Goal: Task Accomplishment & Management: Manage account settings

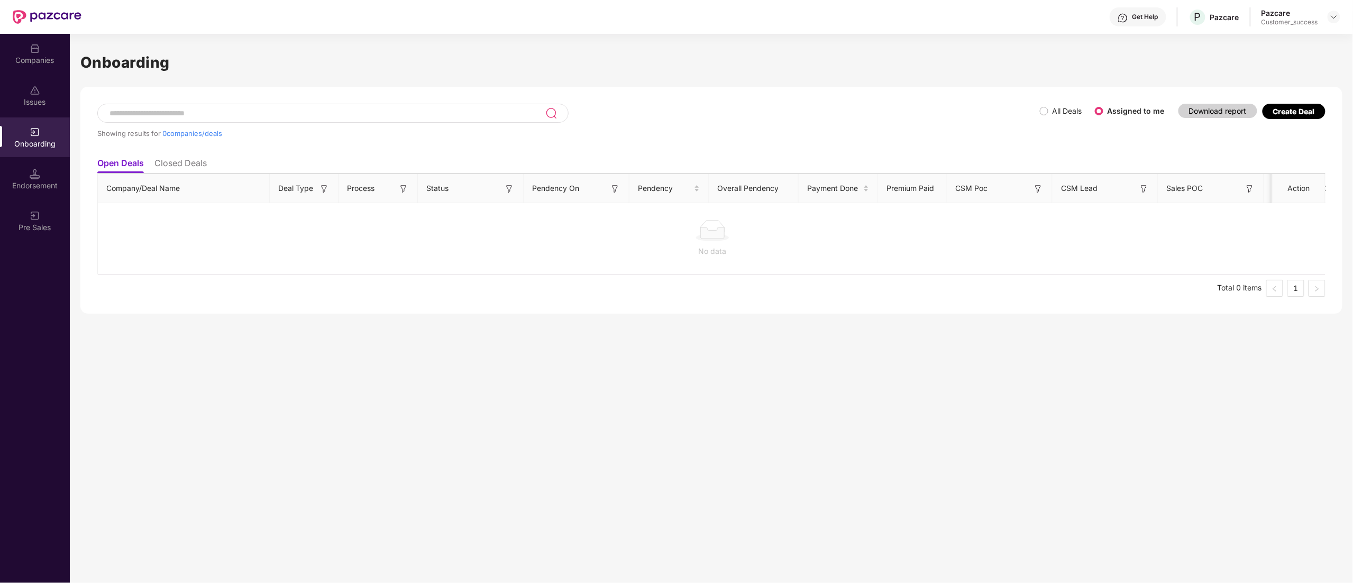
click at [33, 34] on div "Companies" at bounding box center [35, 54] width 70 height 40
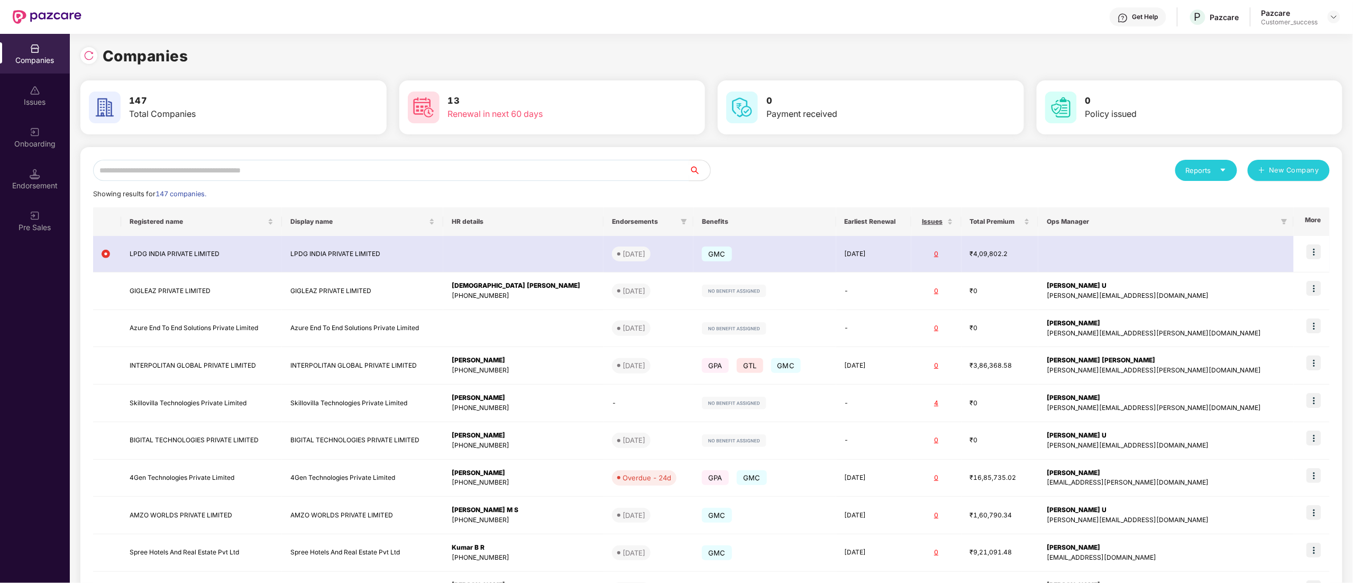
click at [147, 167] on input "text" at bounding box center [391, 170] width 596 height 21
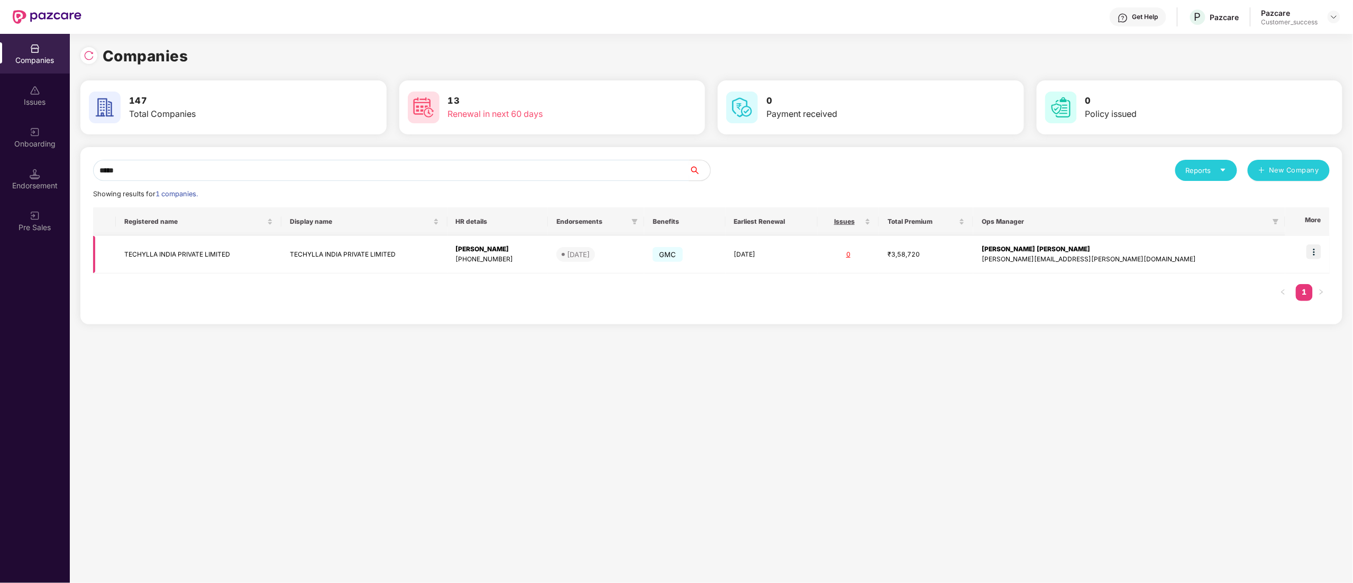
type input "*****"
click at [1314, 254] on img at bounding box center [1313, 251] width 15 height 15
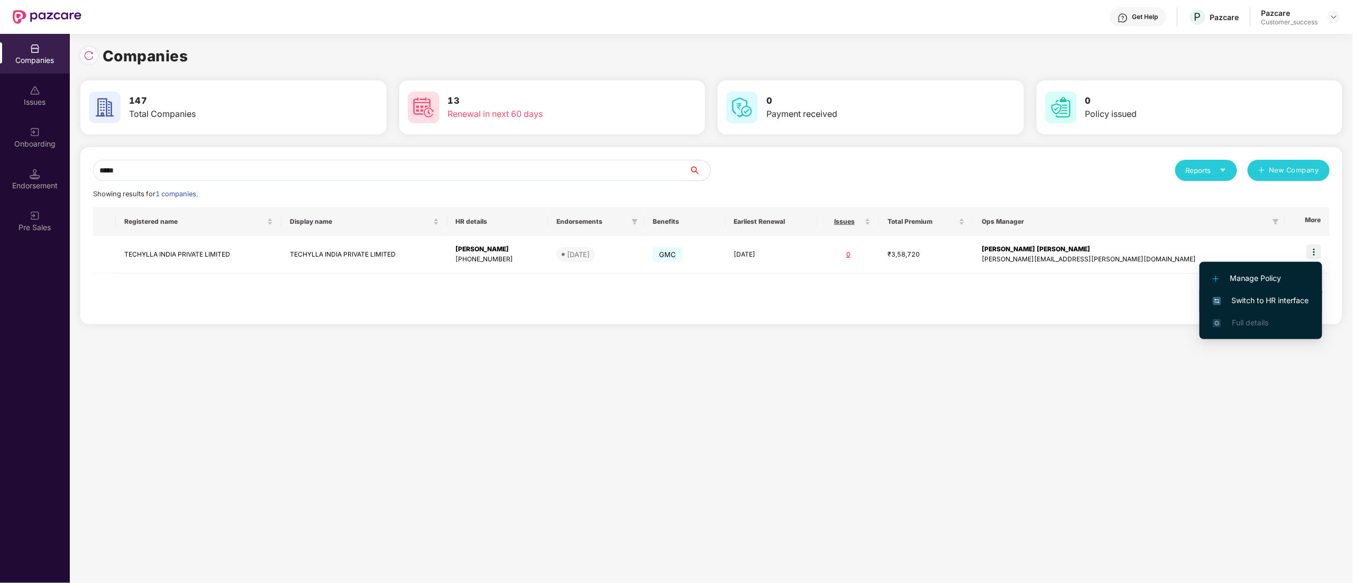
click at [1282, 296] on span "Switch to HR interface" at bounding box center [1261, 301] width 96 height 12
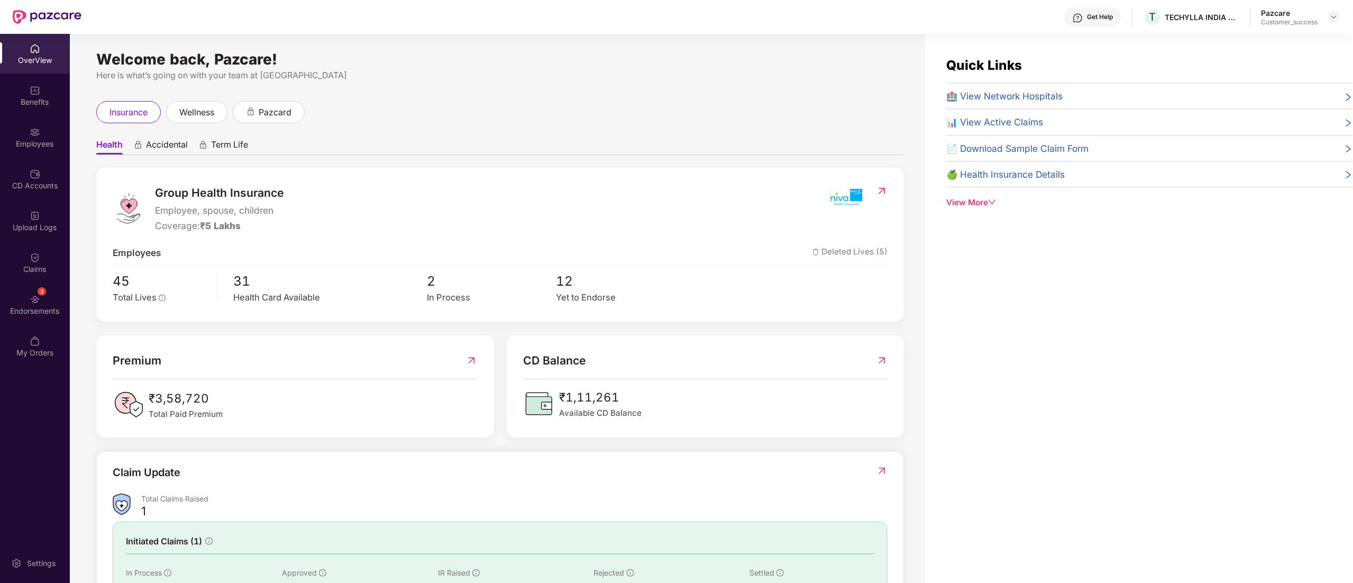
click at [36, 140] on div "Employees" at bounding box center [35, 144] width 70 height 11
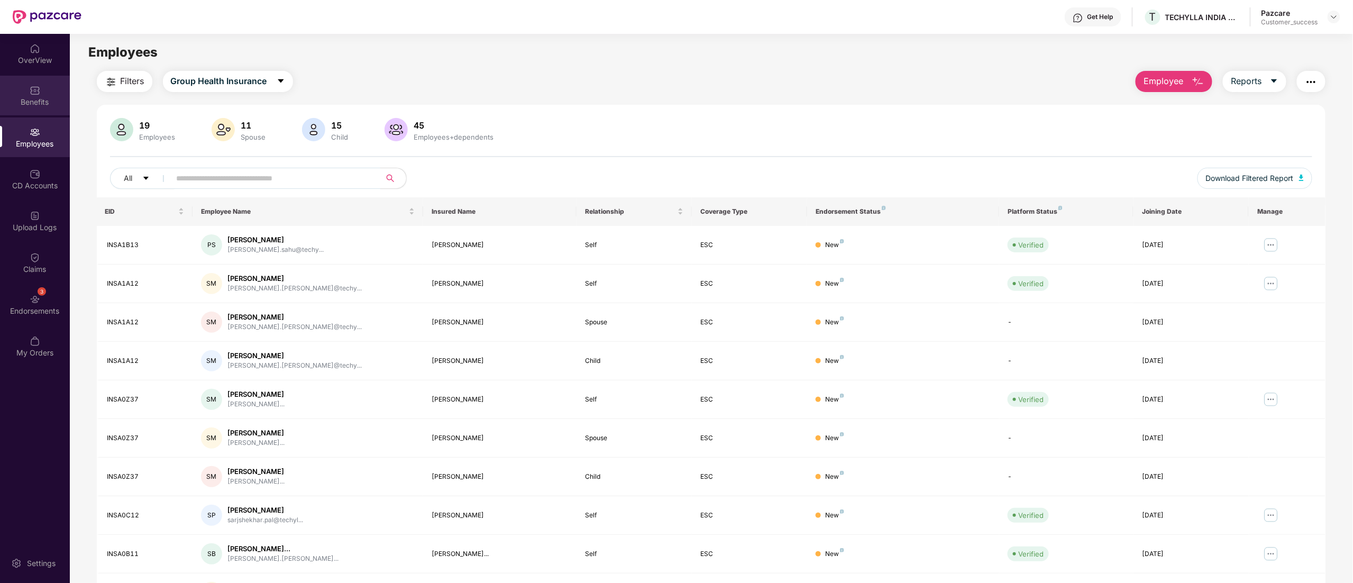
click at [30, 97] on div "Benefits" at bounding box center [35, 102] width 70 height 11
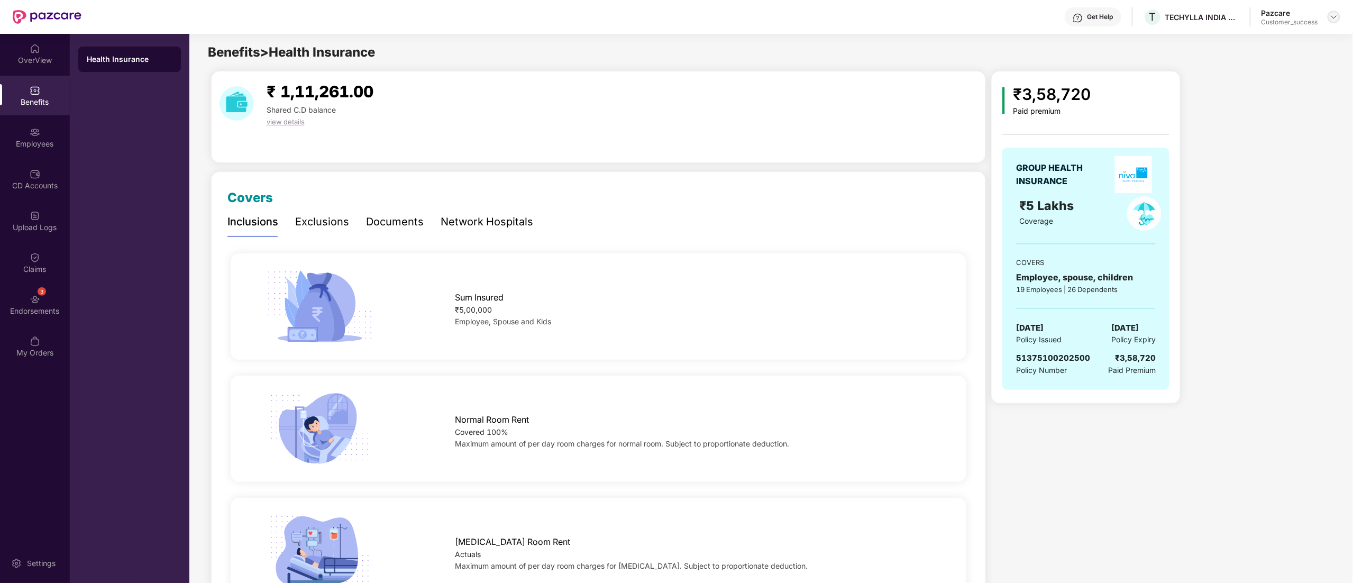
click at [1335, 18] on img at bounding box center [1334, 17] width 8 height 8
click at [1266, 38] on div "Switch to partner view" at bounding box center [1284, 42] width 138 height 21
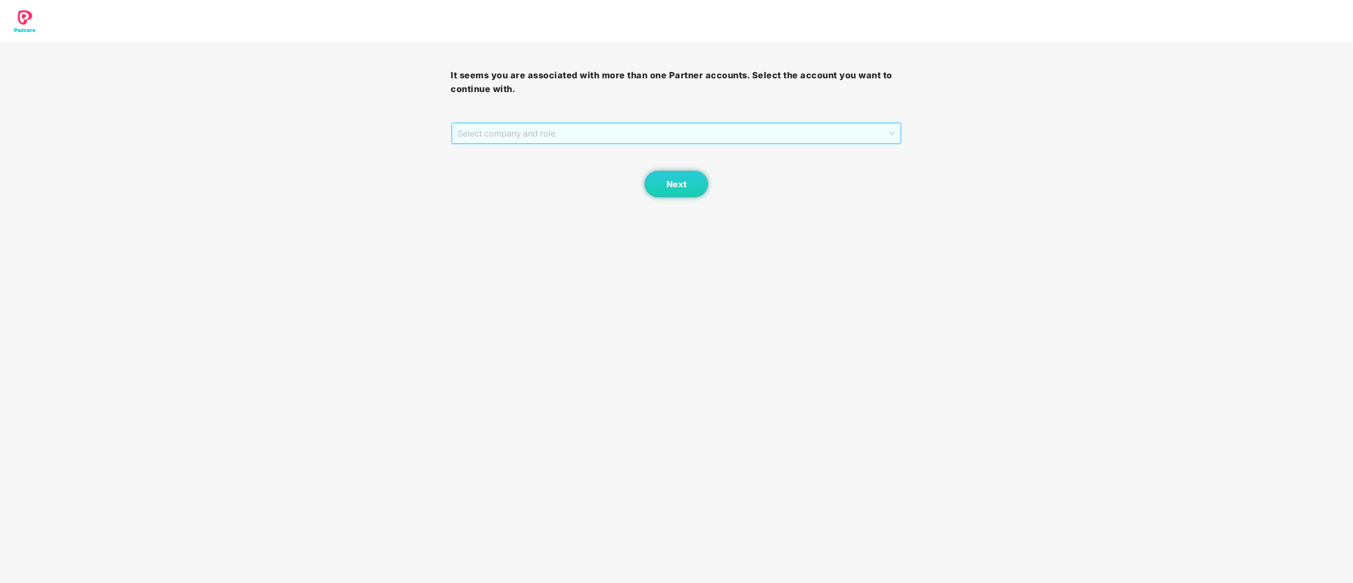
click at [515, 135] on span "Select company and role" at bounding box center [676, 133] width 437 height 20
click at [511, 167] on div "Pazcare - CUSTOMER_SUCCESS" at bounding box center [677, 172] width 438 height 12
click at [677, 188] on span "Next" at bounding box center [676, 184] width 20 height 10
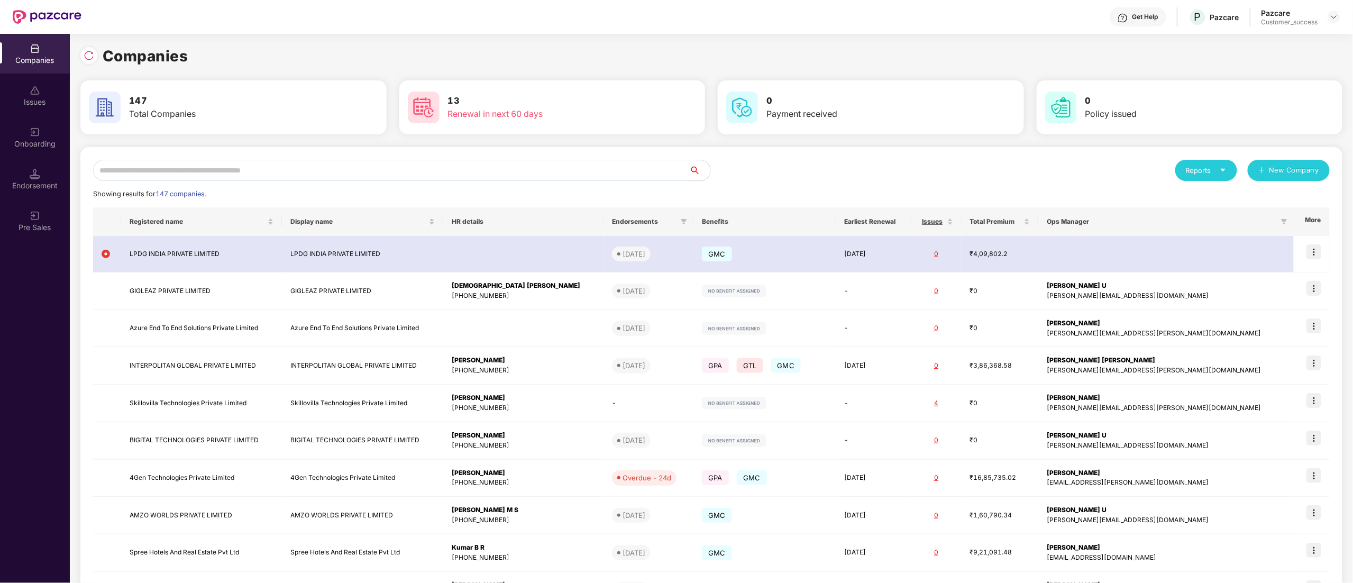
click at [173, 169] on input "text" at bounding box center [391, 170] width 596 height 21
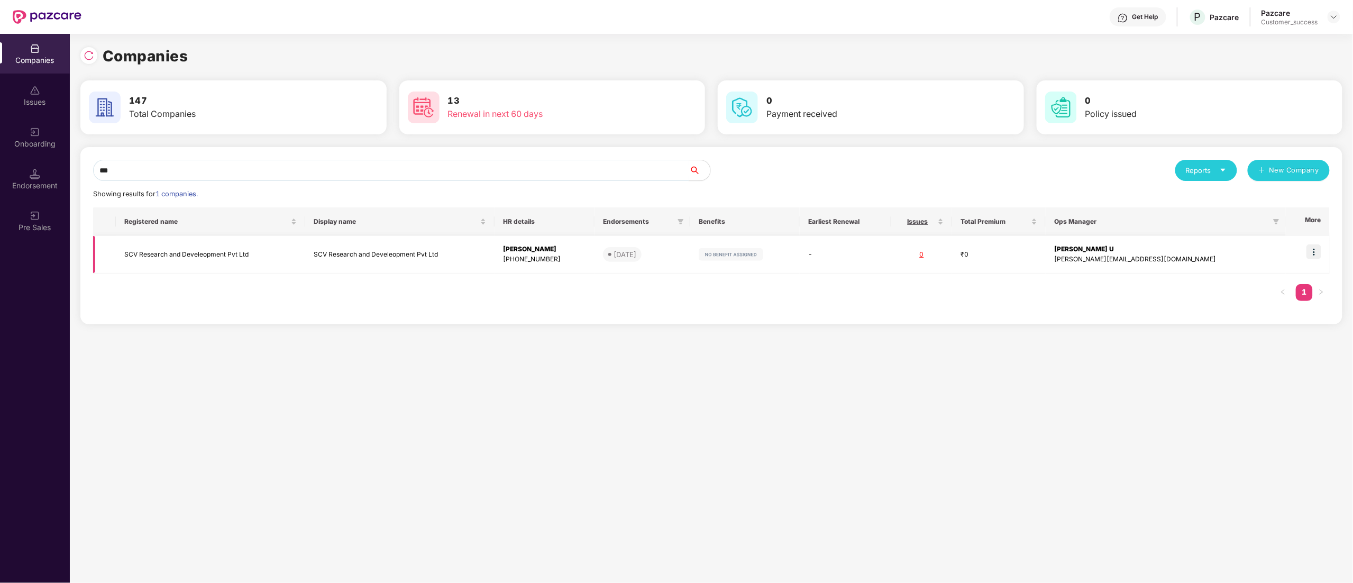
type input "***"
click at [246, 252] on td "SCV Research and Develeopment Pvt Ltd" at bounding box center [210, 255] width 189 height 38
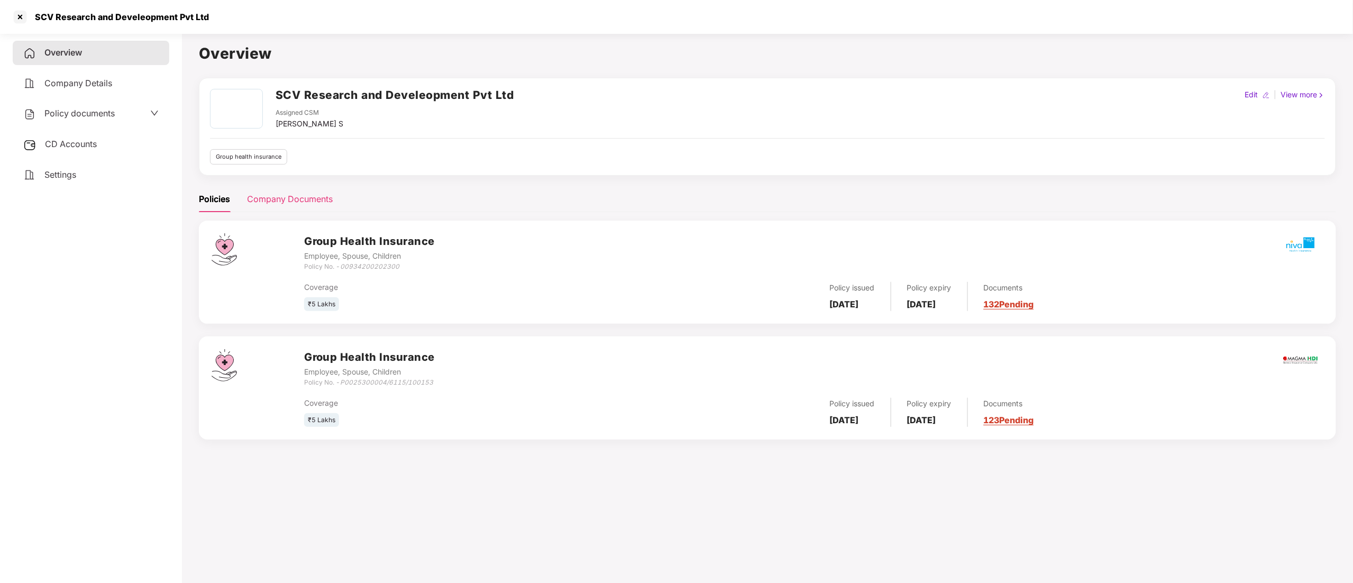
click at [290, 194] on div "Company Documents" at bounding box center [290, 199] width 86 height 13
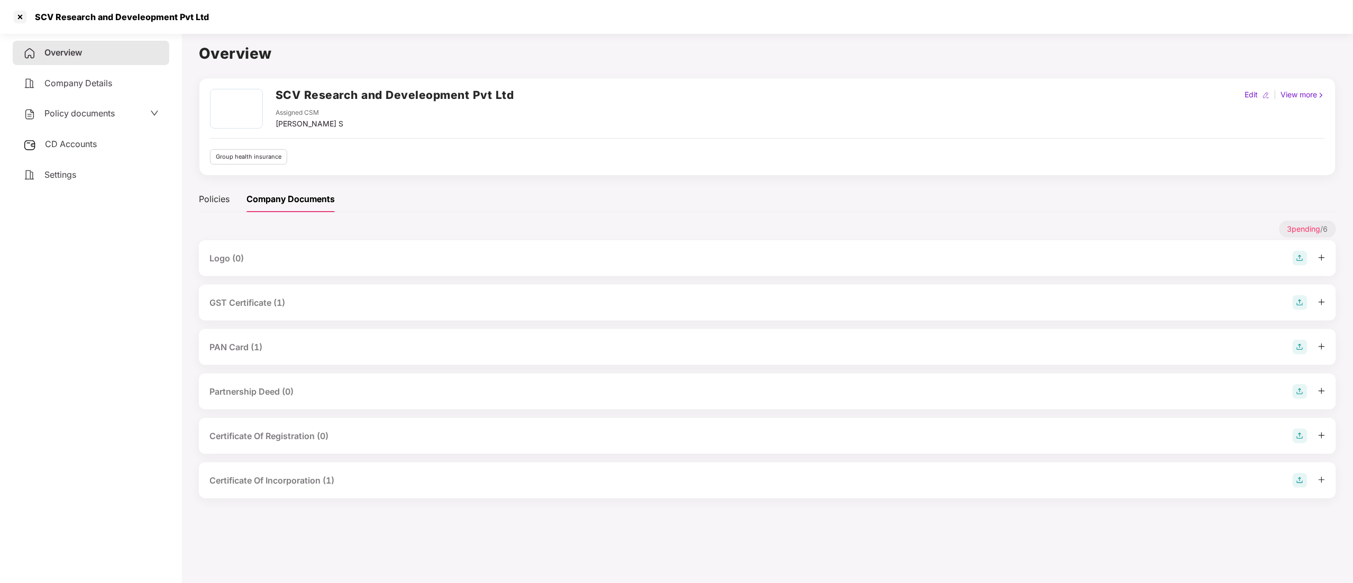
click at [275, 298] on div "GST Certificate (1)" at bounding box center [247, 302] width 76 height 13
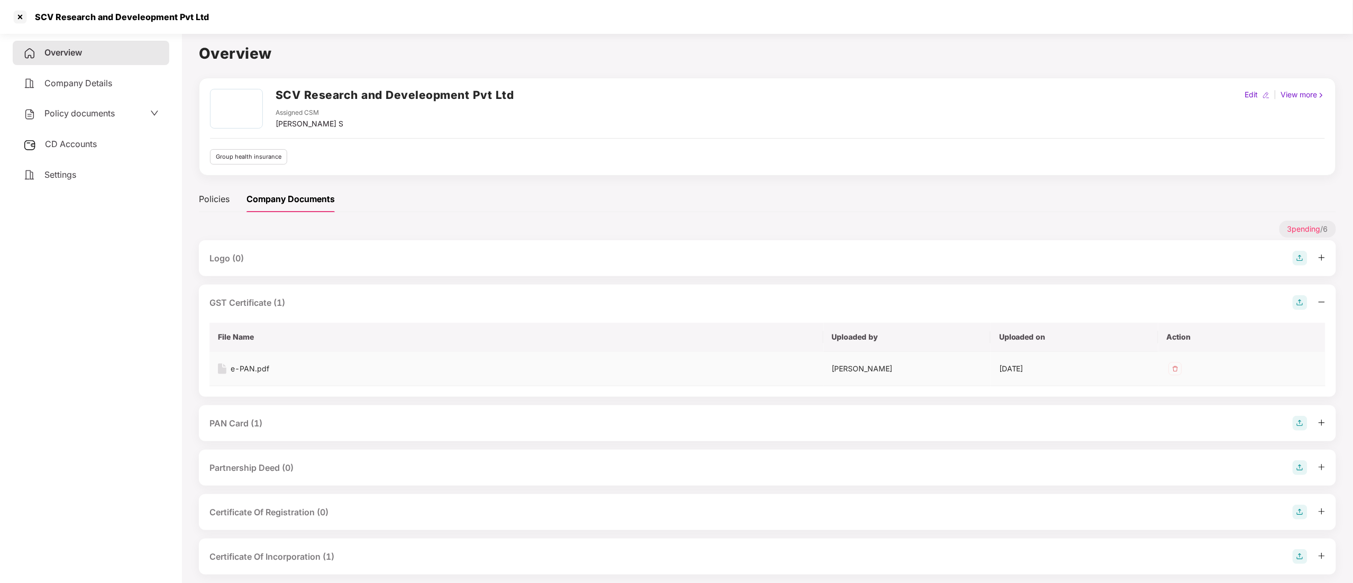
drag, startPoint x: 258, startPoint y: 370, endPoint x: 407, endPoint y: 372, distance: 148.6
click at [257, 370] on div "e-PAN.pdf" at bounding box center [250, 369] width 39 height 12
click at [252, 422] on div "PAN Card (1)" at bounding box center [235, 423] width 53 height 13
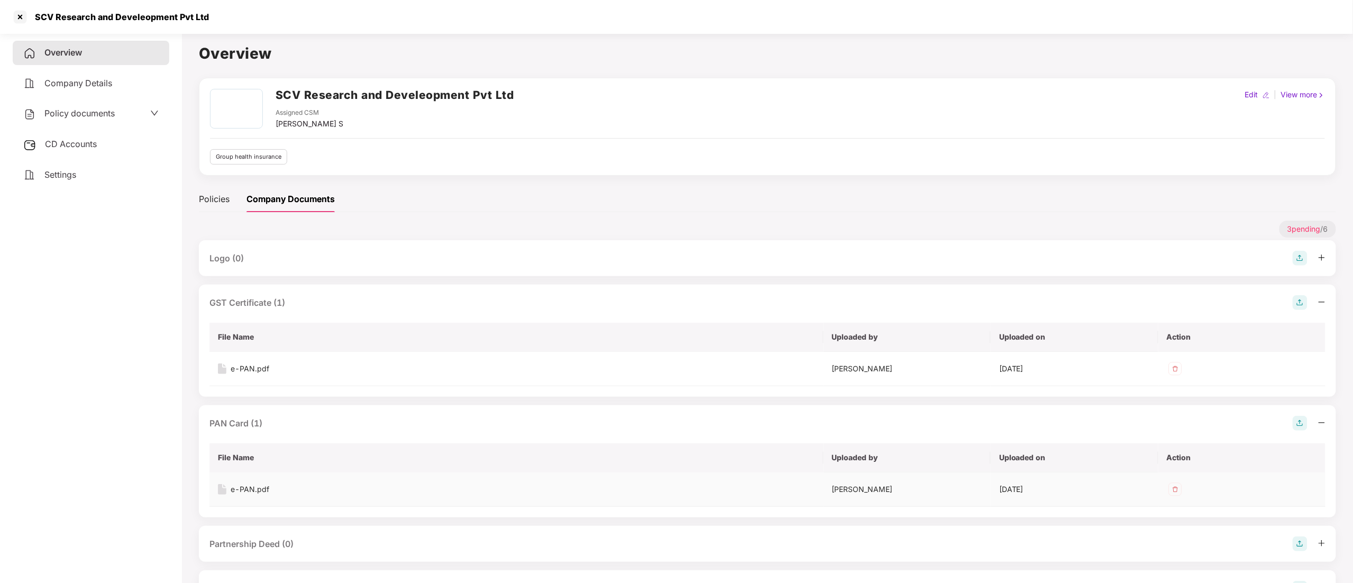
click at [242, 484] on div "e-PAN.pdf" at bounding box center [250, 489] width 39 height 12
click at [18, 15] on div at bounding box center [20, 16] width 17 height 17
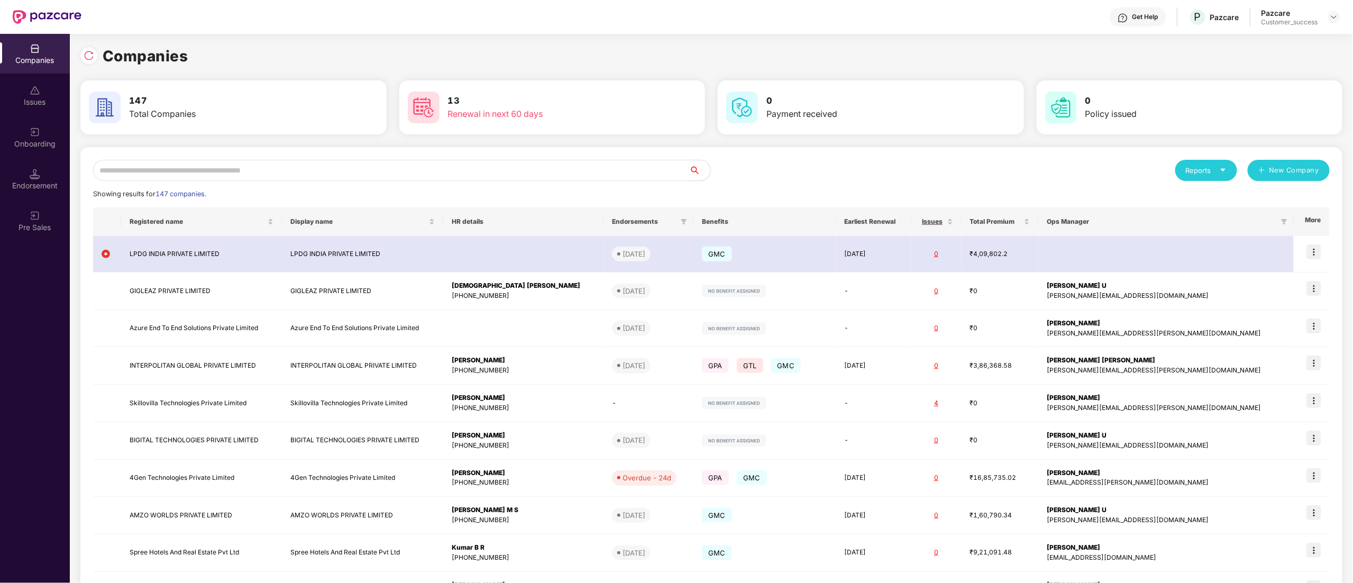
click at [1336, 20] on img at bounding box center [1334, 17] width 8 height 8
click at [121, 169] on input "text" at bounding box center [391, 170] width 596 height 21
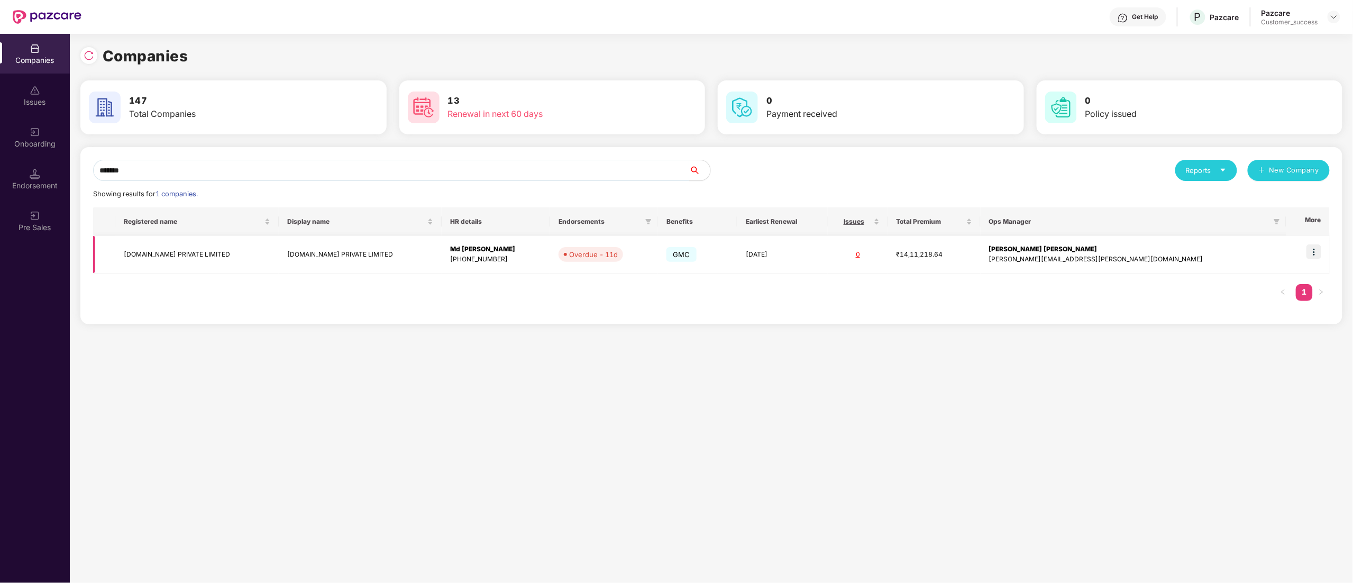
type input "*******"
click at [1319, 251] on img at bounding box center [1313, 251] width 15 height 15
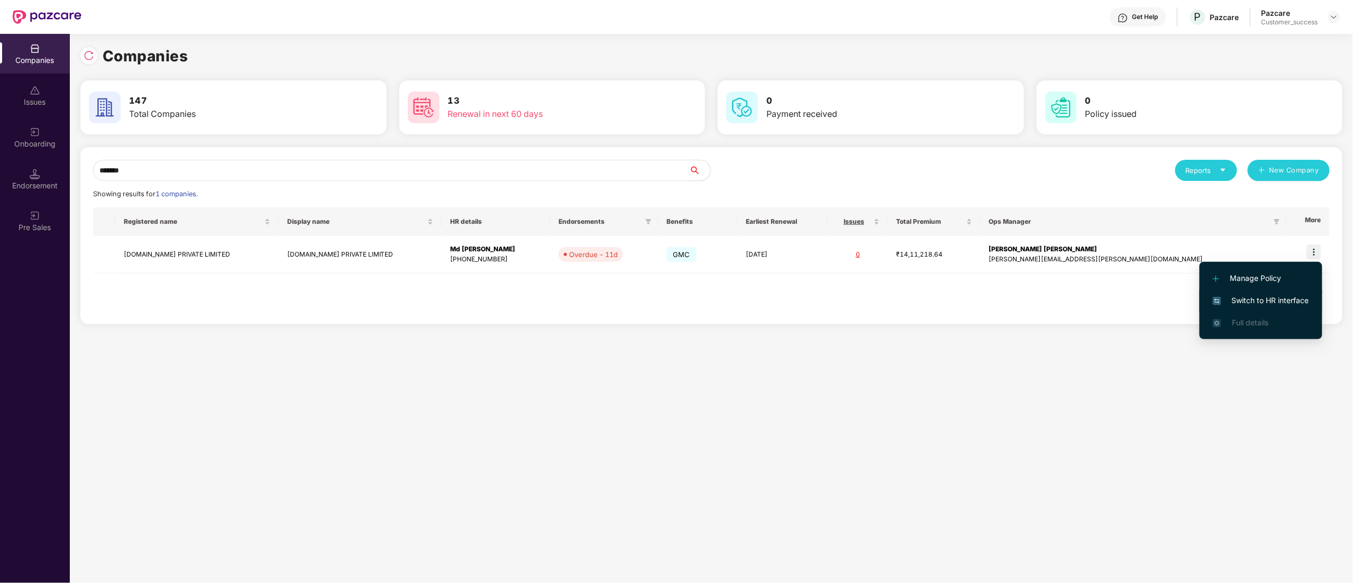
click at [1279, 296] on span "Switch to HR interface" at bounding box center [1261, 301] width 96 height 12
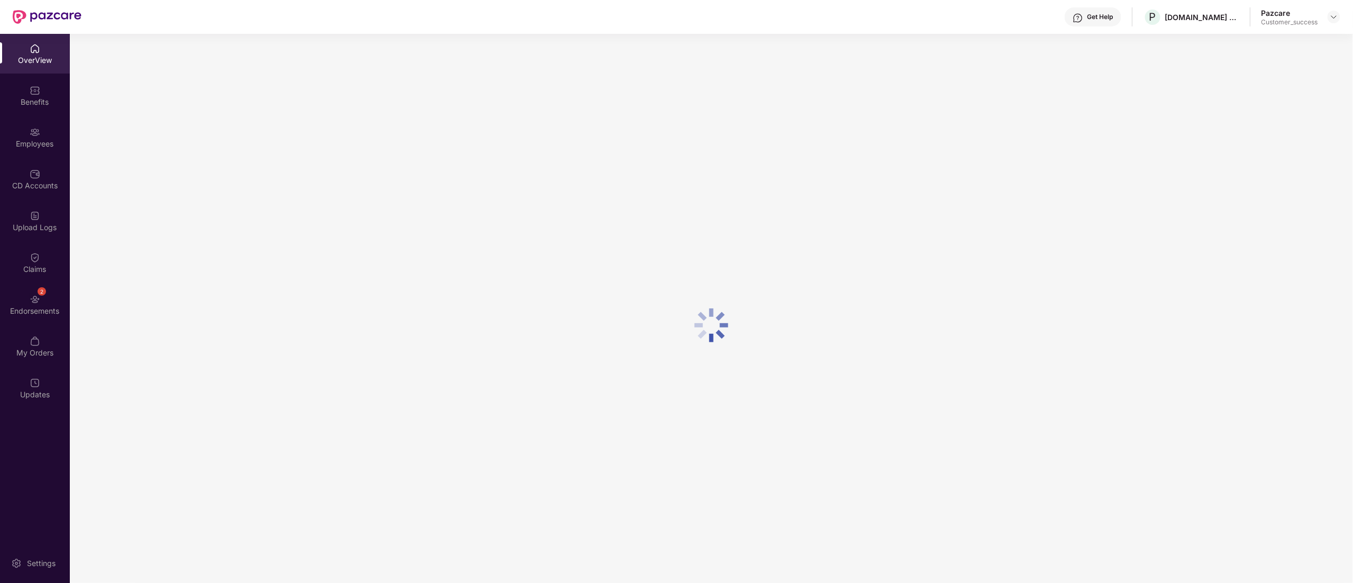
click at [25, 139] on div "Employees" at bounding box center [35, 144] width 70 height 11
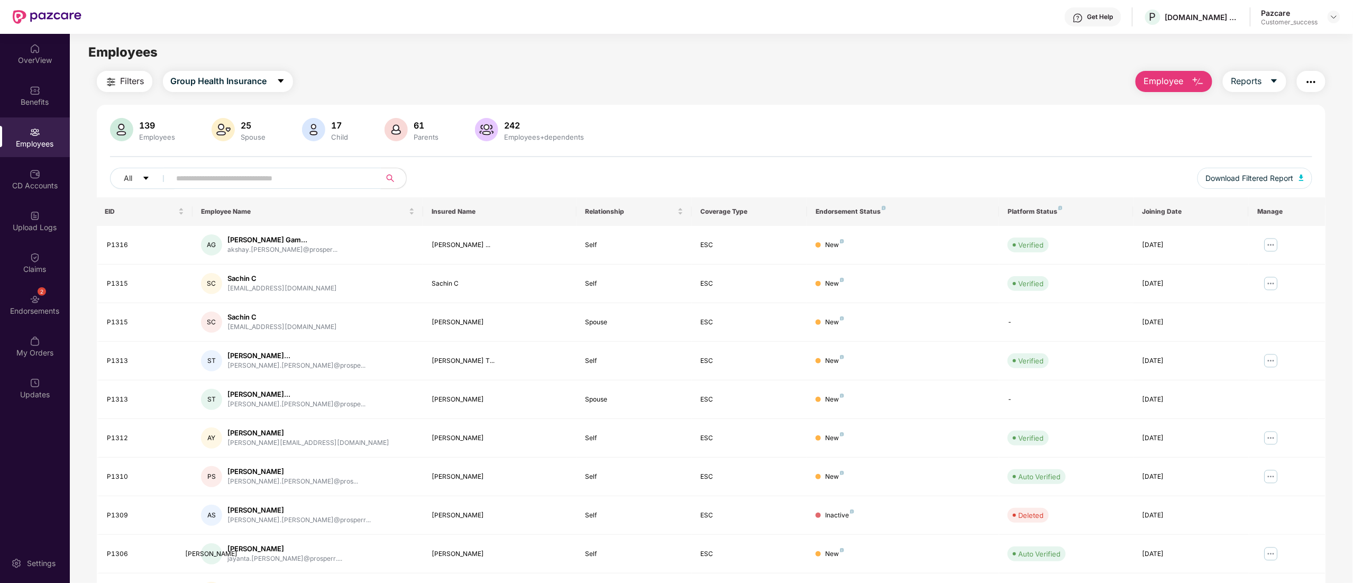
click at [225, 171] on input "text" at bounding box center [272, 178] width 190 height 16
paste input "*****"
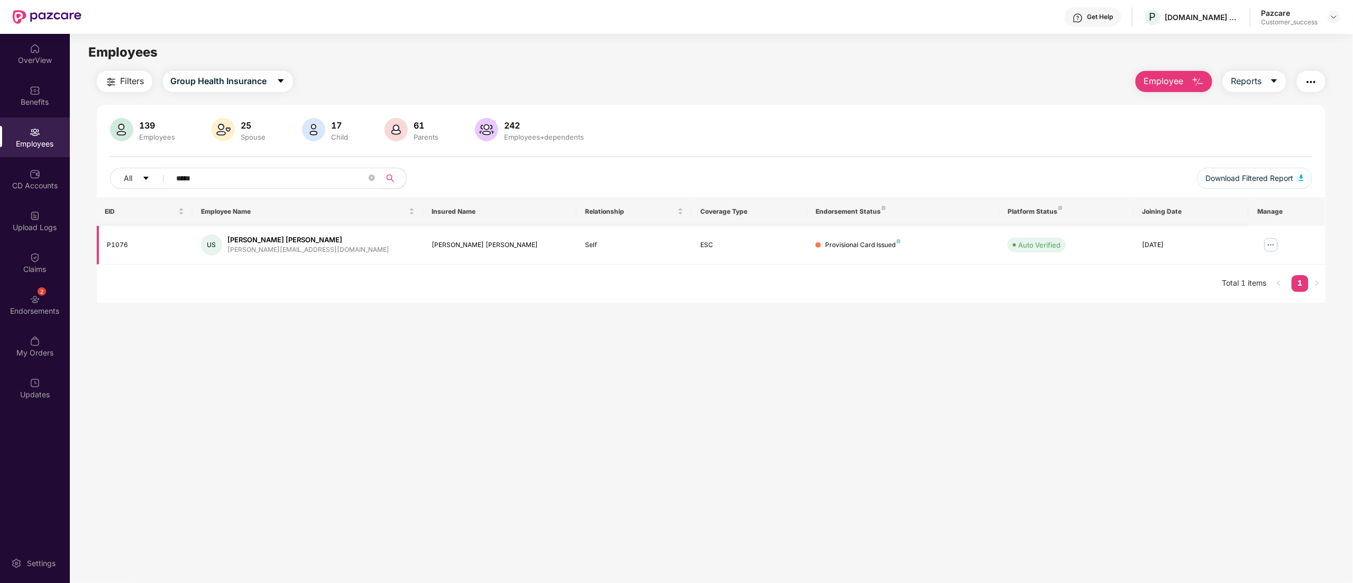
type input "*****"
click at [1273, 246] on img at bounding box center [1270, 244] width 17 height 17
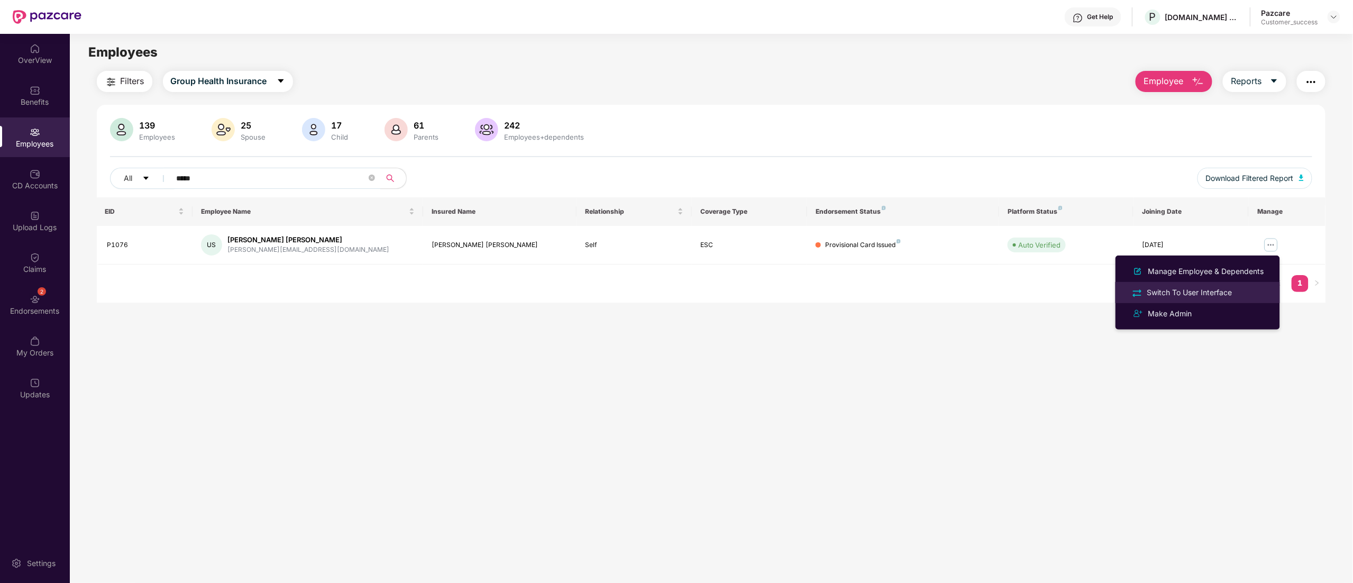
click at [1210, 291] on div "Switch To User Interface" at bounding box center [1189, 293] width 89 height 12
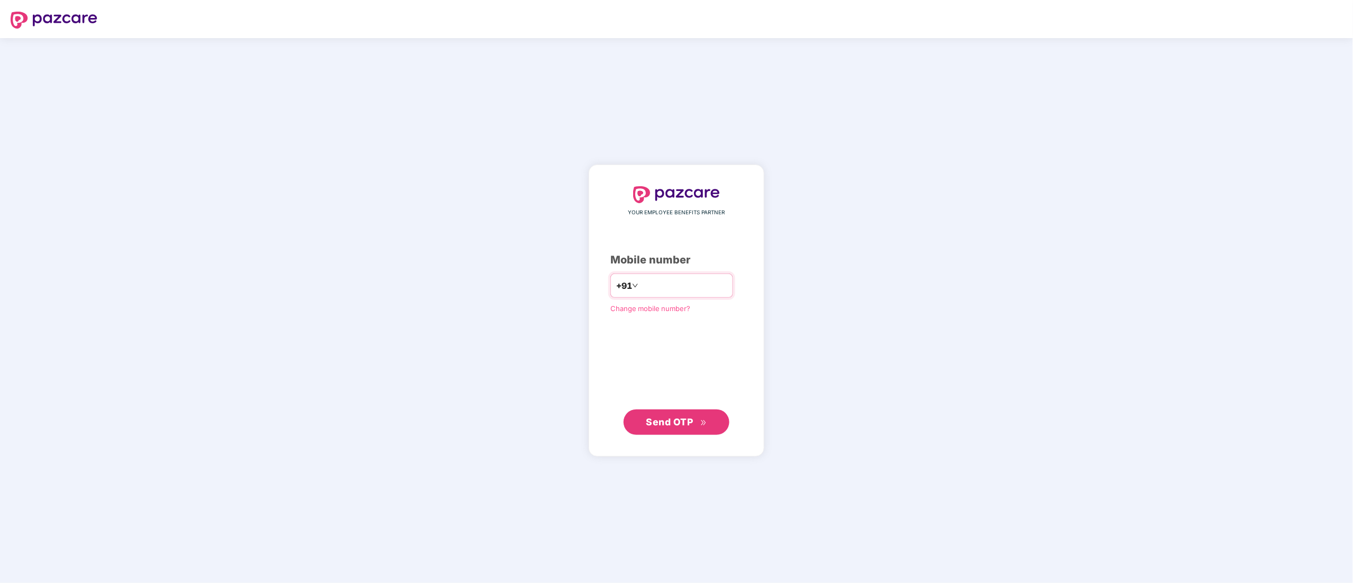
click at [657, 285] on input "number" at bounding box center [684, 285] width 87 height 17
type input "**********"
click at [682, 421] on span "Send OTP" at bounding box center [669, 421] width 47 height 11
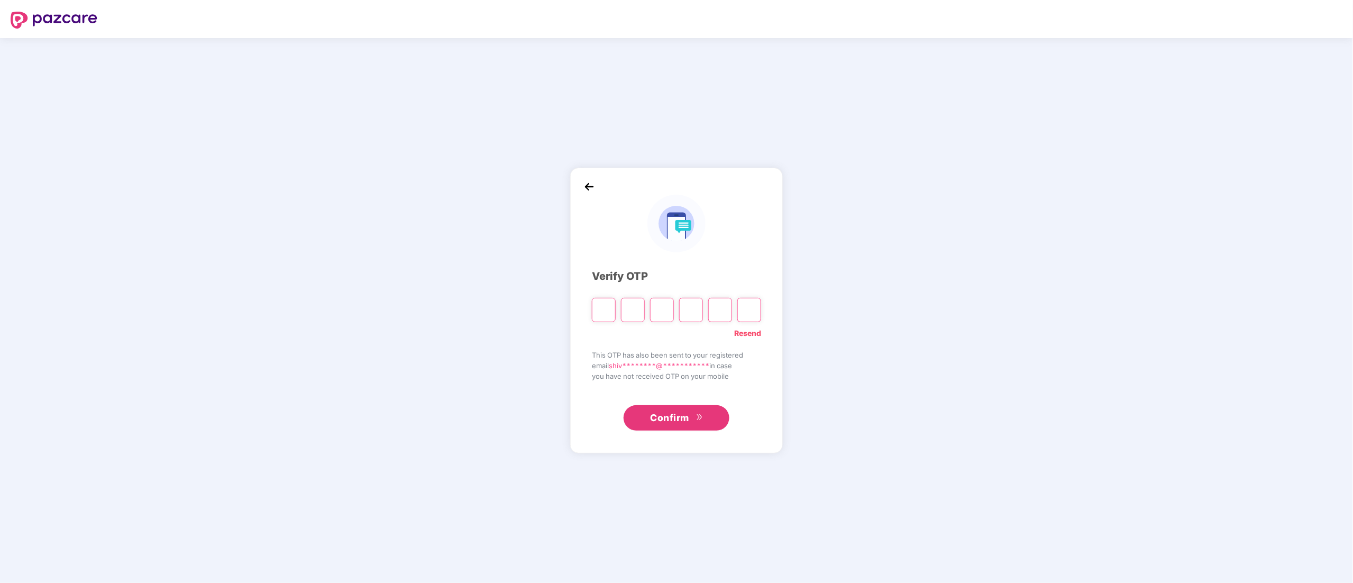
type input "*"
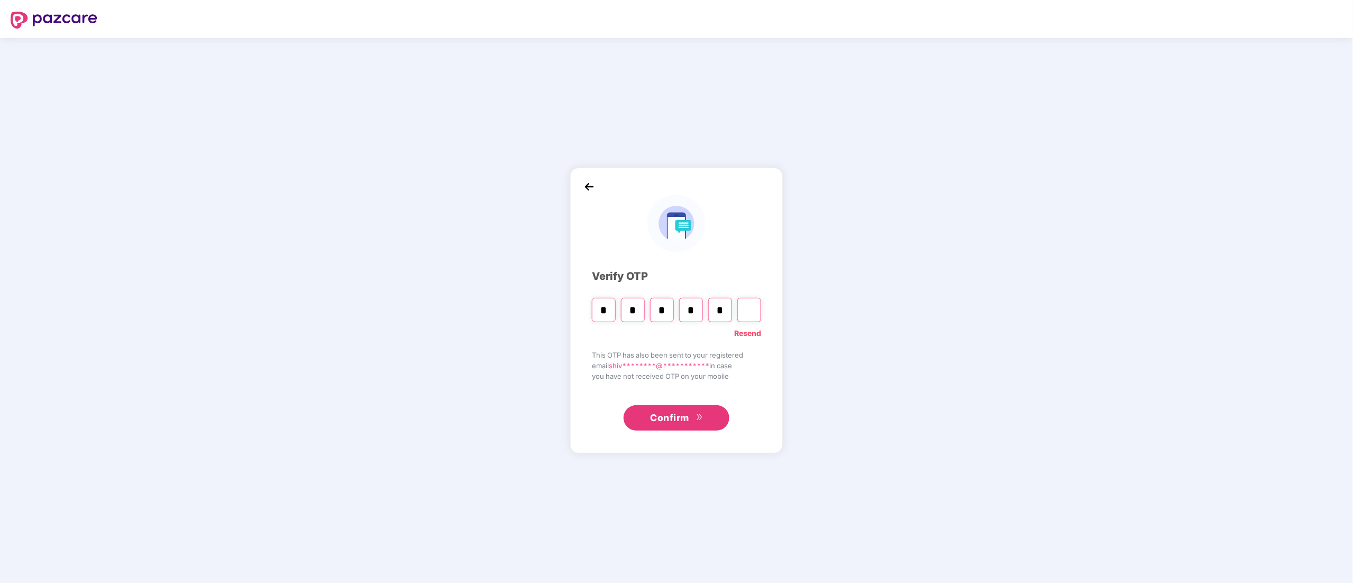
type input "*"
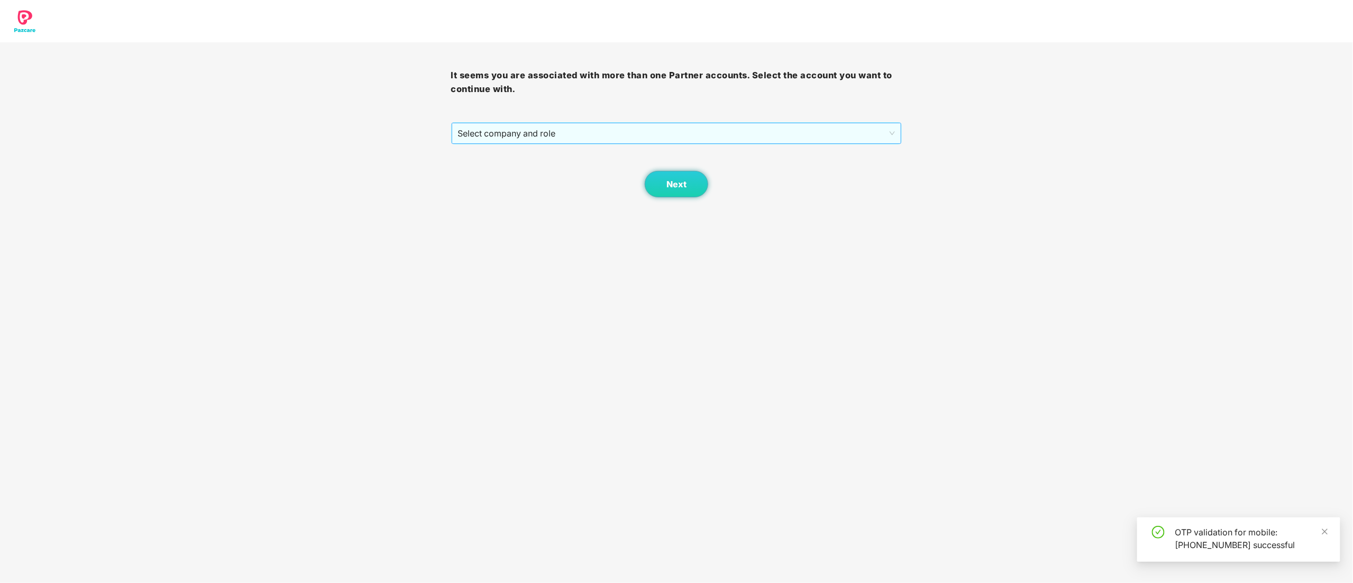
click at [502, 123] on div "Select company and role" at bounding box center [677, 133] width 450 height 21
click at [508, 171] on div "Pazcare - CUSTOMER_SUCCESS" at bounding box center [677, 172] width 438 height 12
click at [664, 184] on button "Next" at bounding box center [676, 184] width 63 height 26
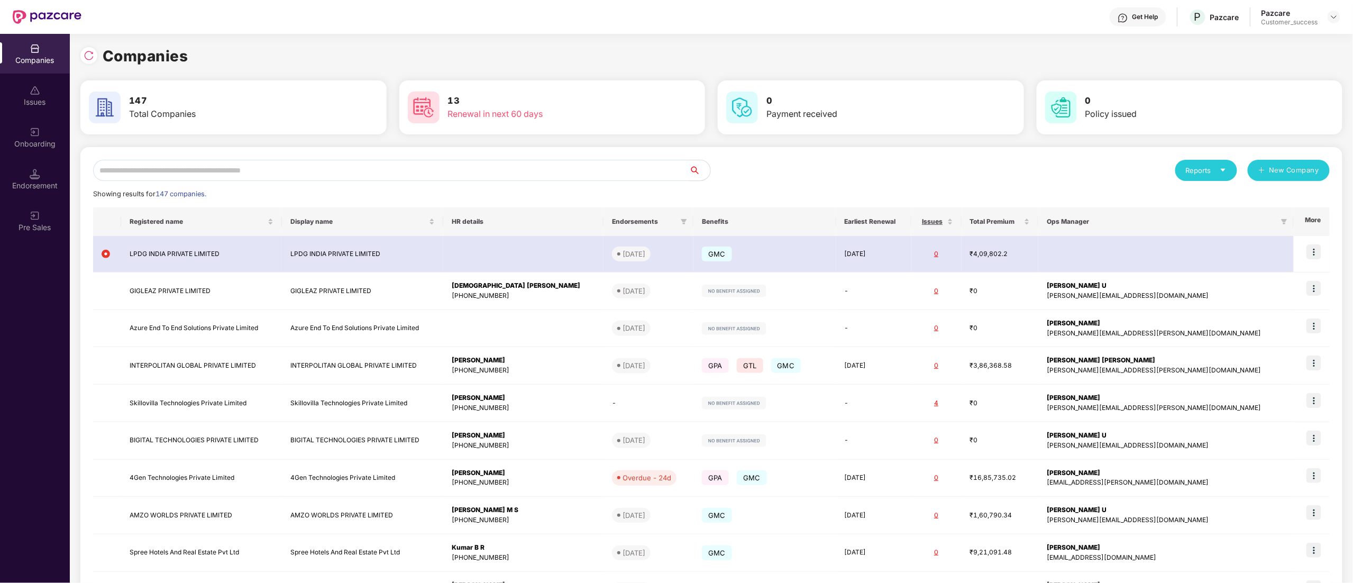
drag, startPoint x: 151, startPoint y: 165, endPoint x: 147, endPoint y: 160, distance: 6.0
click at [150, 165] on input "text" at bounding box center [391, 170] width 596 height 21
click at [87, 58] on img at bounding box center [89, 55] width 11 height 11
click at [163, 170] on input "text" at bounding box center [391, 170] width 596 height 21
click at [84, 57] on img at bounding box center [89, 55] width 11 height 11
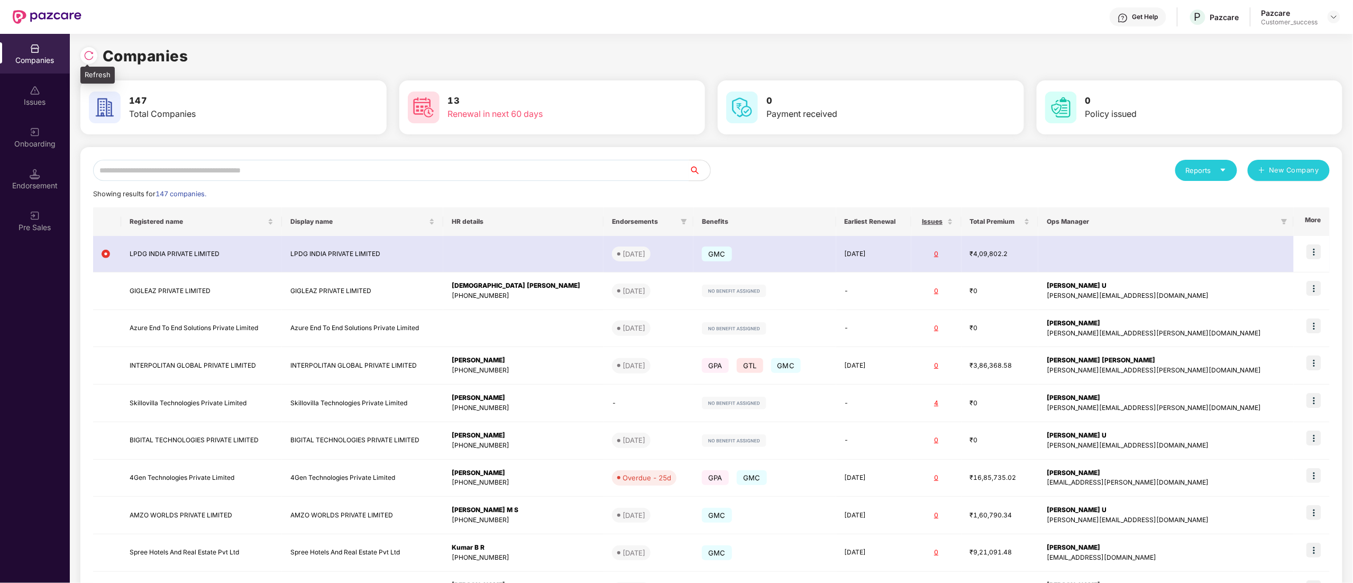
click at [88, 57] on img at bounding box center [89, 55] width 11 height 11
click at [89, 57] on icon "loading" at bounding box center [85, 56] width 10 height 10
click at [89, 57] on img at bounding box center [89, 55] width 11 height 11
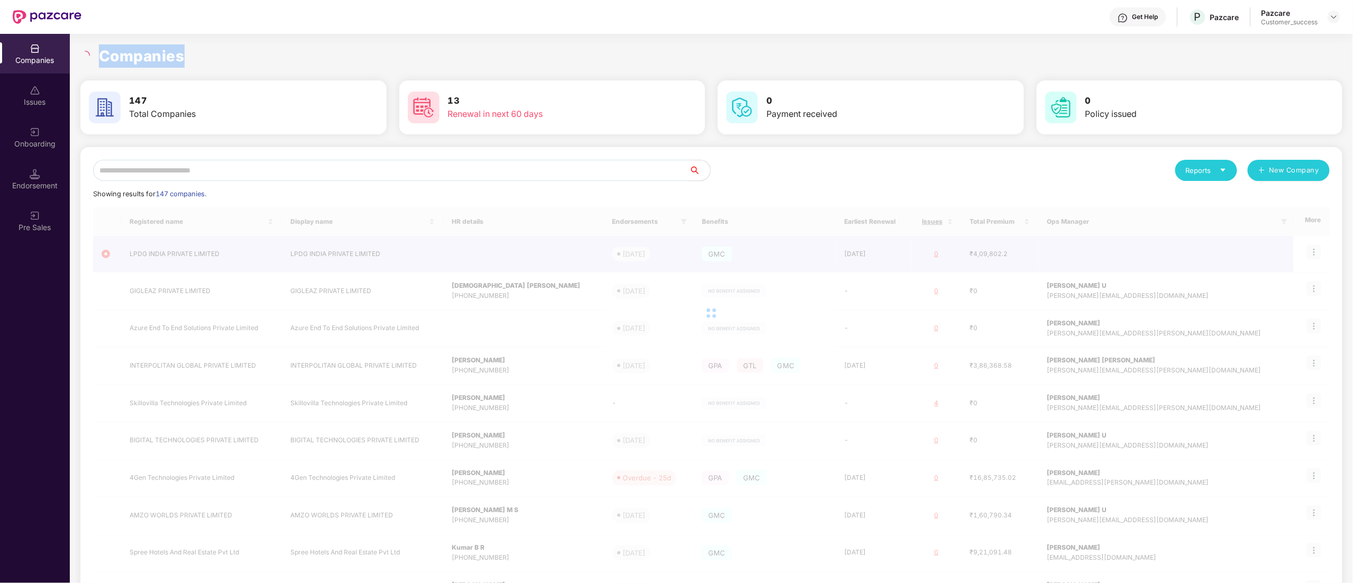
click at [90, 57] on div at bounding box center [86, 56] width 12 height 10
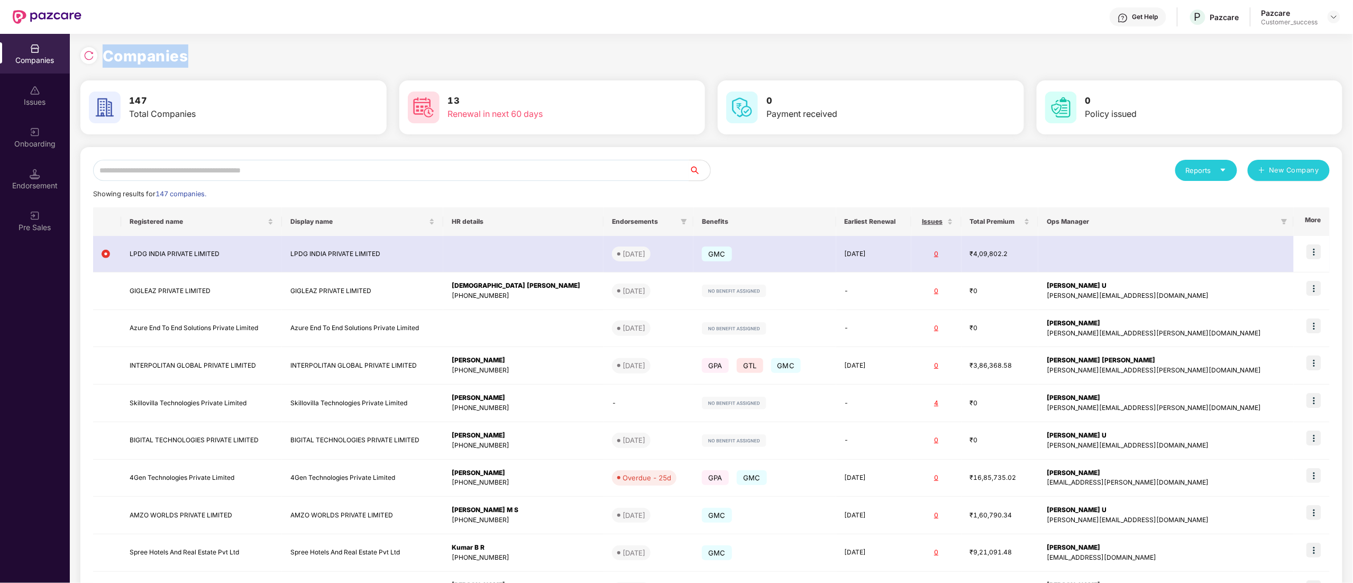
click at [90, 57] on img at bounding box center [89, 55] width 11 height 11
click at [225, 170] on input "text" at bounding box center [391, 170] width 596 height 21
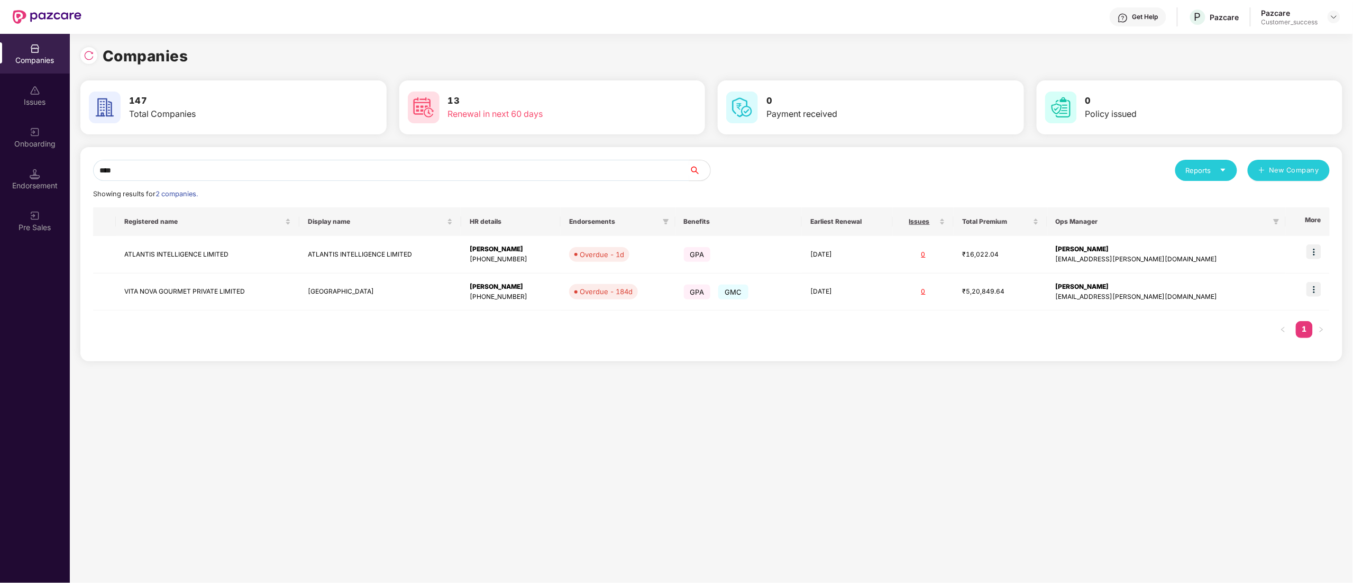
type input "****"
click at [1316, 289] on img at bounding box center [1313, 289] width 15 height 15
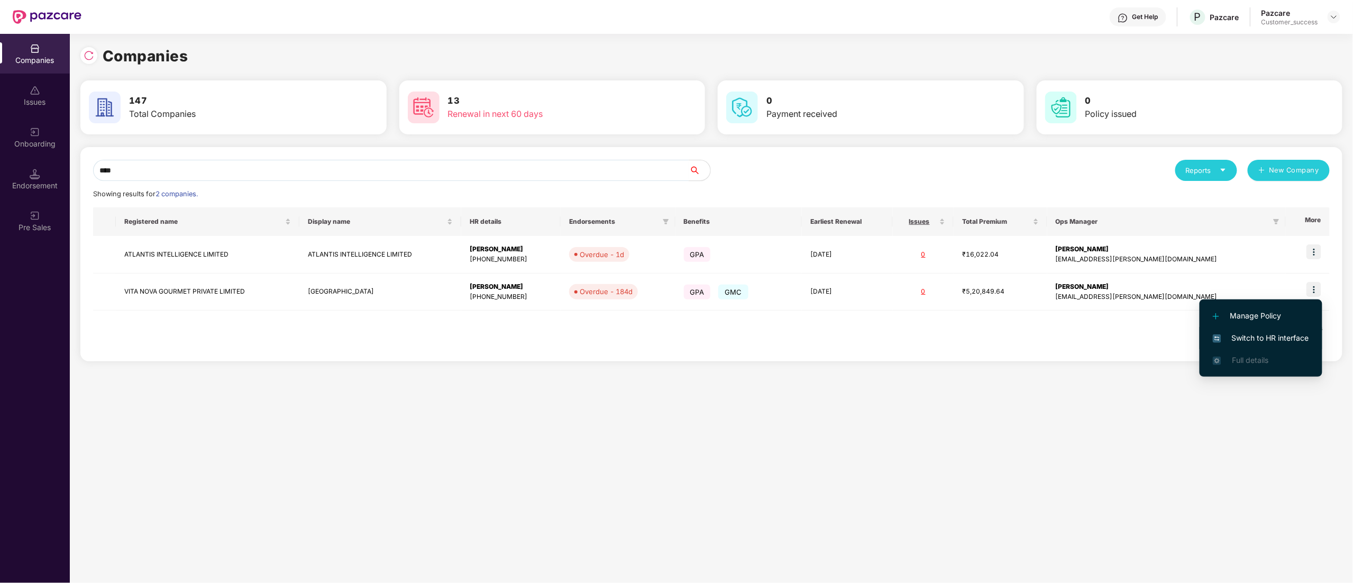
click at [1259, 331] on li "Switch to HR interface" at bounding box center [1261, 338] width 123 height 22
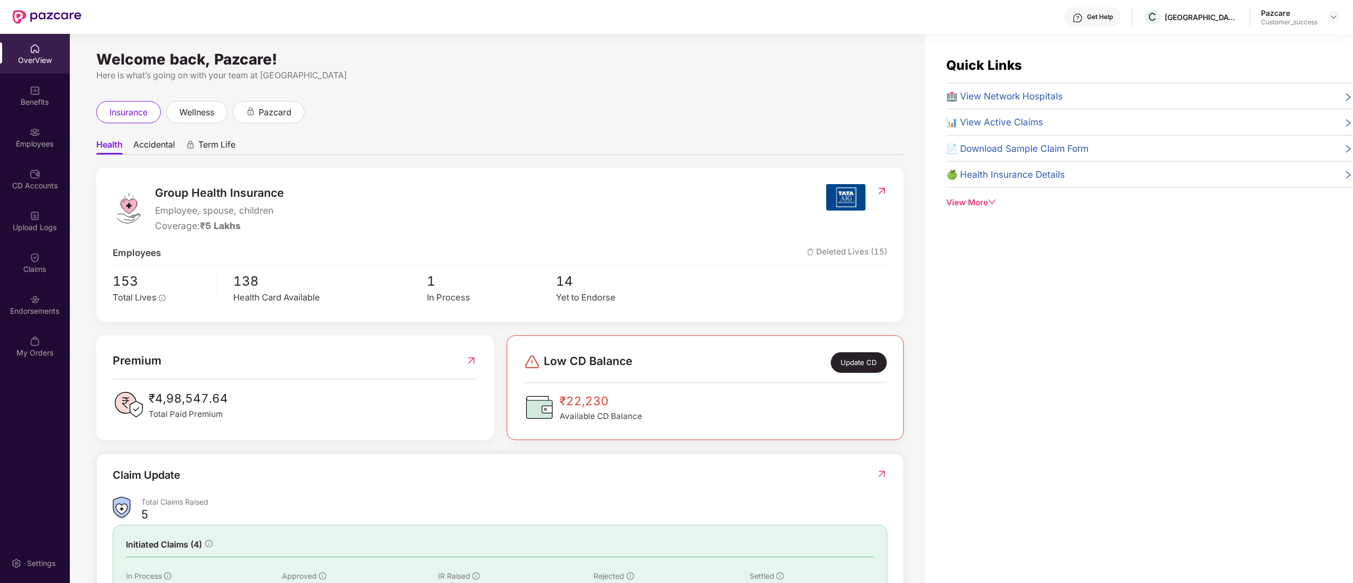
click at [43, 144] on div "Employees" at bounding box center [35, 144] width 70 height 11
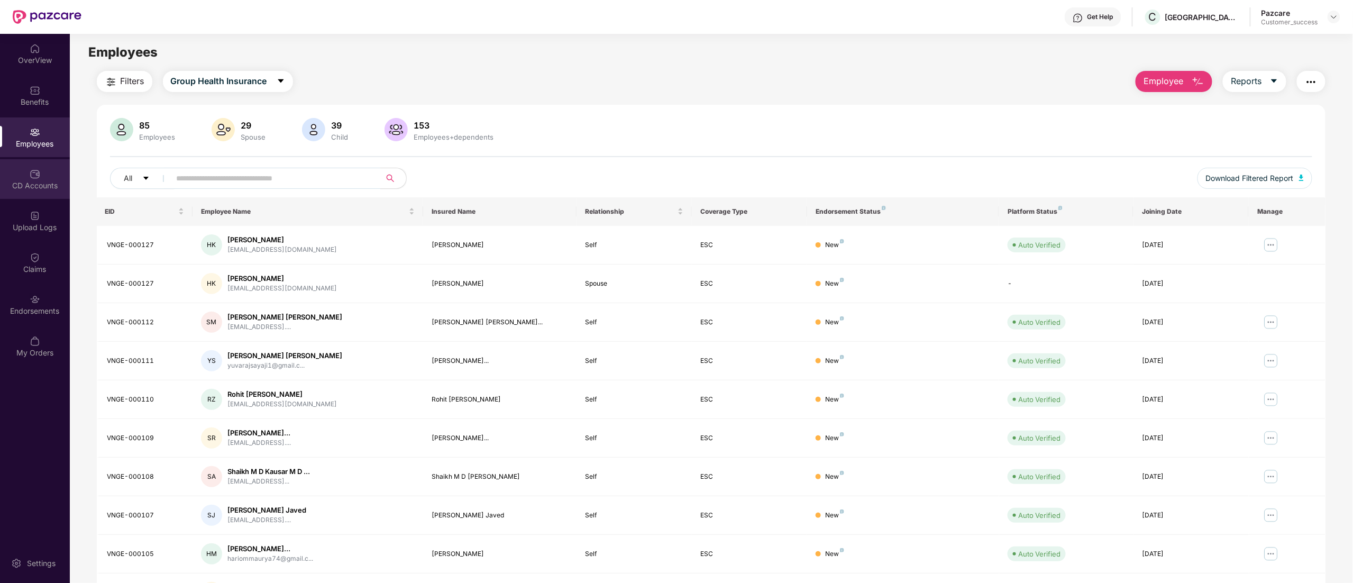
click at [28, 189] on div "CD Accounts" at bounding box center [35, 185] width 70 height 11
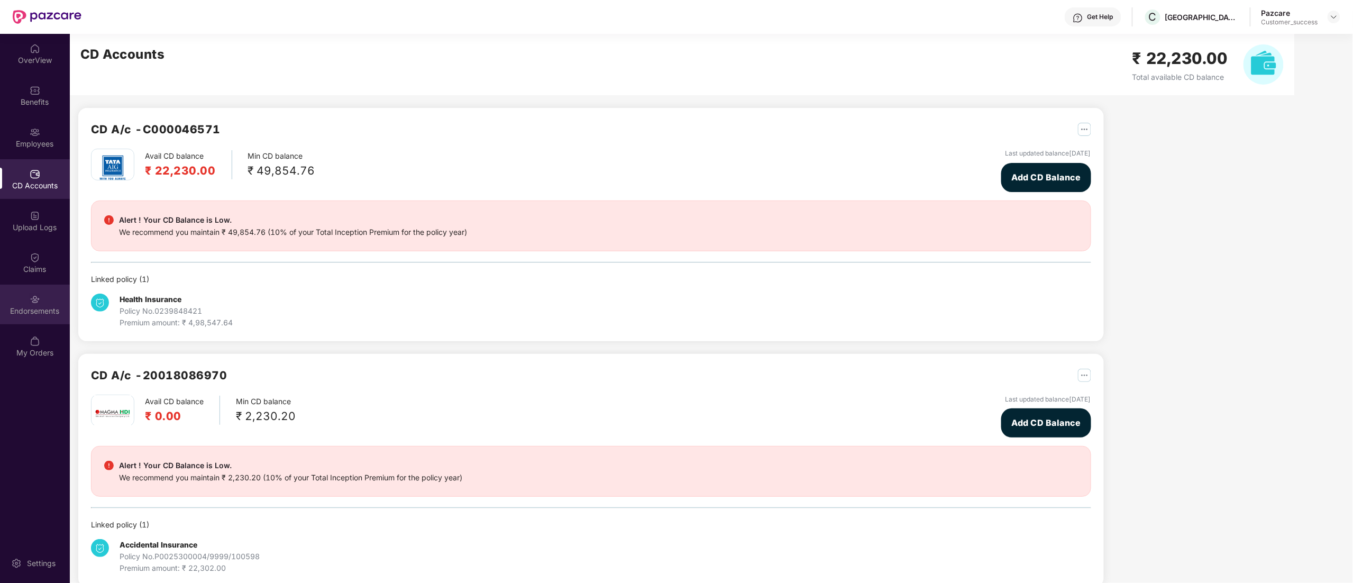
click at [42, 297] on div "Endorsements" at bounding box center [35, 305] width 70 height 40
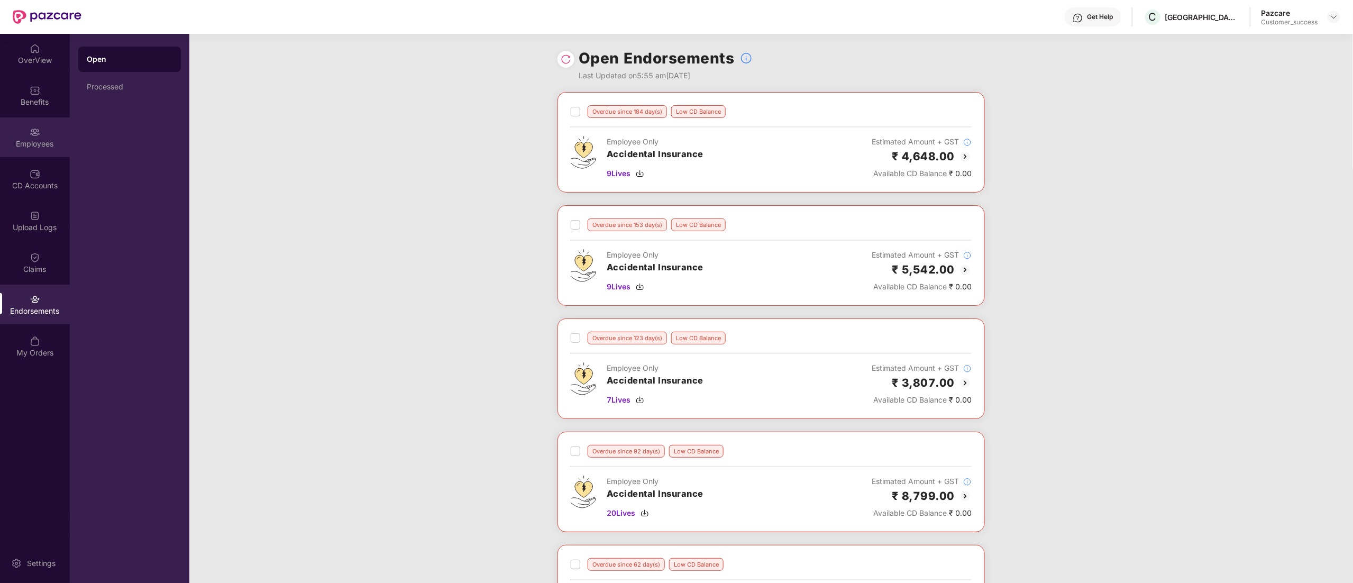
click at [36, 135] on img at bounding box center [35, 132] width 11 height 11
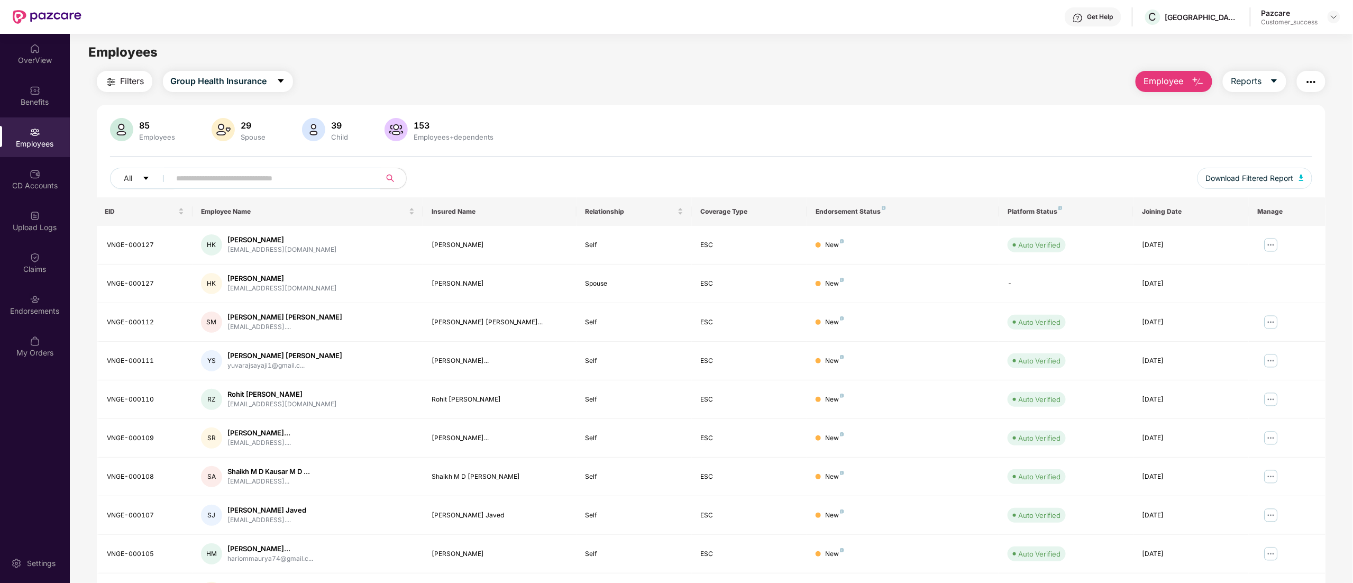
click at [223, 65] on main "Employees Filters Group Health Insurance Employee Reports 85 Employees 29 Spous…" at bounding box center [711, 325] width 1283 height 583
click at [218, 77] on span "Group Health Insurance" at bounding box center [219, 81] width 96 height 13
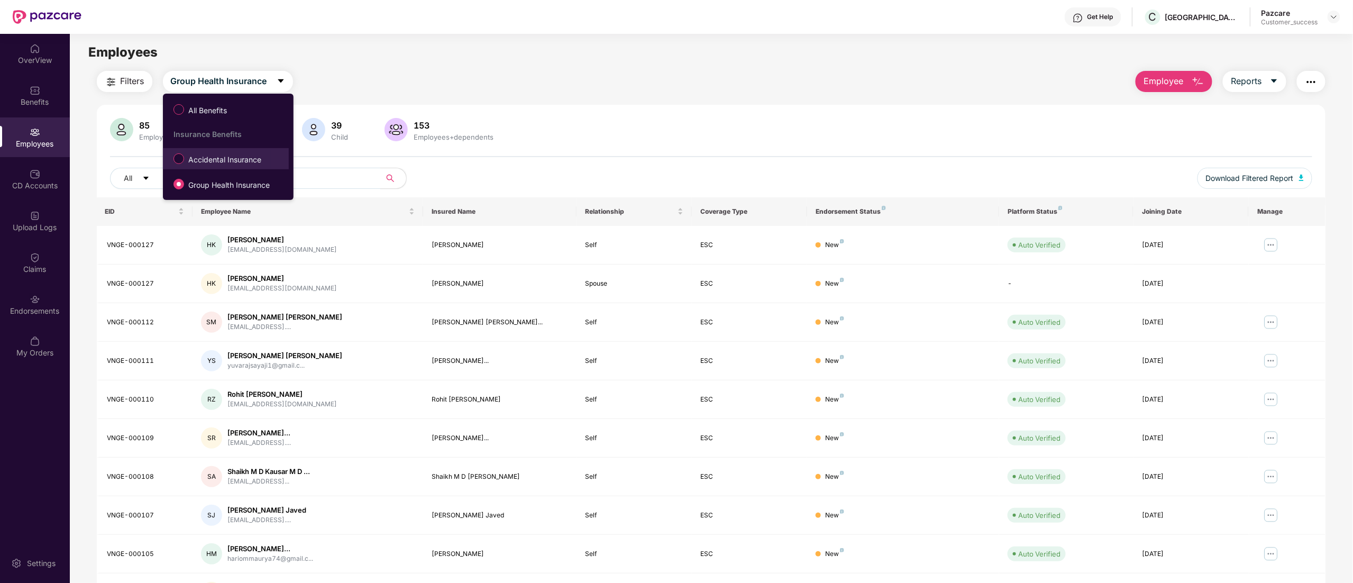
click at [206, 160] on span "Accidental Insurance" at bounding box center [224, 160] width 81 height 12
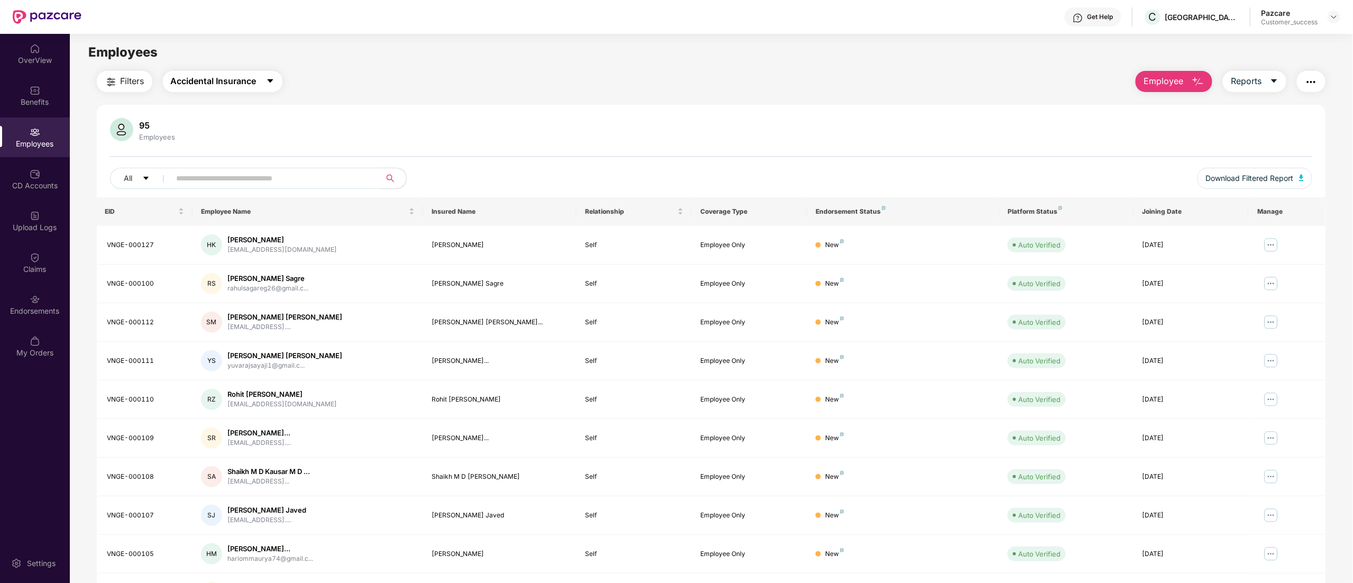
click at [197, 82] on span "Accidental Insurance" at bounding box center [214, 81] width 86 height 13
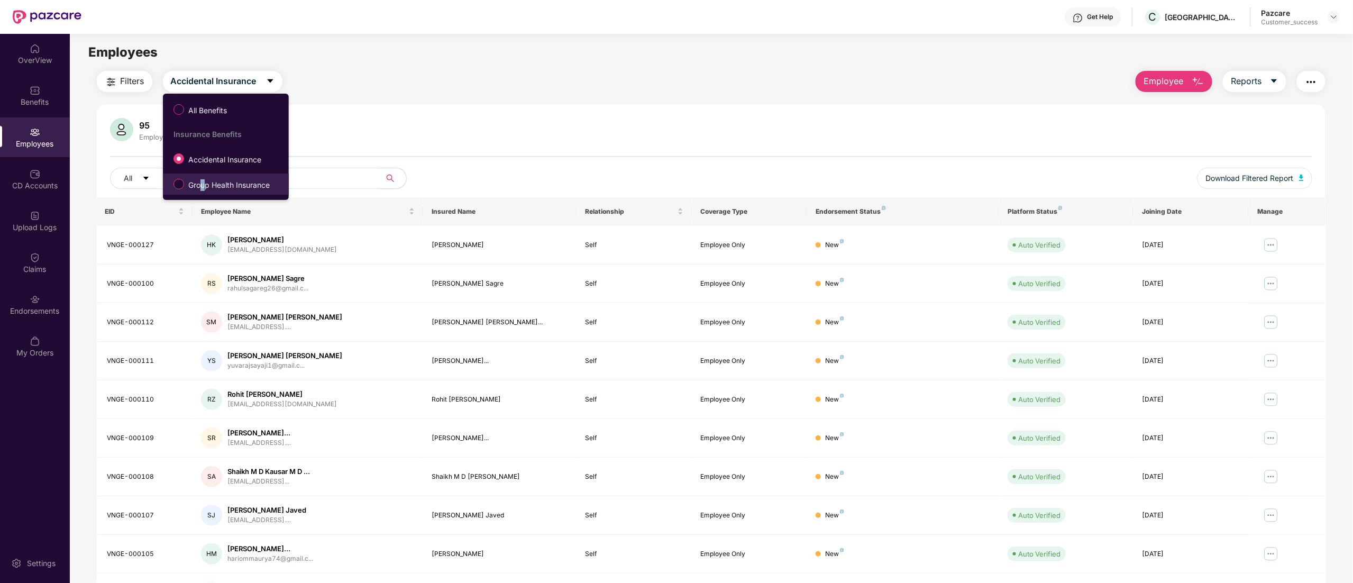
click at [204, 186] on span "Group Health Insurance" at bounding box center [229, 185] width 90 height 12
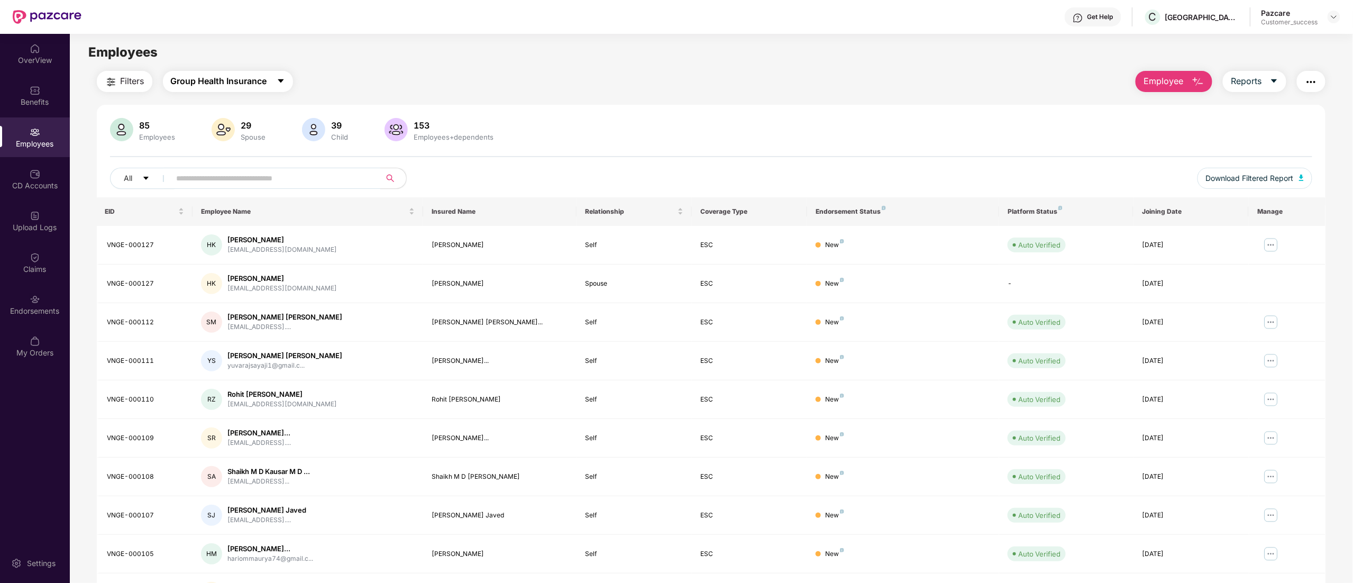
click at [212, 81] on span "Group Health Insurance" at bounding box center [219, 81] width 96 height 13
click at [404, 82] on div "Filters Group Health Insurance Employee Reports" at bounding box center [711, 81] width 1229 height 21
click at [49, 295] on div "Endorsements" at bounding box center [35, 305] width 70 height 40
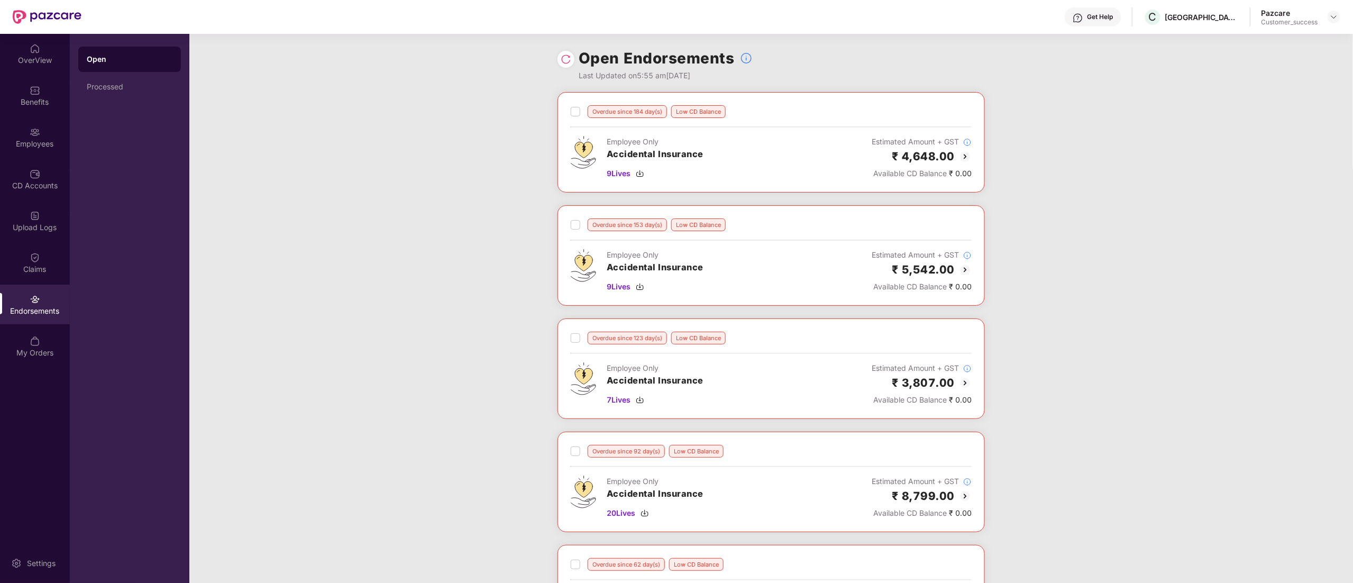
click at [564, 61] on img at bounding box center [566, 59] width 11 height 11
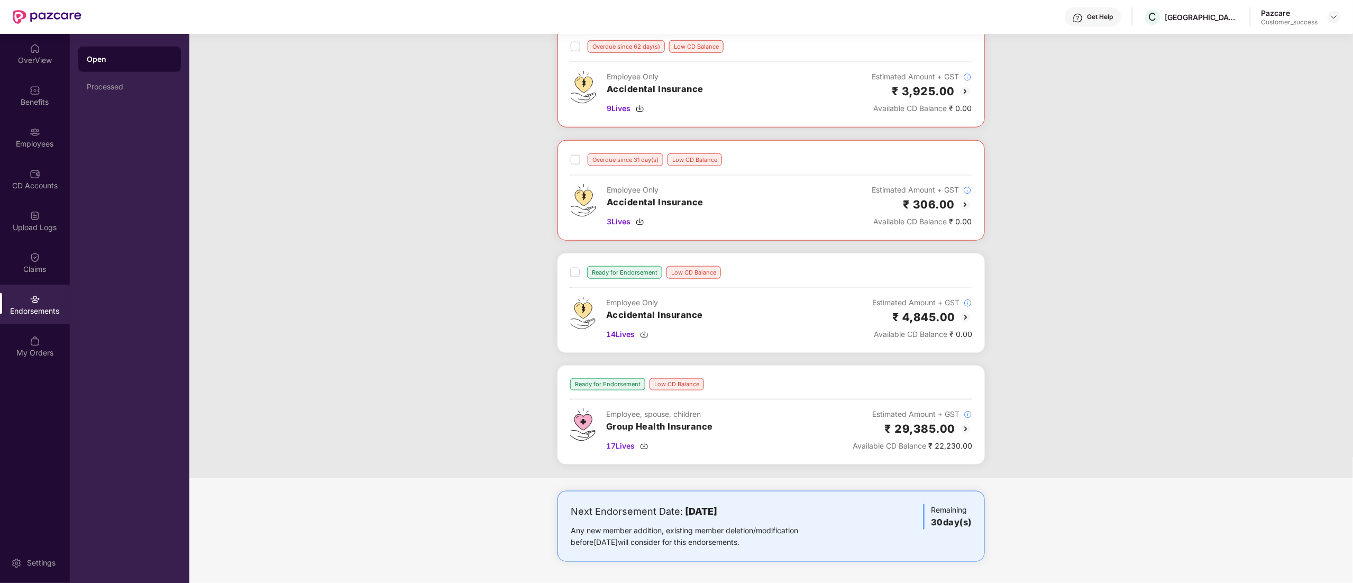
click at [962, 431] on img at bounding box center [965, 429] width 13 height 13
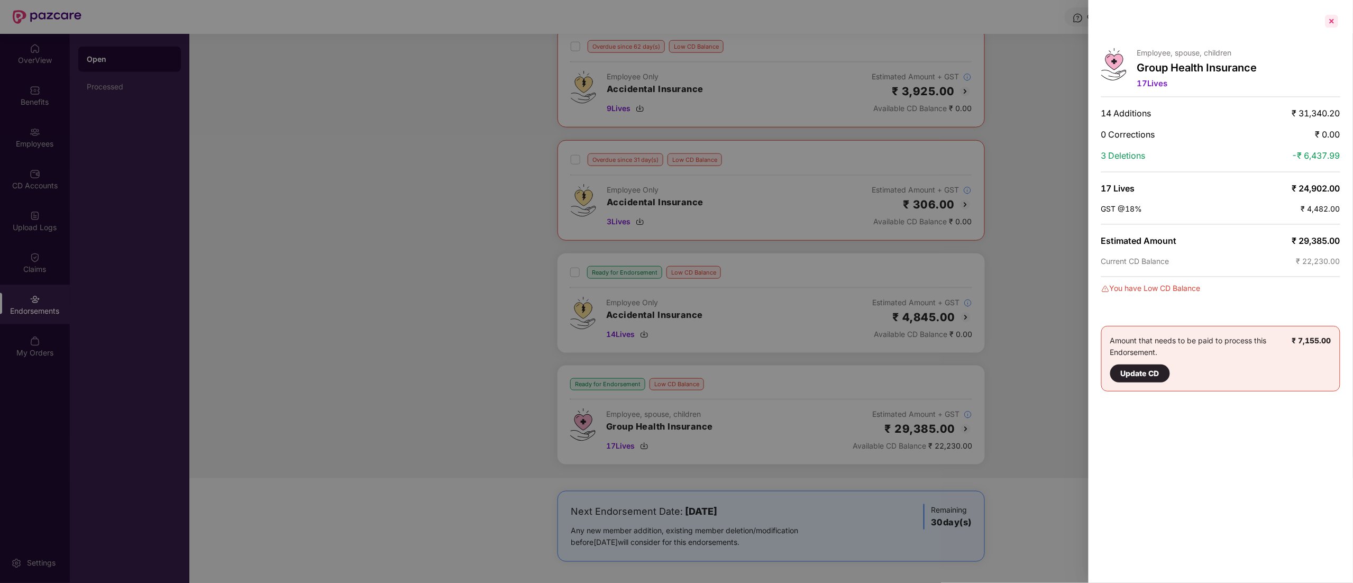
click at [1325, 22] on div at bounding box center [1331, 21] width 17 height 17
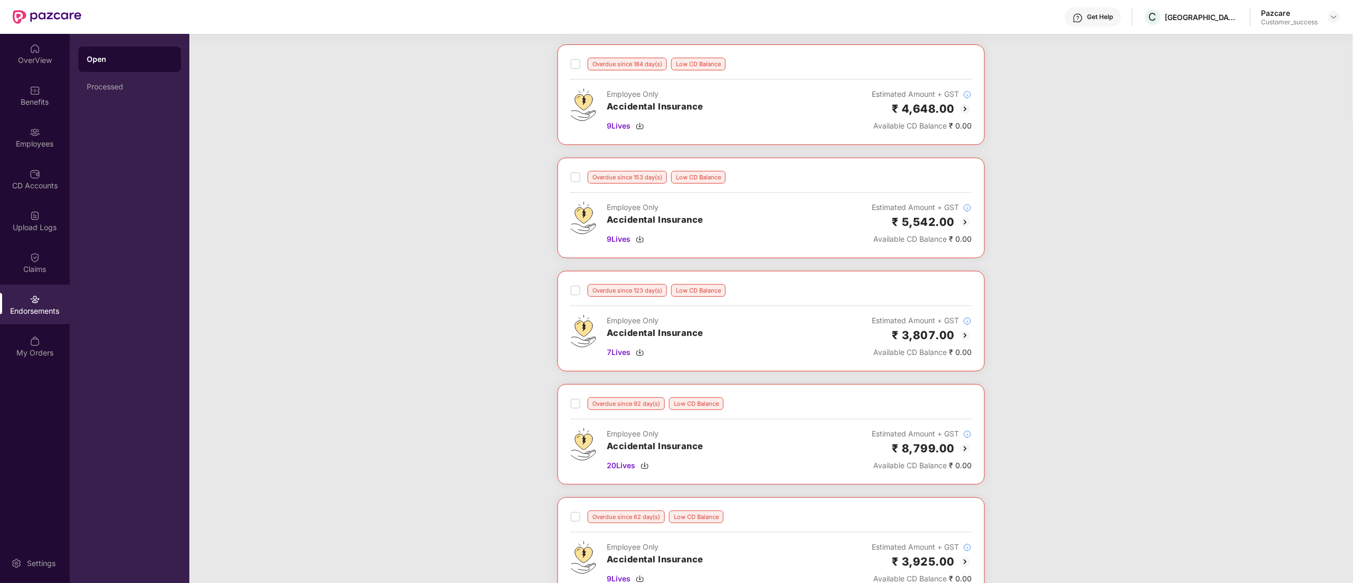
scroll to position [0, 0]
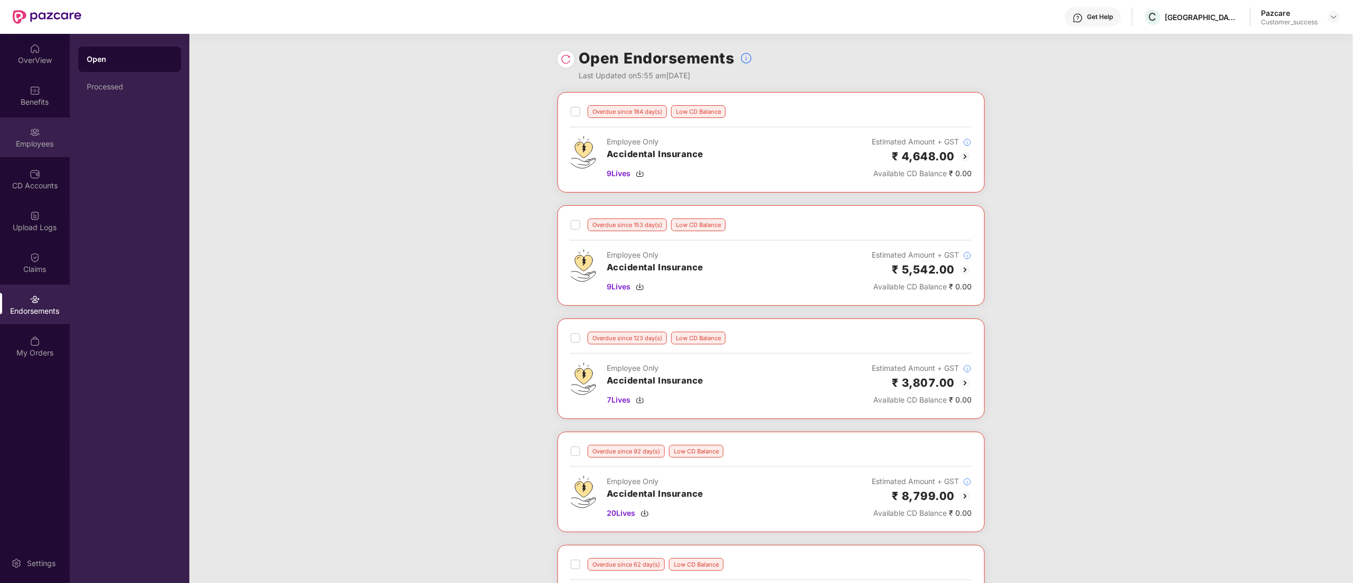
click at [30, 146] on div "Employees" at bounding box center [35, 144] width 70 height 11
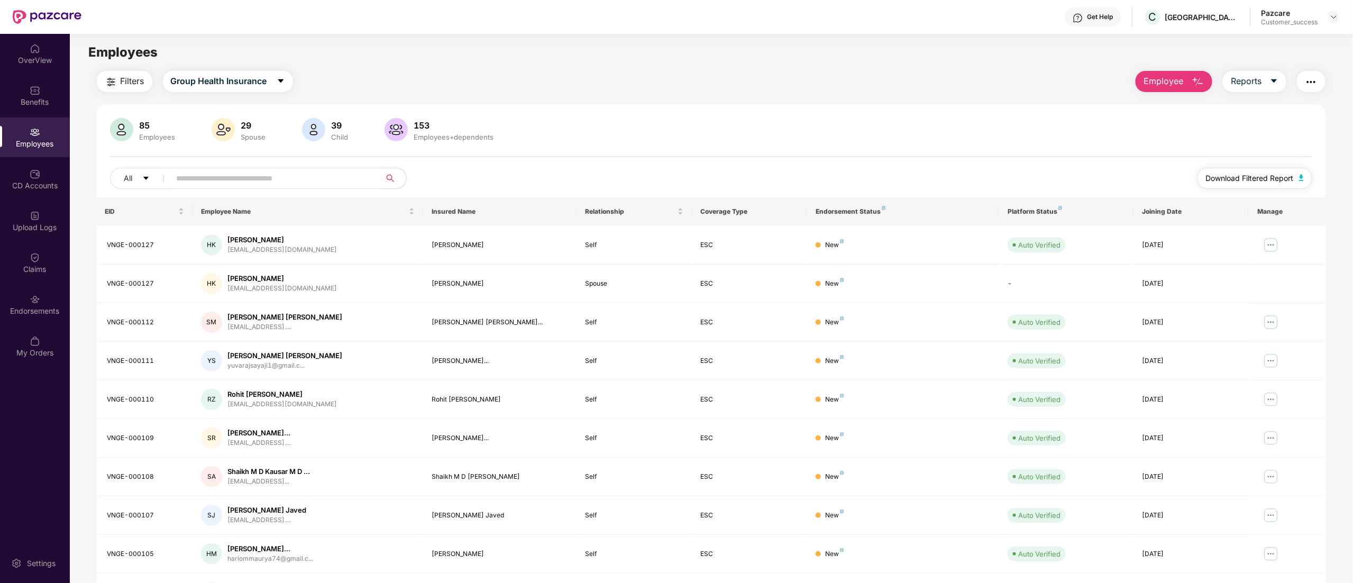
click at [1229, 177] on span "Download Filtered Report" at bounding box center [1250, 178] width 88 height 12
click at [23, 306] on div "Endorsements" at bounding box center [35, 311] width 70 height 11
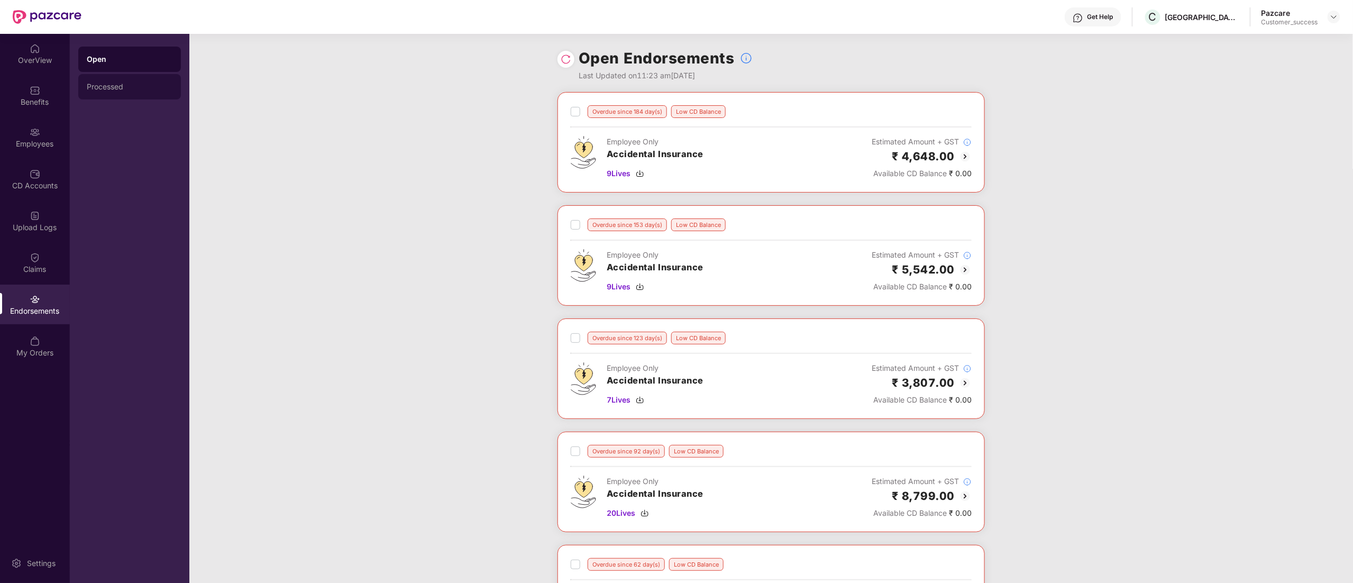
click at [94, 85] on div "Processed" at bounding box center [130, 87] width 86 height 8
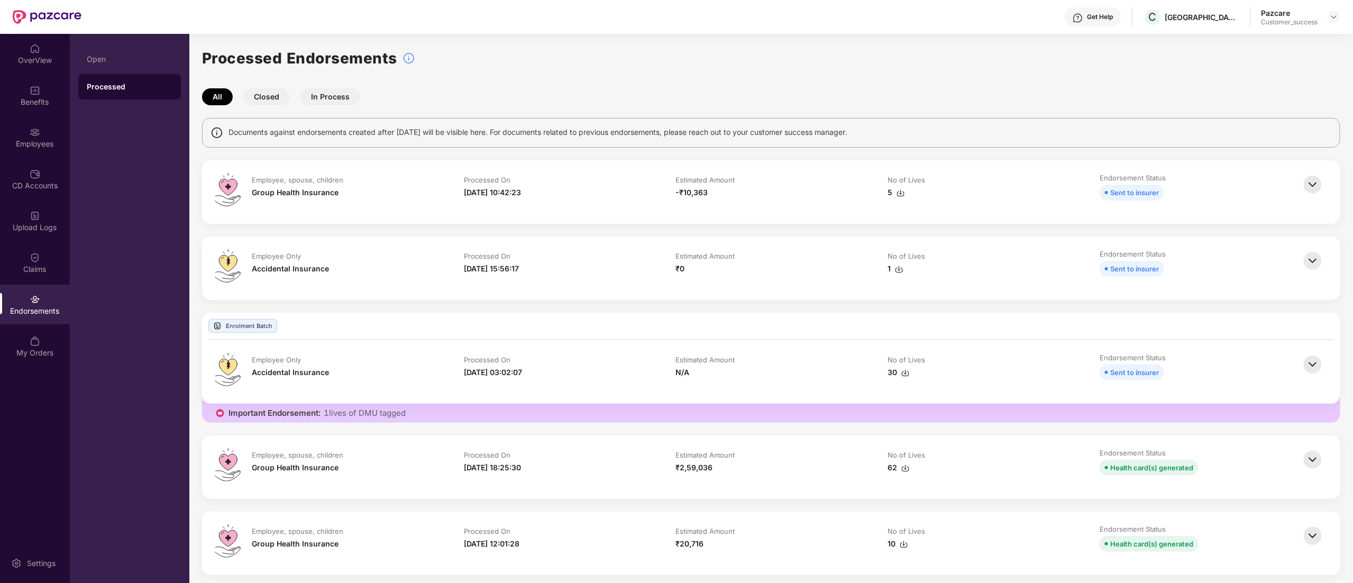
click at [1309, 459] on img at bounding box center [1312, 459] width 23 height 23
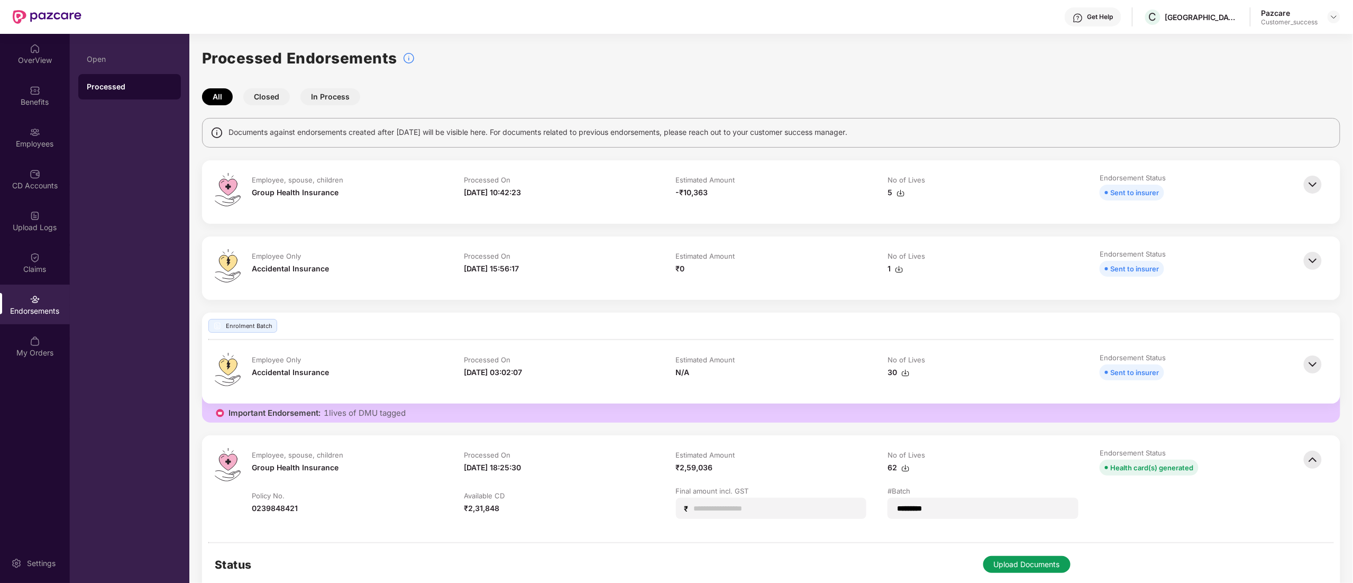
scroll to position [423, 0]
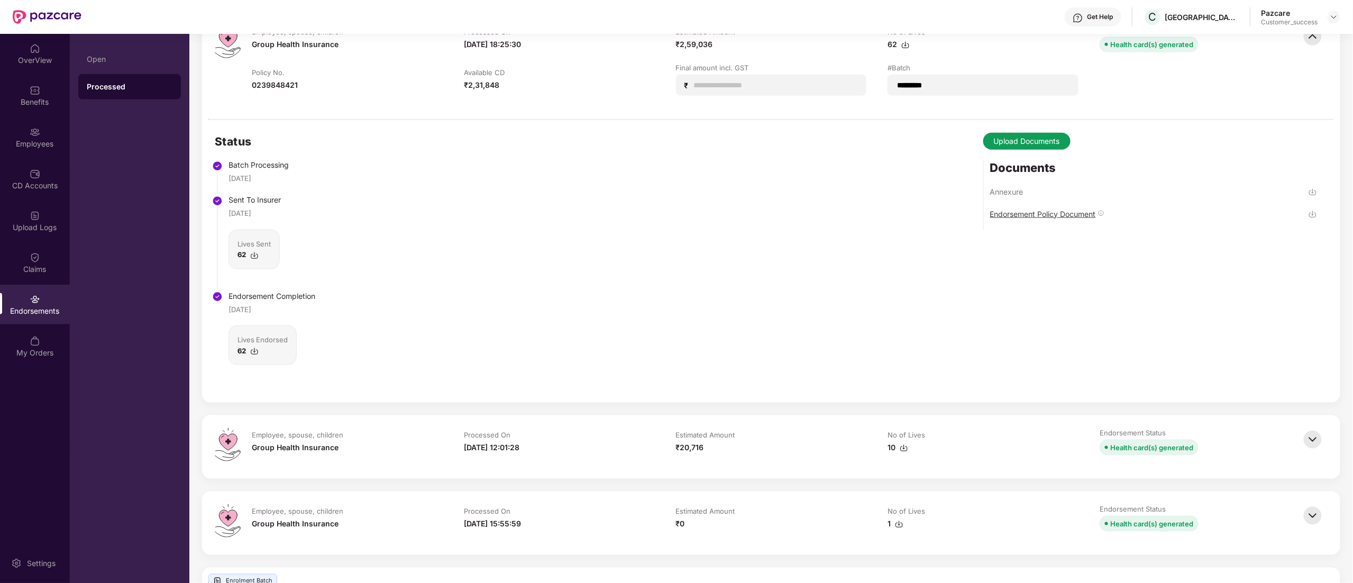
click at [1033, 217] on div "Endorsement Policy Document" at bounding box center [1043, 214] width 106 height 10
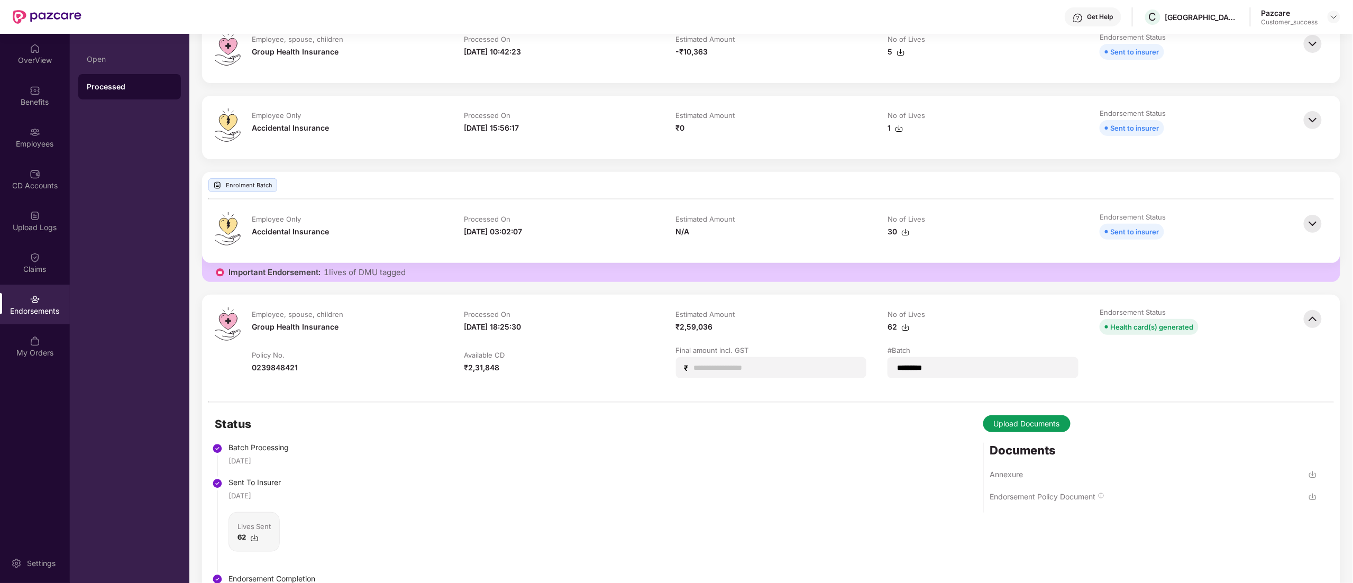
scroll to position [0, 0]
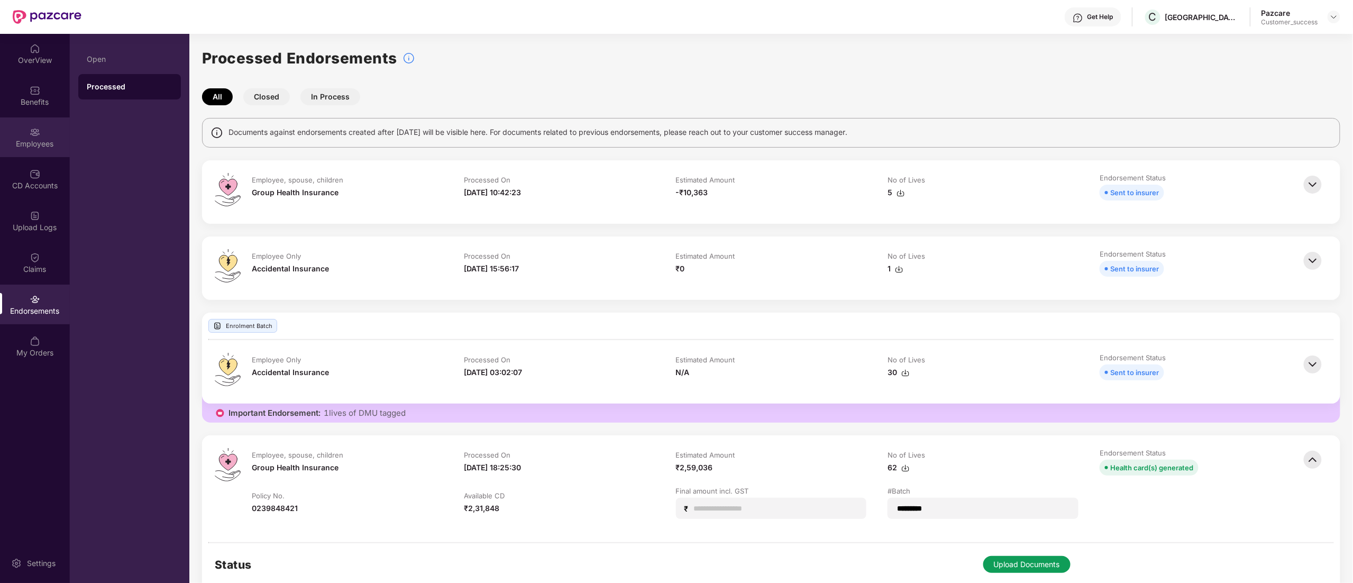
click at [42, 143] on div "Employees" at bounding box center [35, 144] width 70 height 11
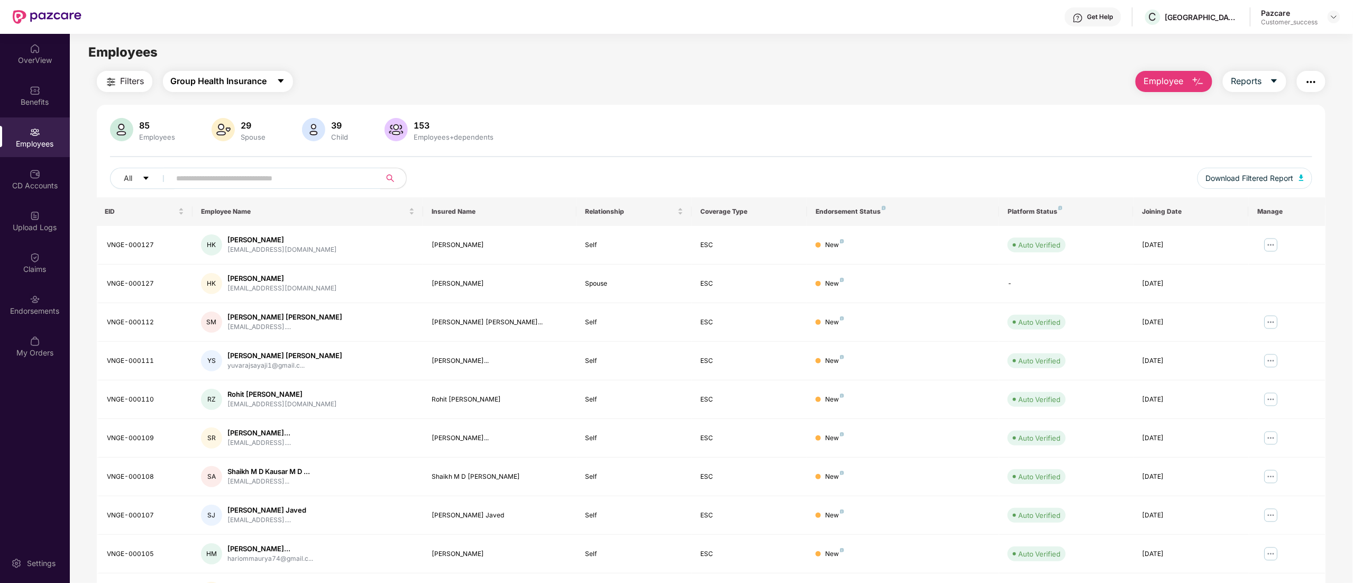
click at [240, 82] on span "Group Health Insurance" at bounding box center [219, 81] width 96 height 13
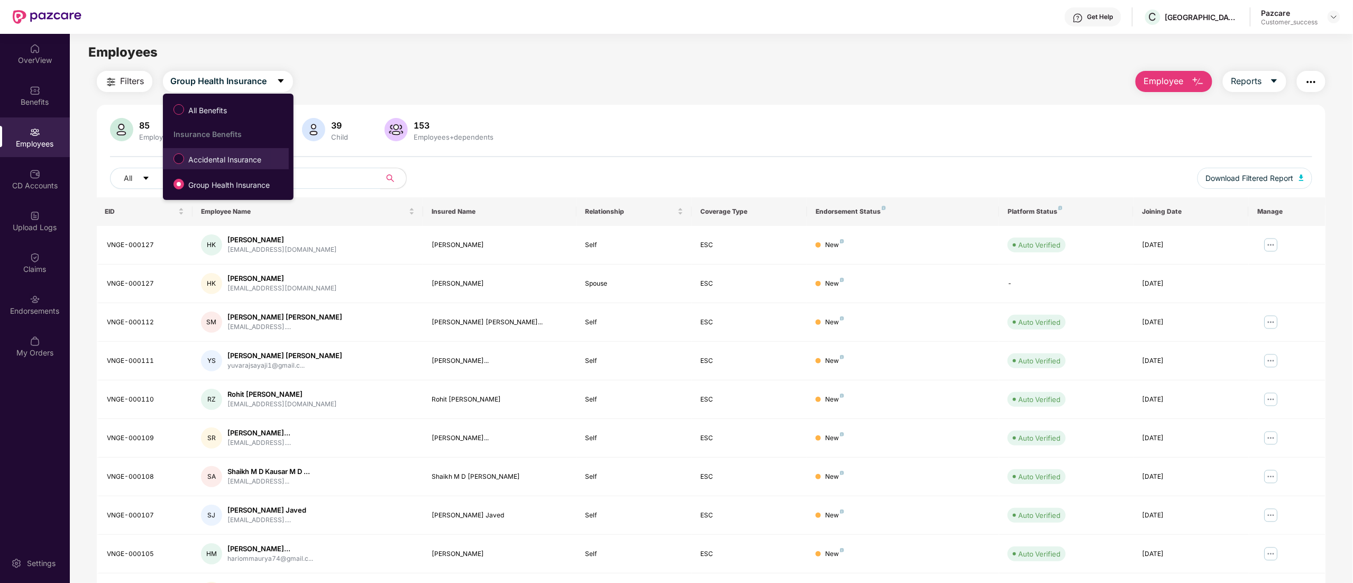
click at [222, 158] on span "Accidental Insurance" at bounding box center [224, 160] width 81 height 12
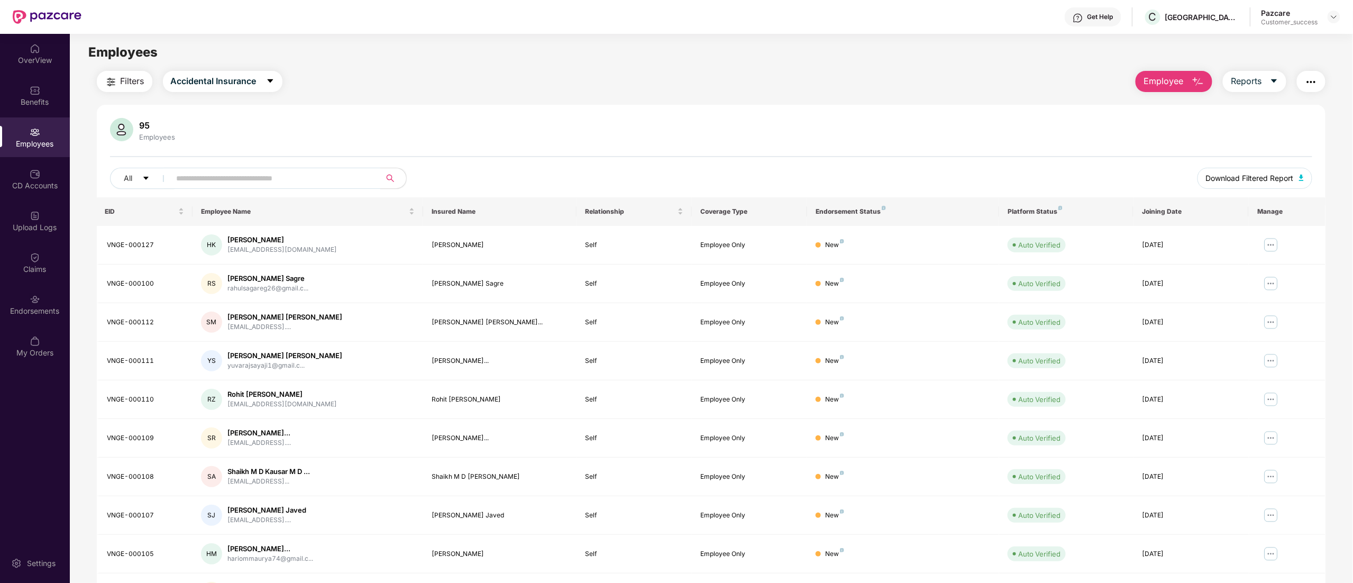
drag, startPoint x: 1259, startPoint y: 178, endPoint x: 1255, endPoint y: 194, distance: 16.3
click at [1259, 179] on span "Download Filtered Report" at bounding box center [1250, 178] width 88 height 12
click at [142, 124] on div "95" at bounding box center [158, 125] width 40 height 11
click at [197, 79] on span "Accidental Insurance" at bounding box center [214, 81] width 86 height 13
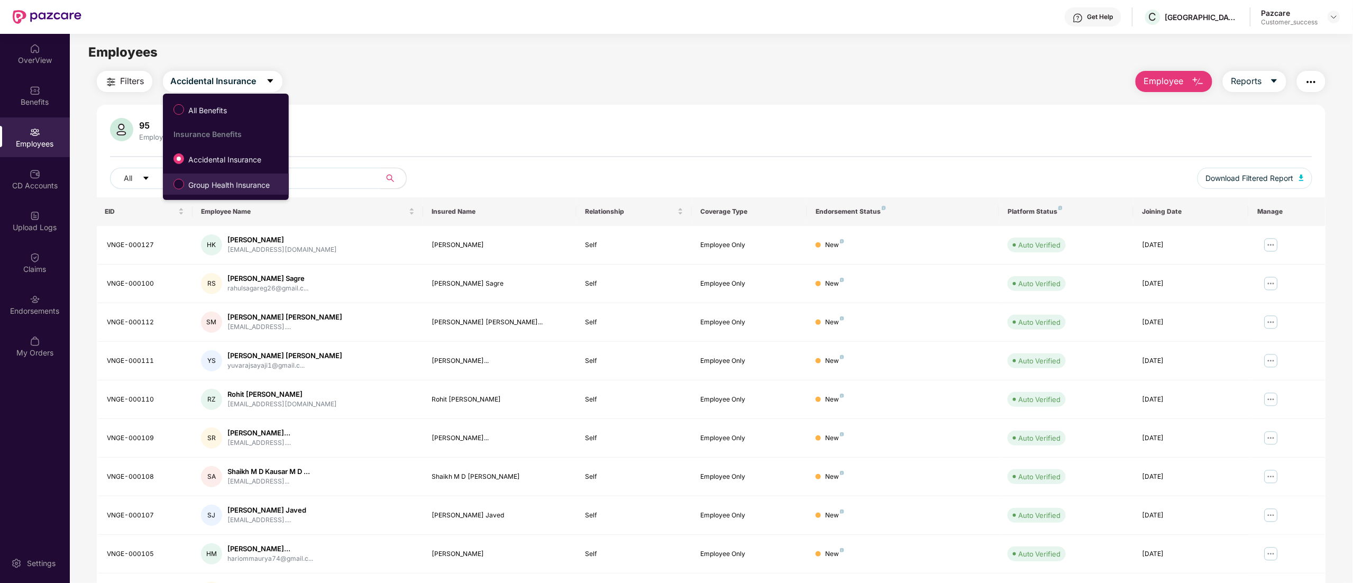
click at [204, 185] on span "Group Health Insurance" at bounding box center [229, 185] width 90 height 12
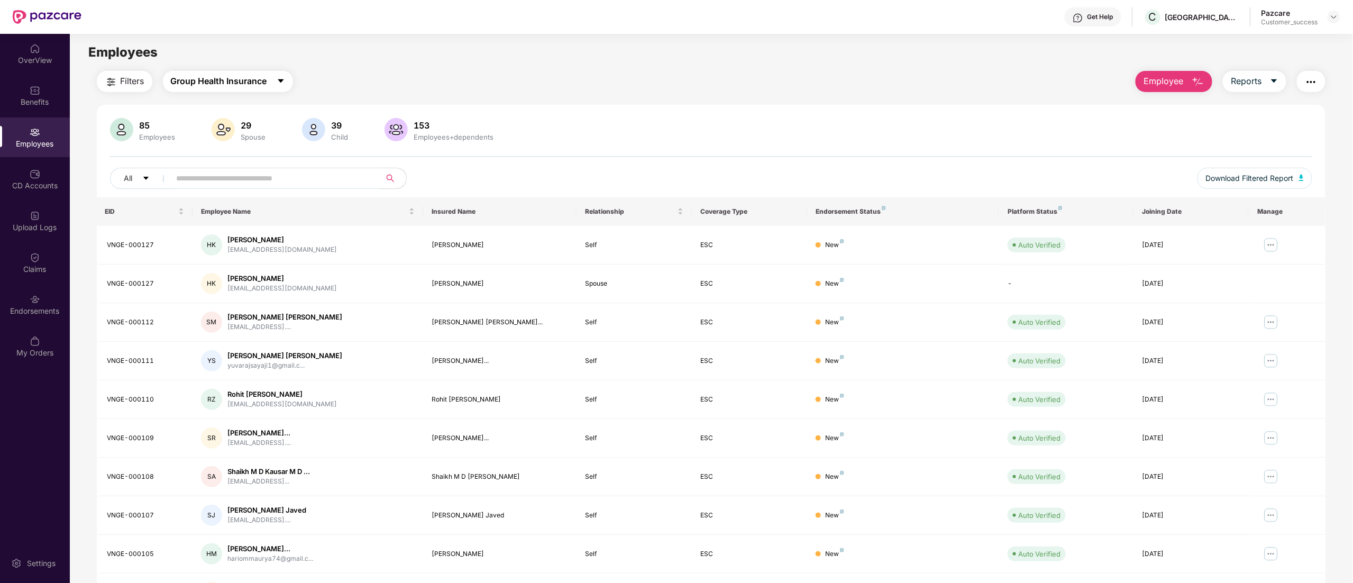
click at [214, 79] on span "Group Health Insurance" at bounding box center [219, 81] width 96 height 13
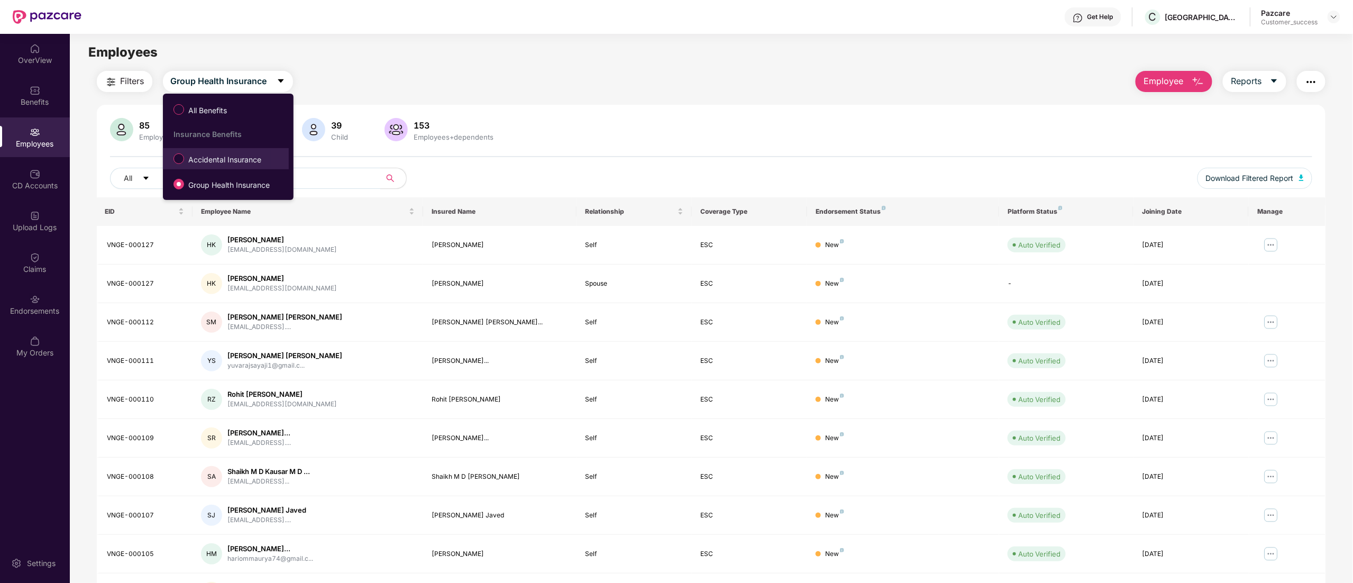
click at [196, 154] on span "Accidental Insurance" at bounding box center [224, 160] width 81 height 12
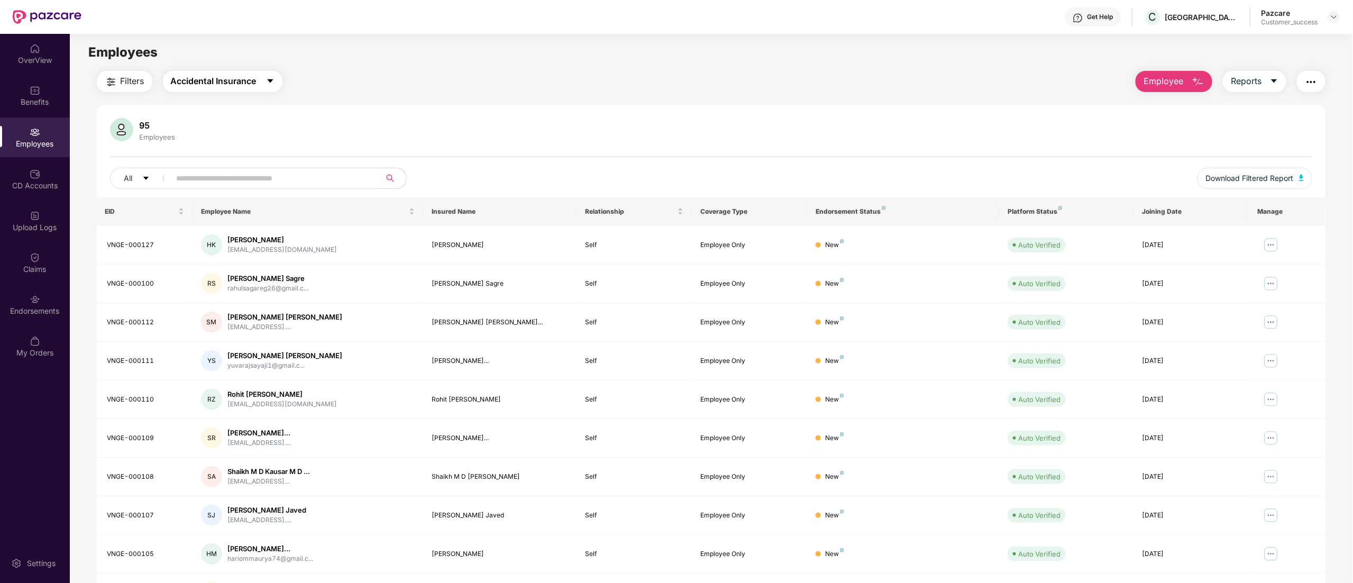
click at [184, 82] on span "Accidental Insurance" at bounding box center [214, 81] width 86 height 13
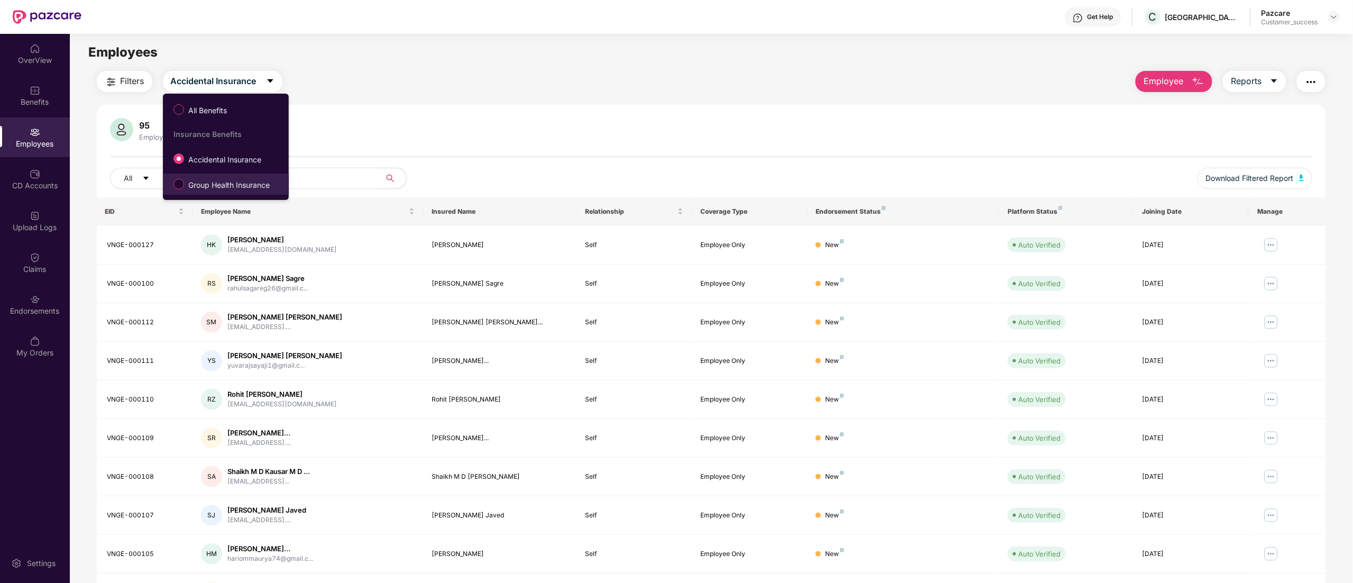
click at [209, 191] on label "Group Health Insurance" at bounding box center [223, 184] width 111 height 18
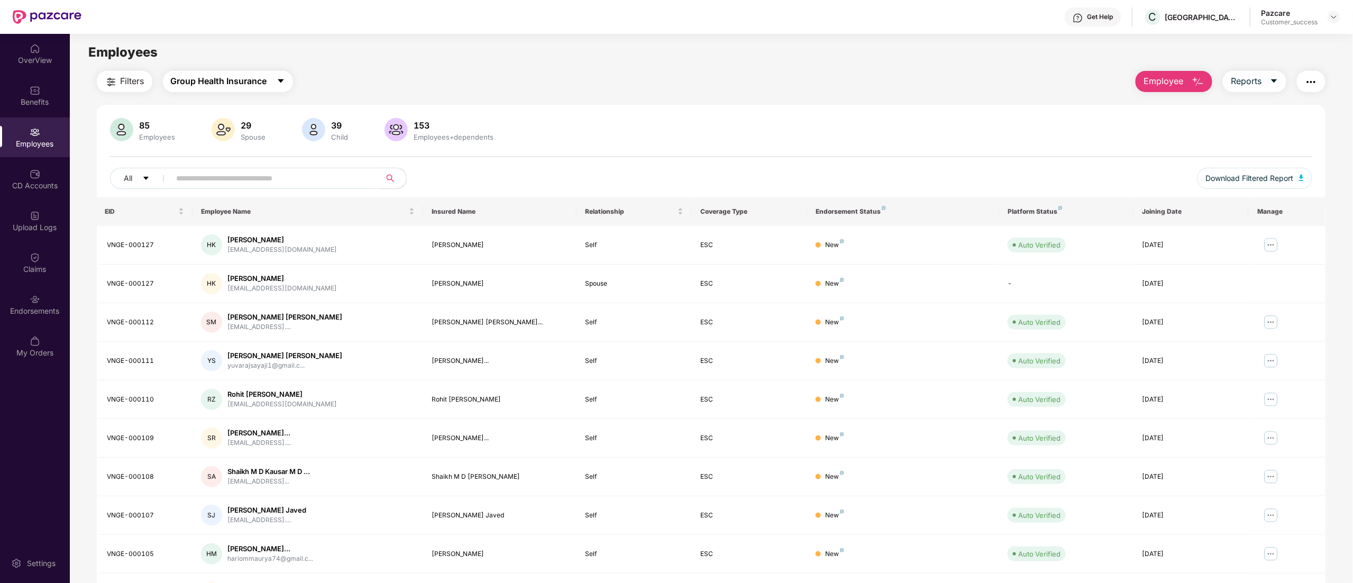
click at [225, 80] on span "Group Health Insurance" at bounding box center [219, 81] width 96 height 13
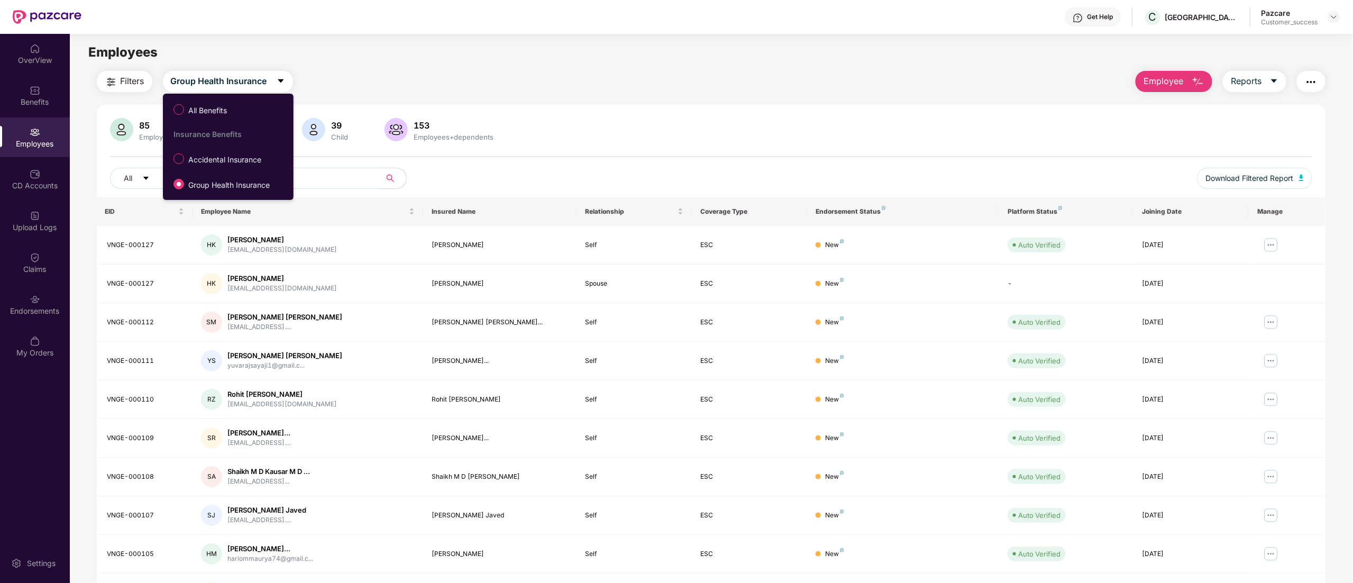
click at [845, 101] on div "Filters Group Health Insurance Employee Reports 85 Employees 29 Spouse 39 Child…" at bounding box center [711, 360] width 1229 height 579
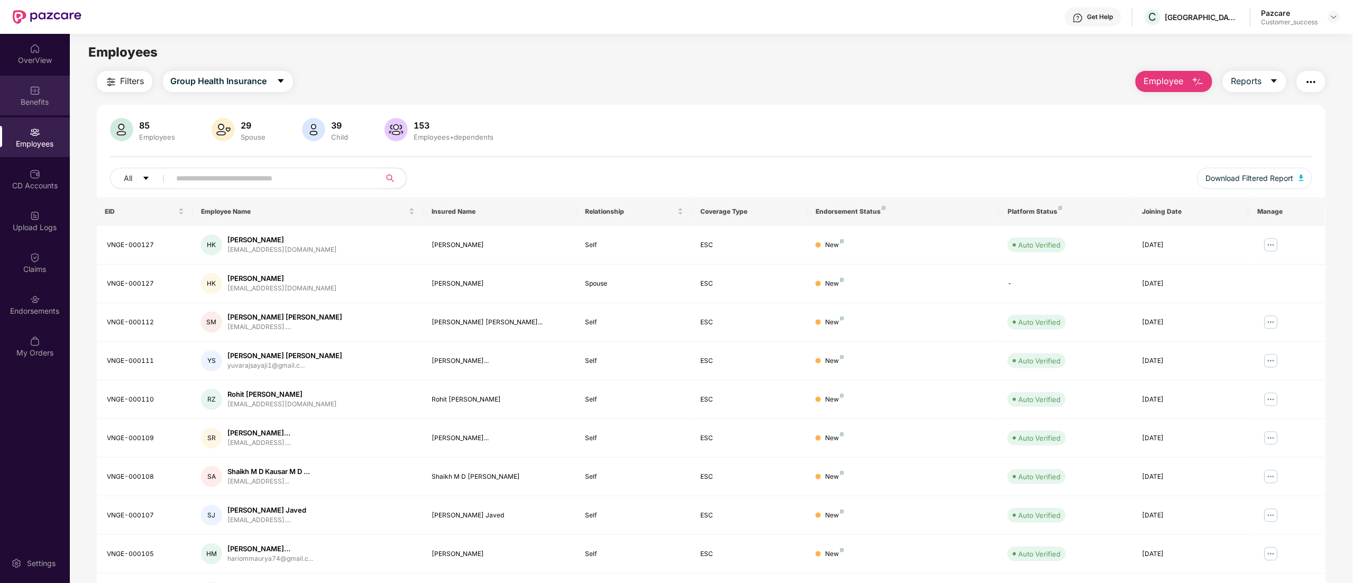
click at [11, 88] on div "Benefits" at bounding box center [35, 96] width 70 height 40
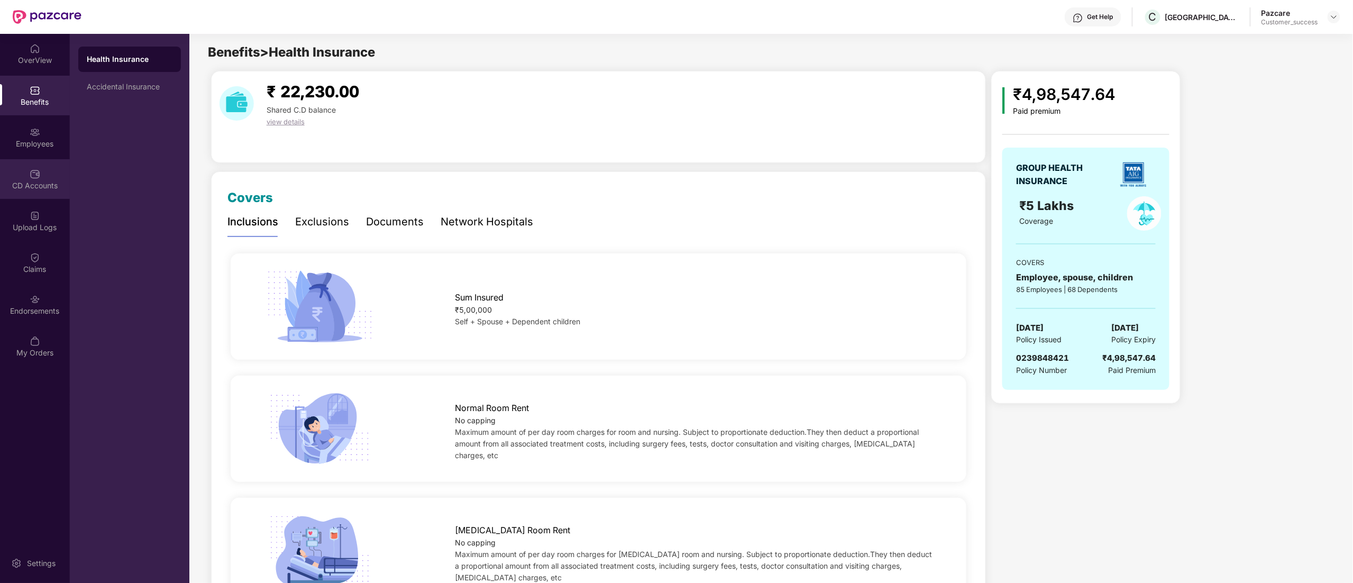
click at [34, 175] on img at bounding box center [35, 174] width 11 height 11
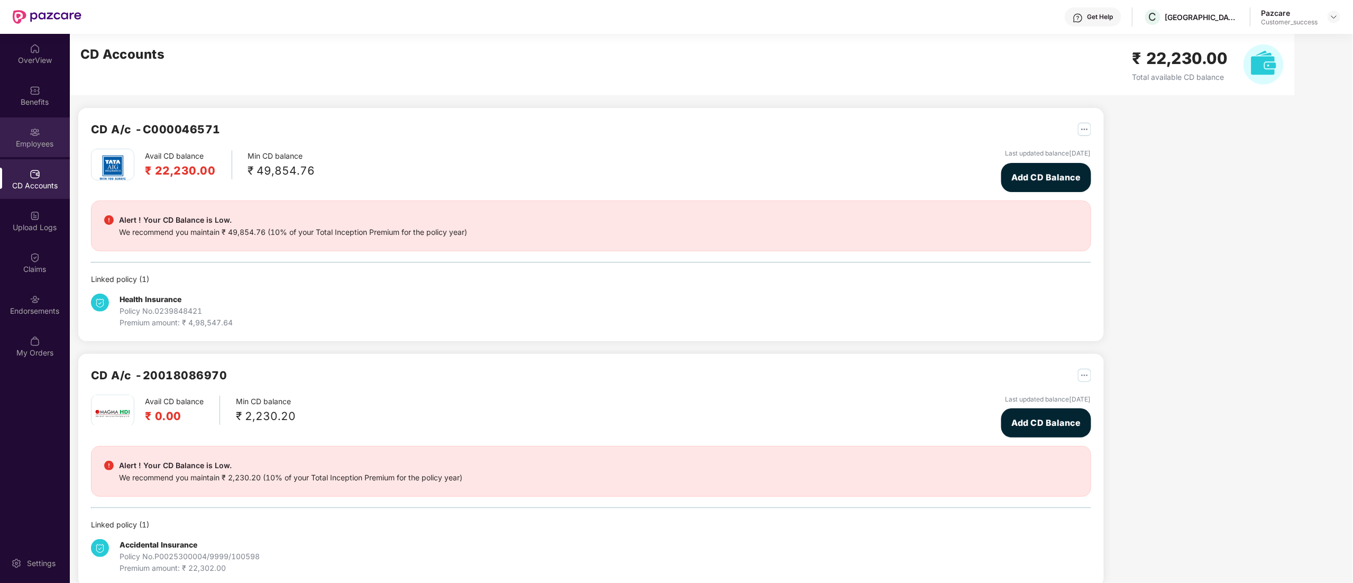
click at [19, 130] on div "Employees" at bounding box center [35, 137] width 70 height 40
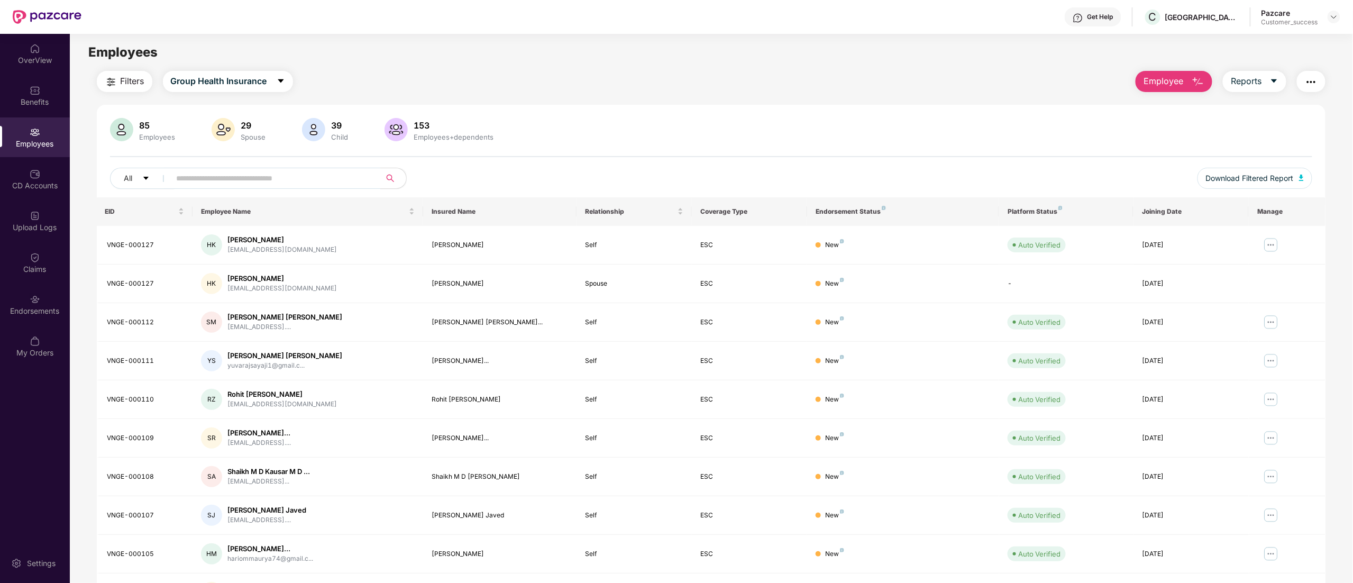
click at [1177, 80] on span "Employee" at bounding box center [1163, 81] width 40 height 13
click at [1181, 107] on div "Add Employee(s)" at bounding box center [1182, 109] width 60 height 13
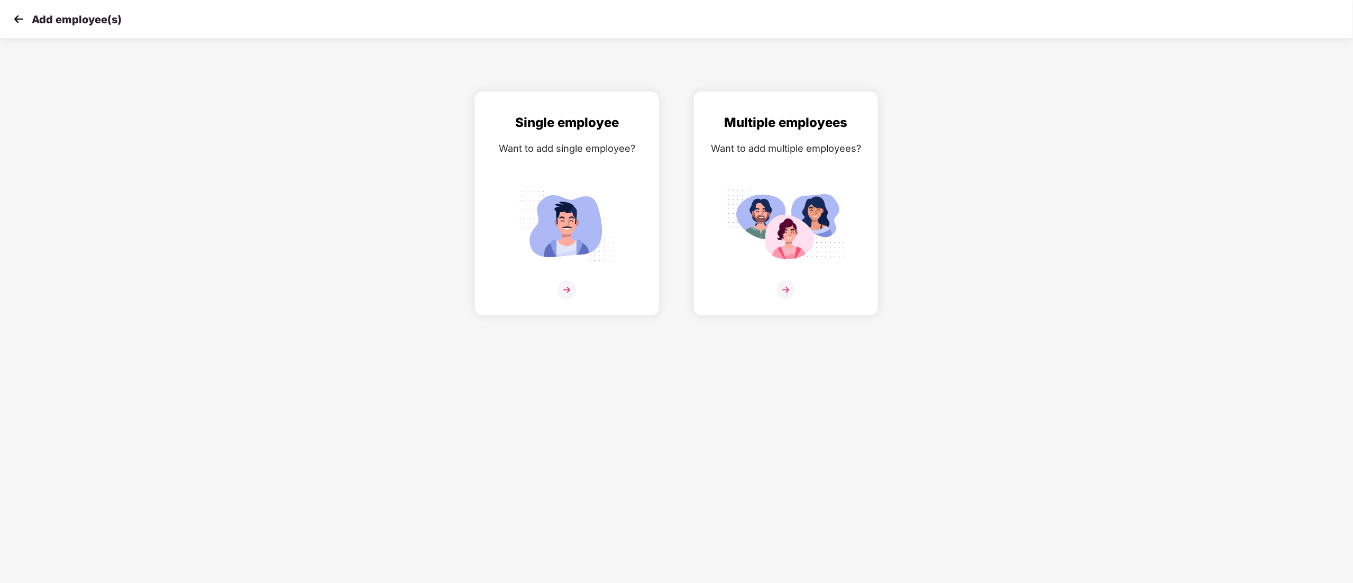
click at [19, 17] on img at bounding box center [19, 19] width 16 height 16
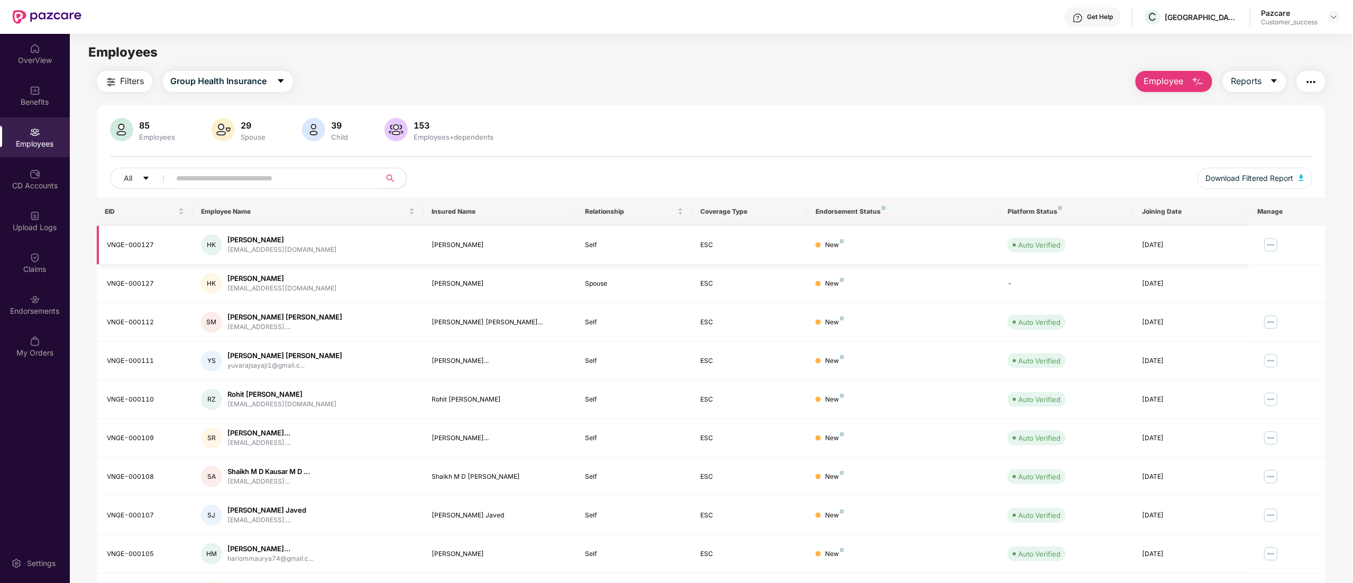
click at [1266, 249] on img at bounding box center [1270, 244] width 17 height 17
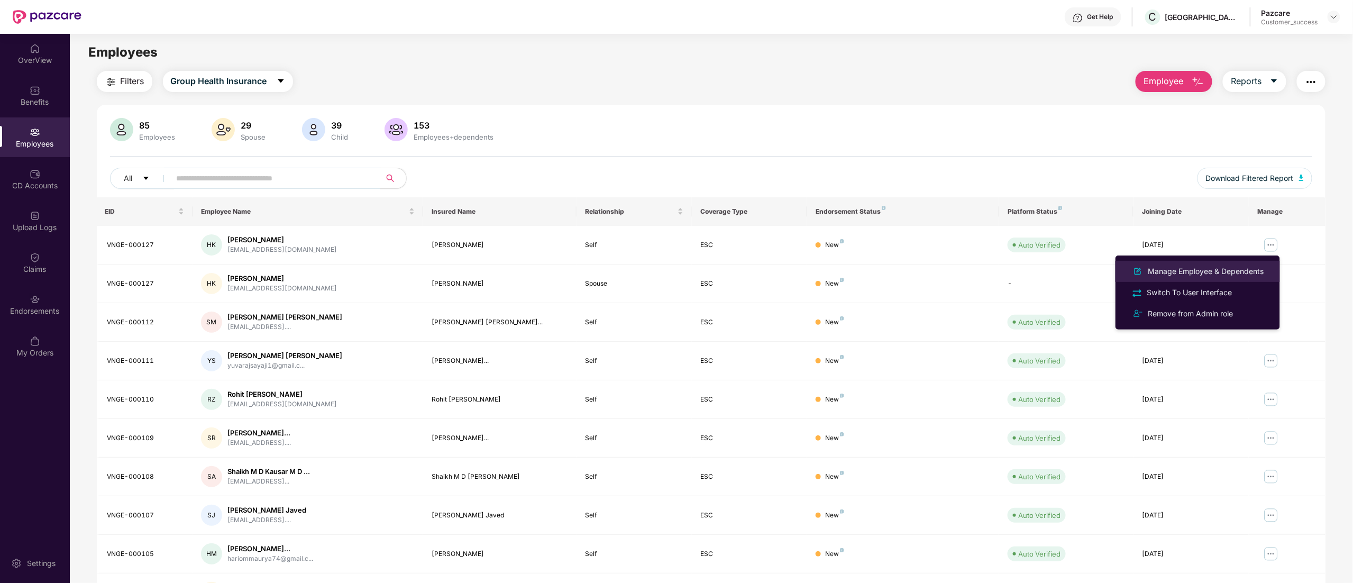
click at [1175, 268] on div "Manage Employee & Dependents" at bounding box center [1206, 272] width 120 height 12
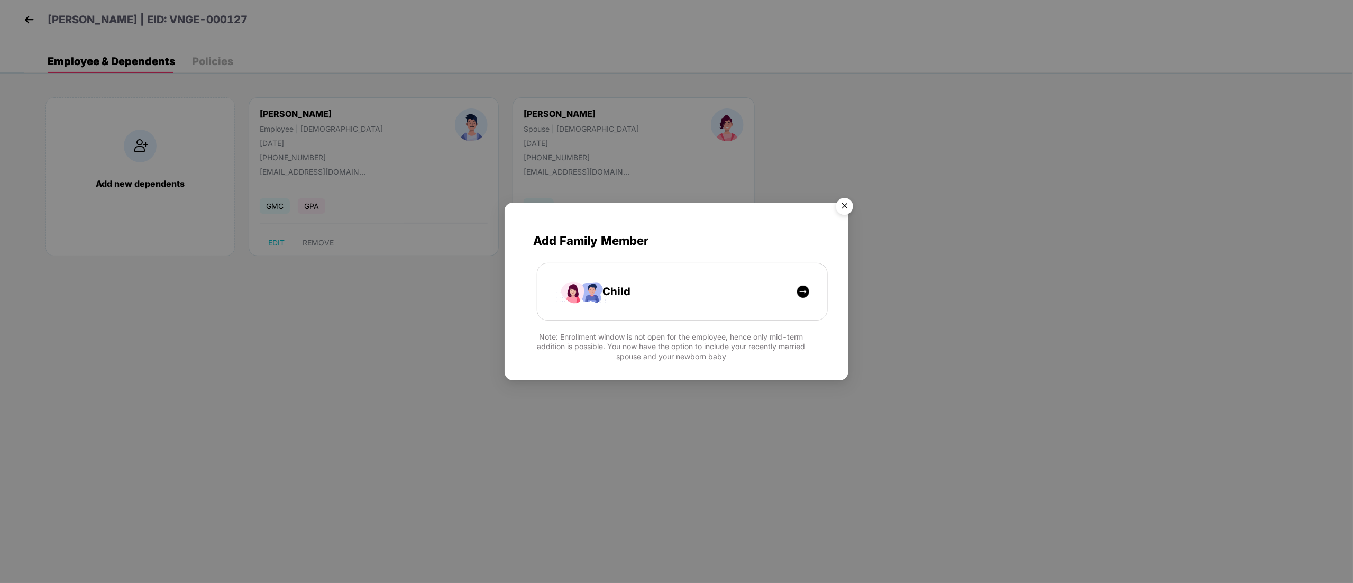
click at [846, 206] on img "Close" at bounding box center [845, 208] width 30 height 30
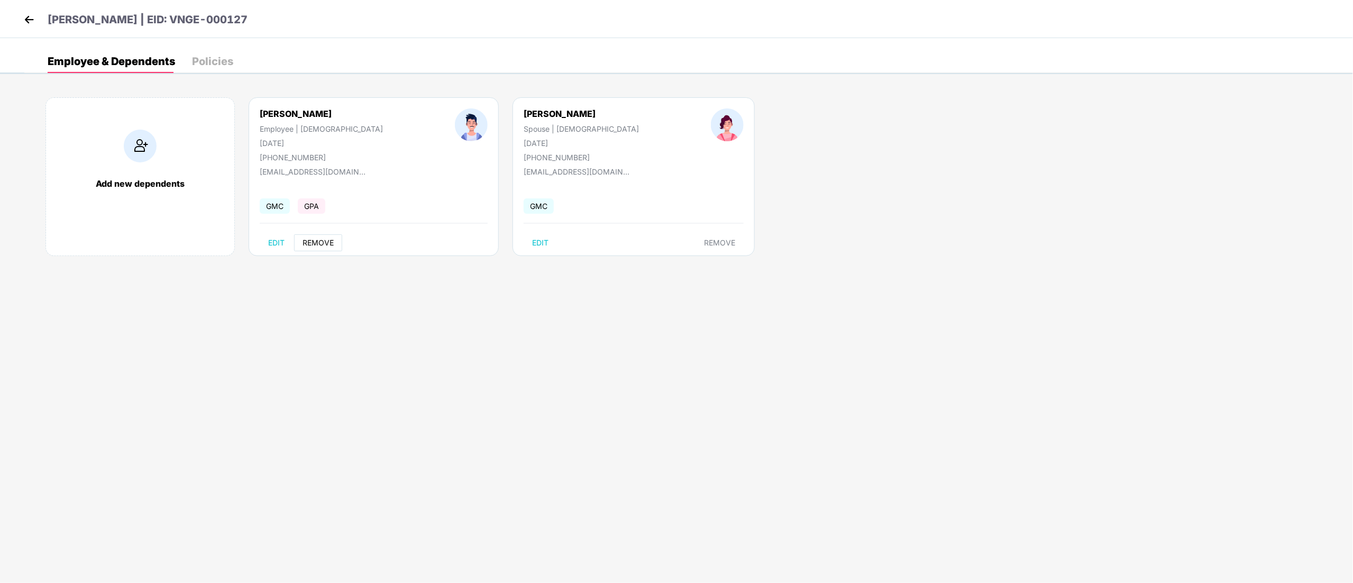
click at [312, 250] on button "REMOVE" at bounding box center [318, 242] width 48 height 17
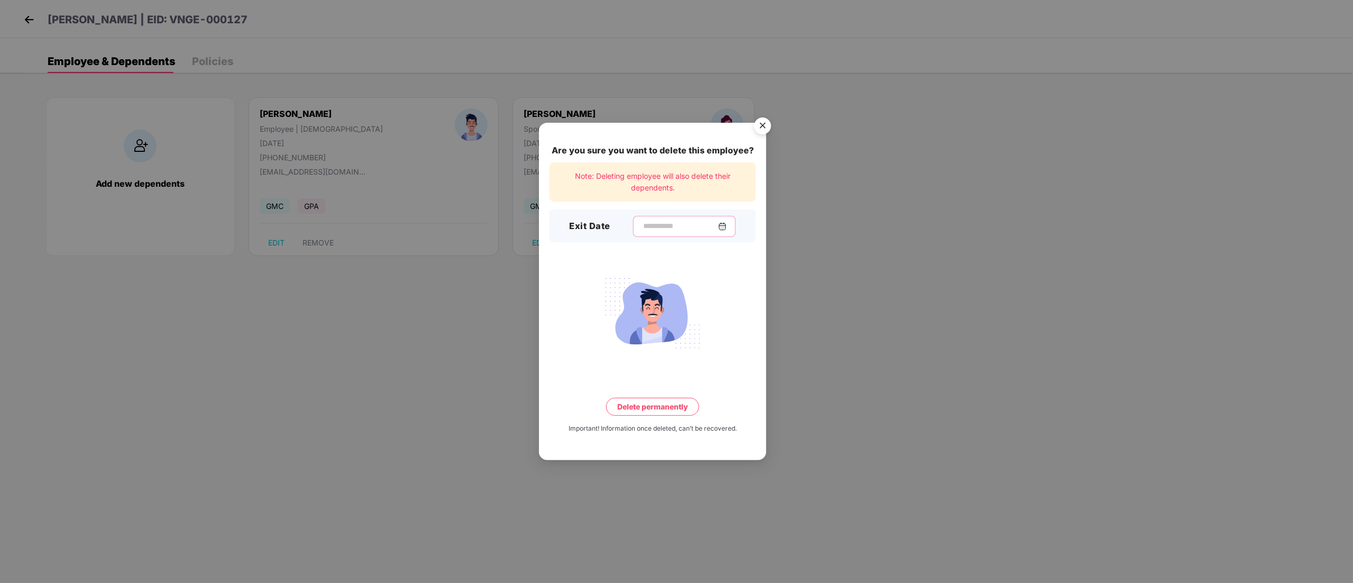
click at [659, 223] on input at bounding box center [680, 226] width 76 height 11
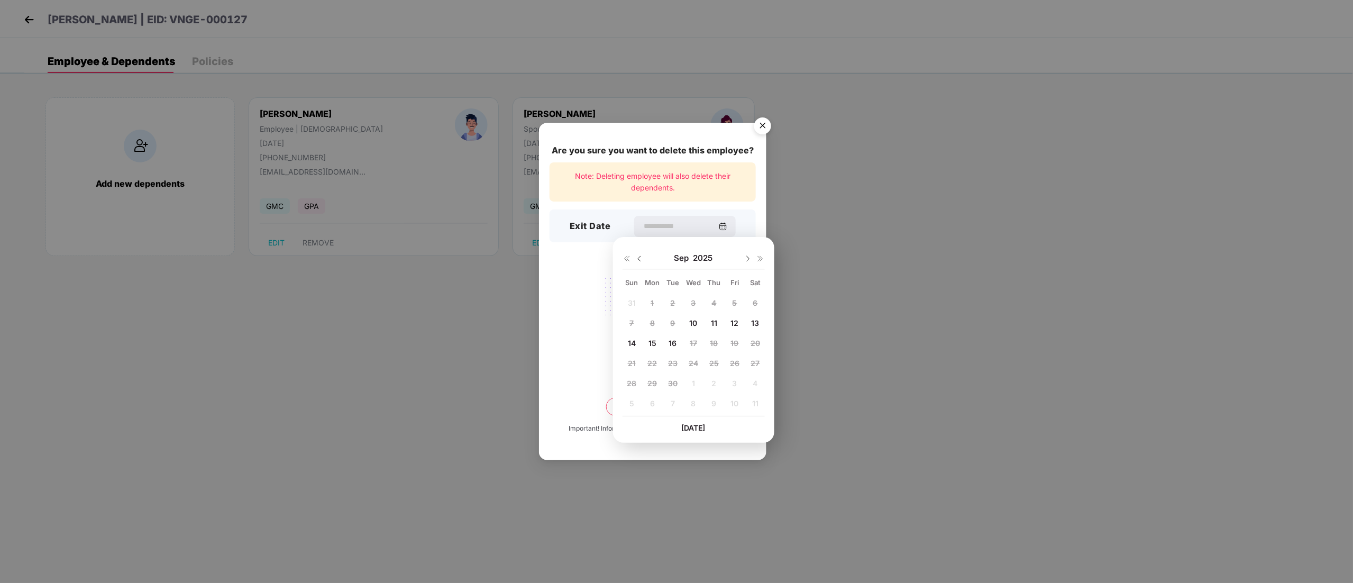
click at [639, 258] on img at bounding box center [639, 258] width 8 height 8
click at [638, 262] on div "Aug 2025" at bounding box center [694, 258] width 142 height 21
click at [638, 259] on img at bounding box center [639, 258] width 8 height 8
click at [747, 255] on img at bounding box center [748, 258] width 8 height 8
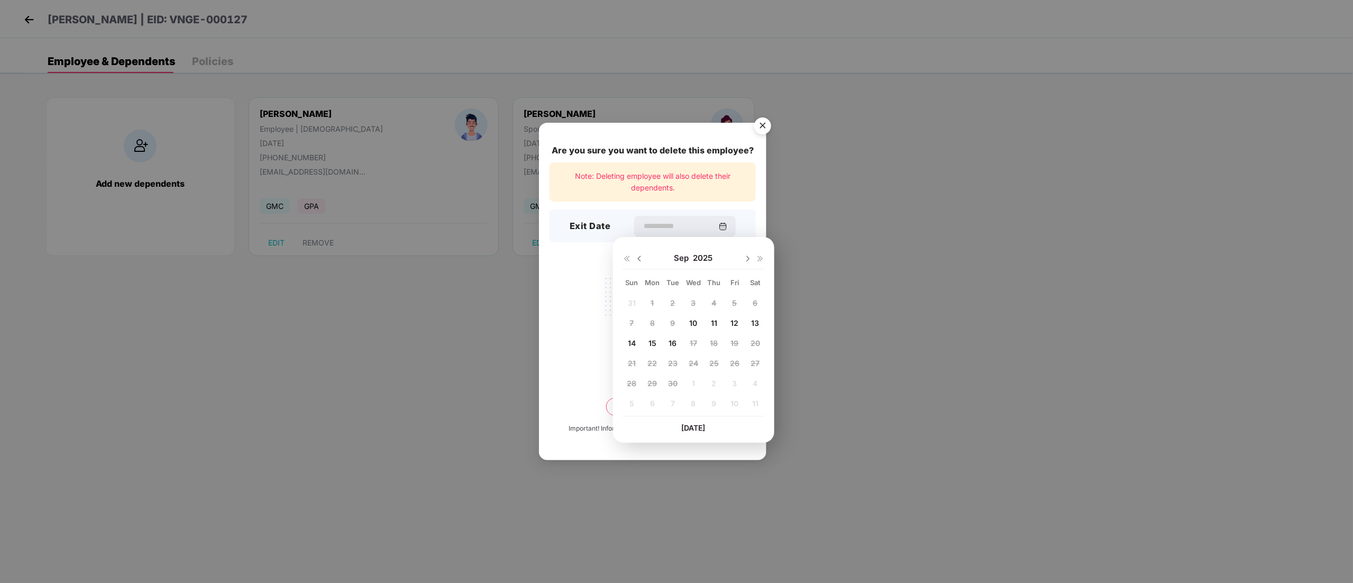
click at [639, 258] on img at bounding box center [639, 258] width 8 height 8
drag, startPoint x: 766, startPoint y: 116, endPoint x: 765, endPoint y: 126, distance: 10.1
click at [766, 117] on img "Close" at bounding box center [763, 128] width 30 height 30
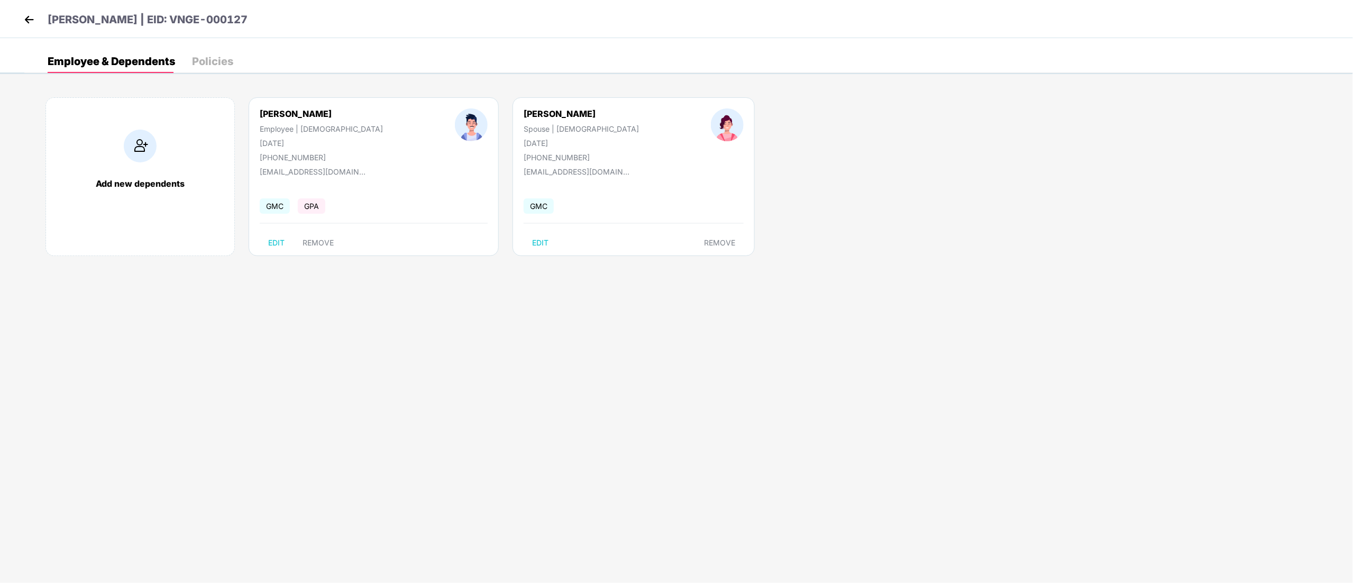
click at [25, 19] on img at bounding box center [29, 20] width 16 height 16
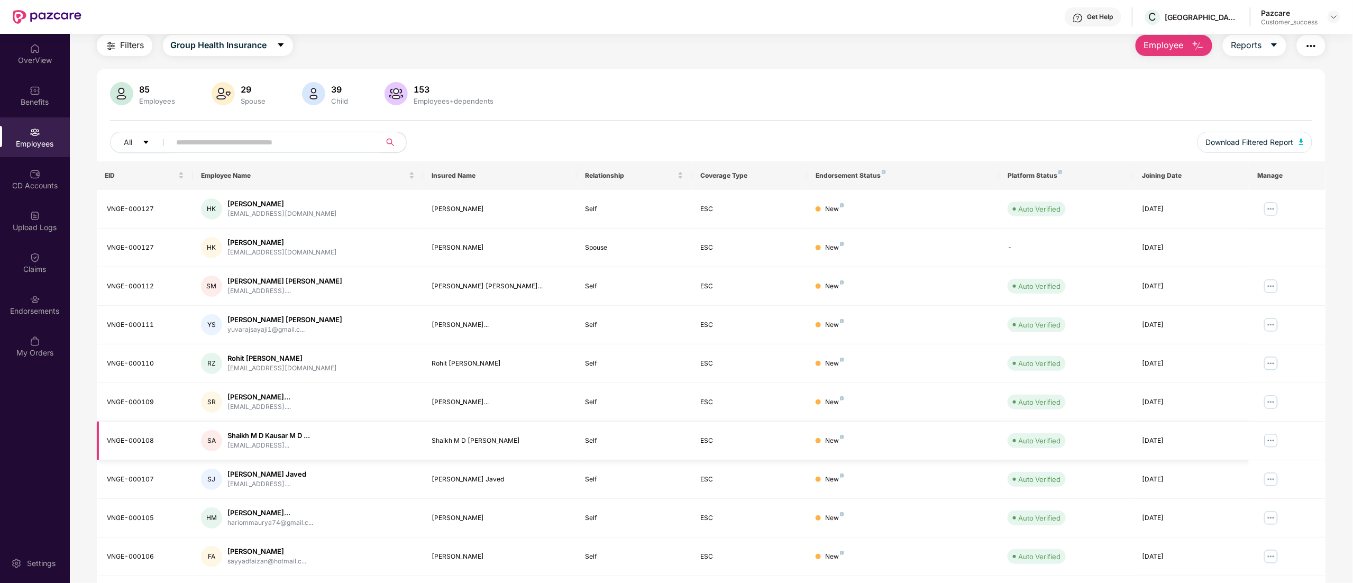
scroll to position [69, 0]
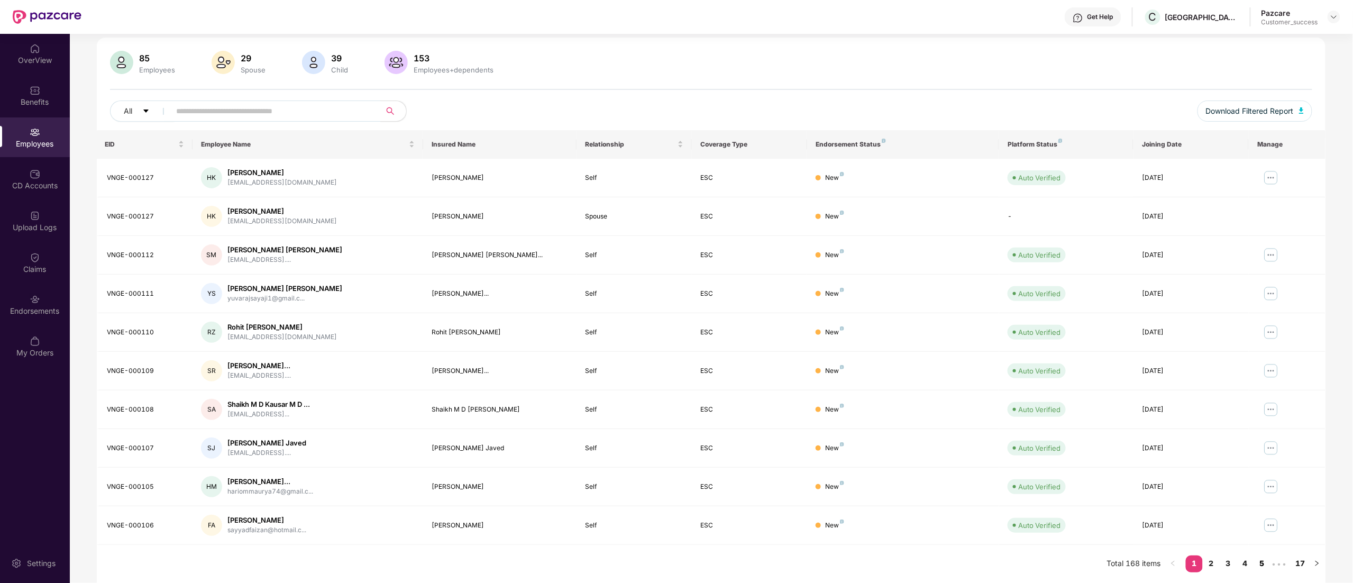
click at [1243, 561] on link "4" at bounding box center [1245, 563] width 17 height 16
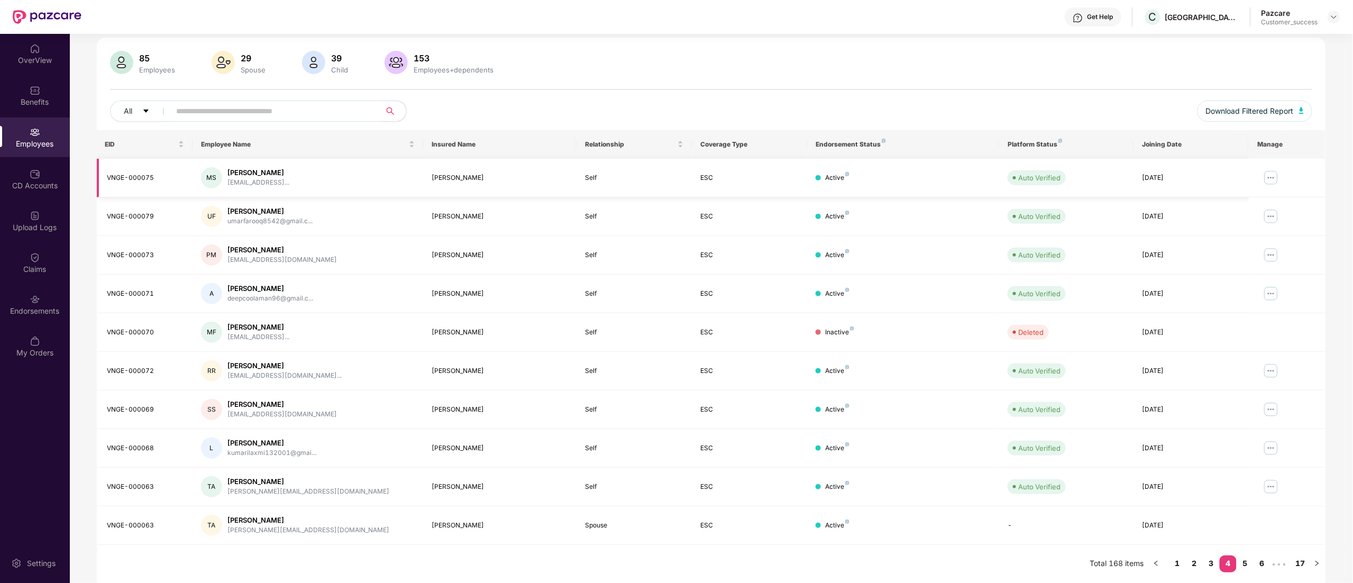
click at [1269, 179] on img at bounding box center [1270, 177] width 17 height 17
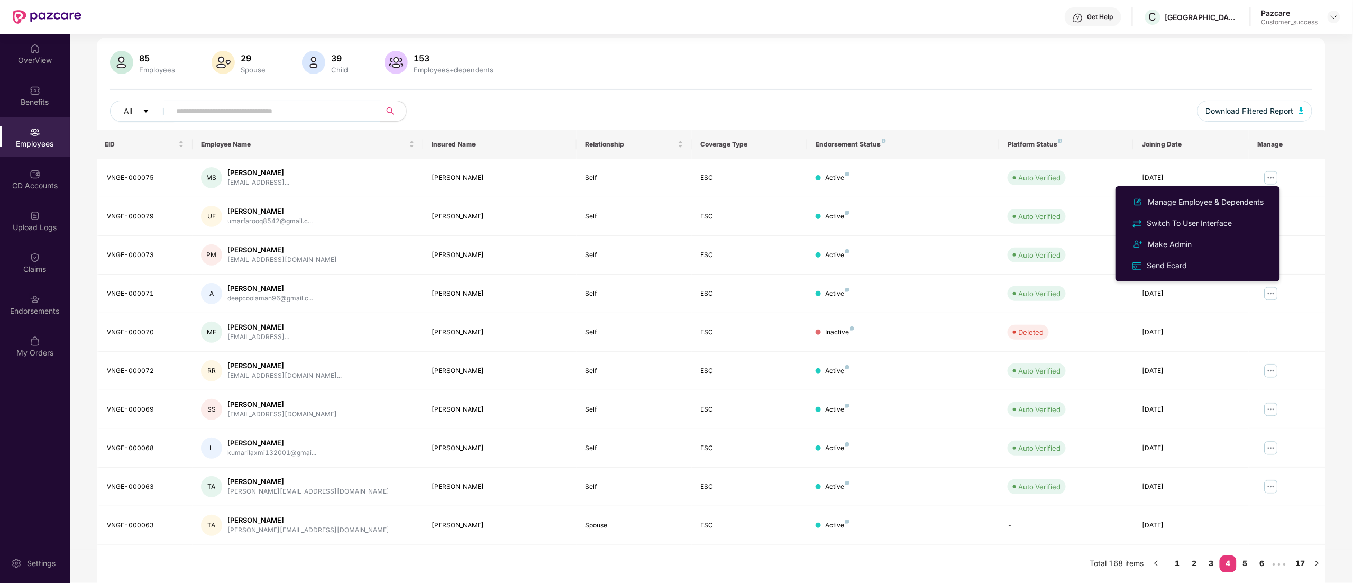
click at [1197, 188] on ul "Manage Employee & Dependents Switch To User Interface Make Admin Send Ecard" at bounding box center [1197, 233] width 164 height 95
click at [1197, 195] on li "Manage Employee & Dependents" at bounding box center [1197, 201] width 164 height 21
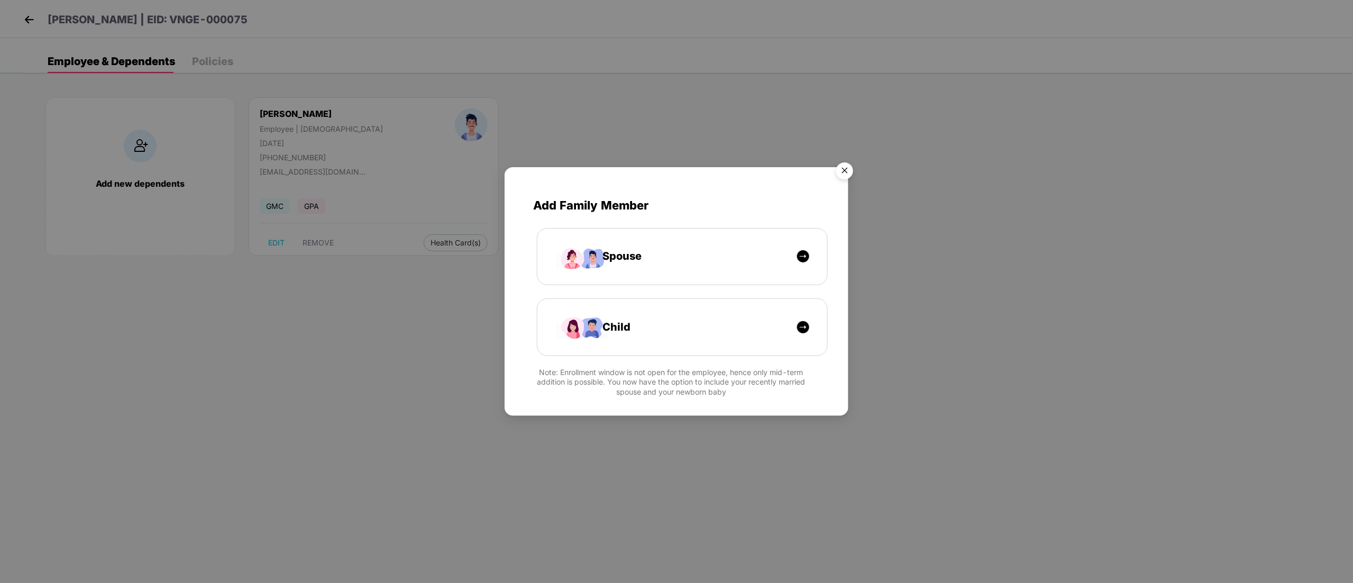
click at [851, 169] on img "Close" at bounding box center [845, 173] width 30 height 30
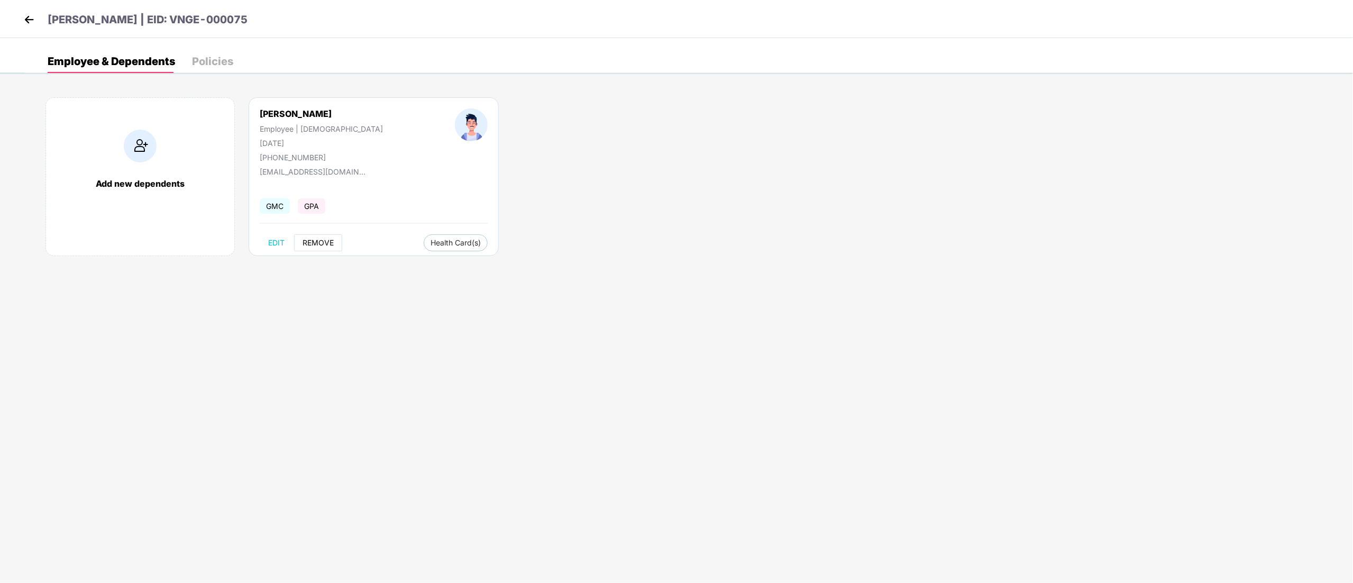
click at [317, 242] on span "REMOVE" at bounding box center [318, 243] width 31 height 8
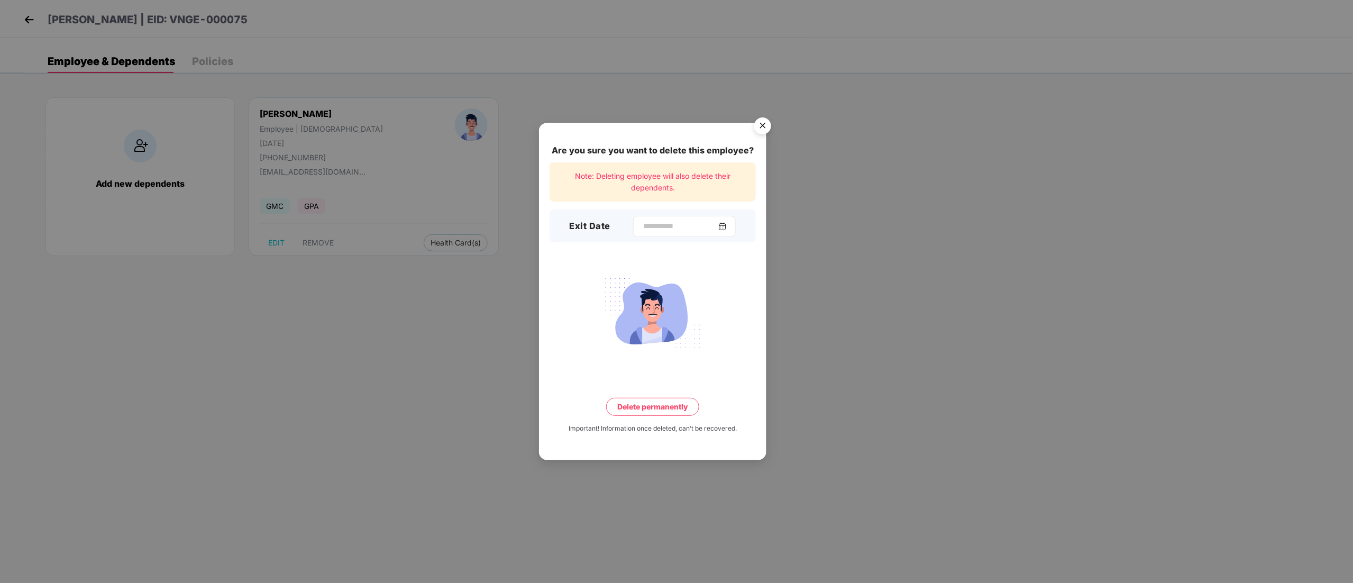
click at [660, 219] on div at bounding box center [684, 226] width 103 height 21
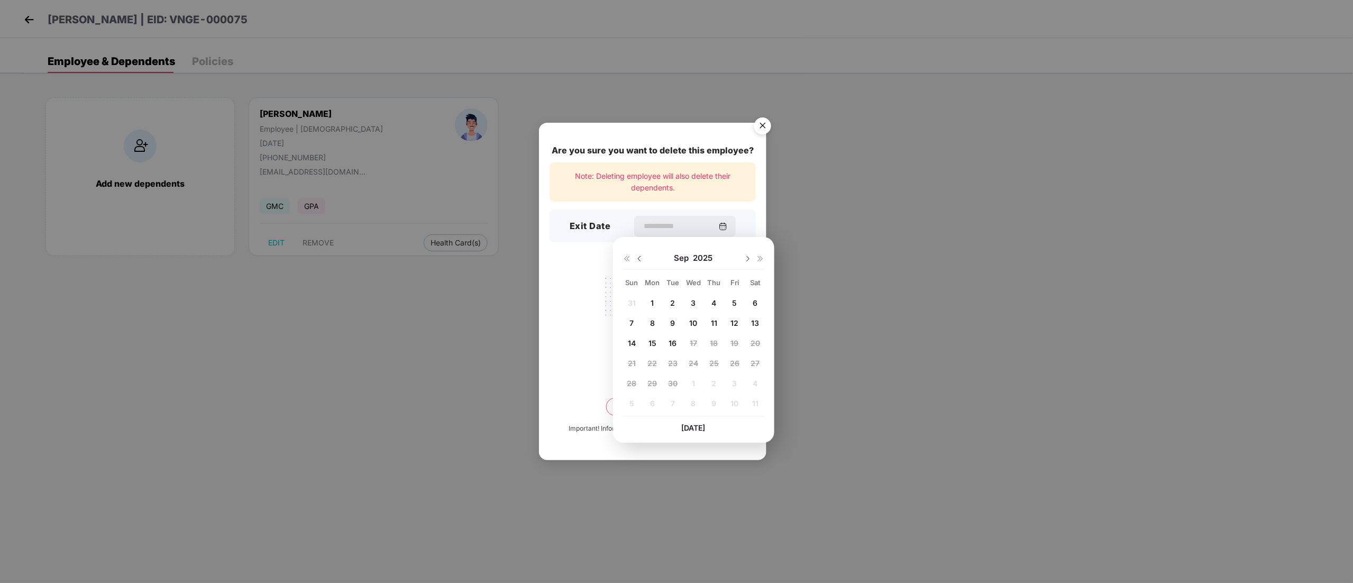
click at [645, 255] on div "Sep 2025" at bounding box center [694, 258] width 142 height 21
click at [639, 258] on img at bounding box center [639, 258] width 8 height 8
drag, startPoint x: 760, startPoint y: 124, endPoint x: 765, endPoint y: 126, distance: 5.4
click at [762, 124] on img "Close" at bounding box center [763, 128] width 30 height 30
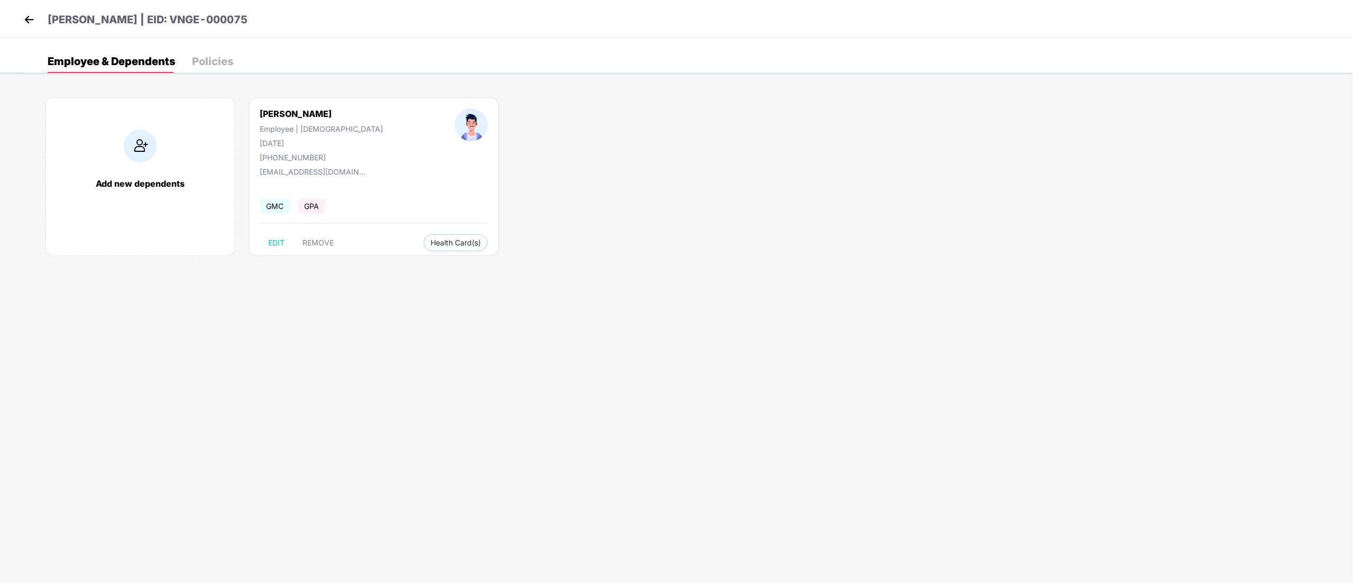
click at [26, 21] on img at bounding box center [29, 20] width 16 height 16
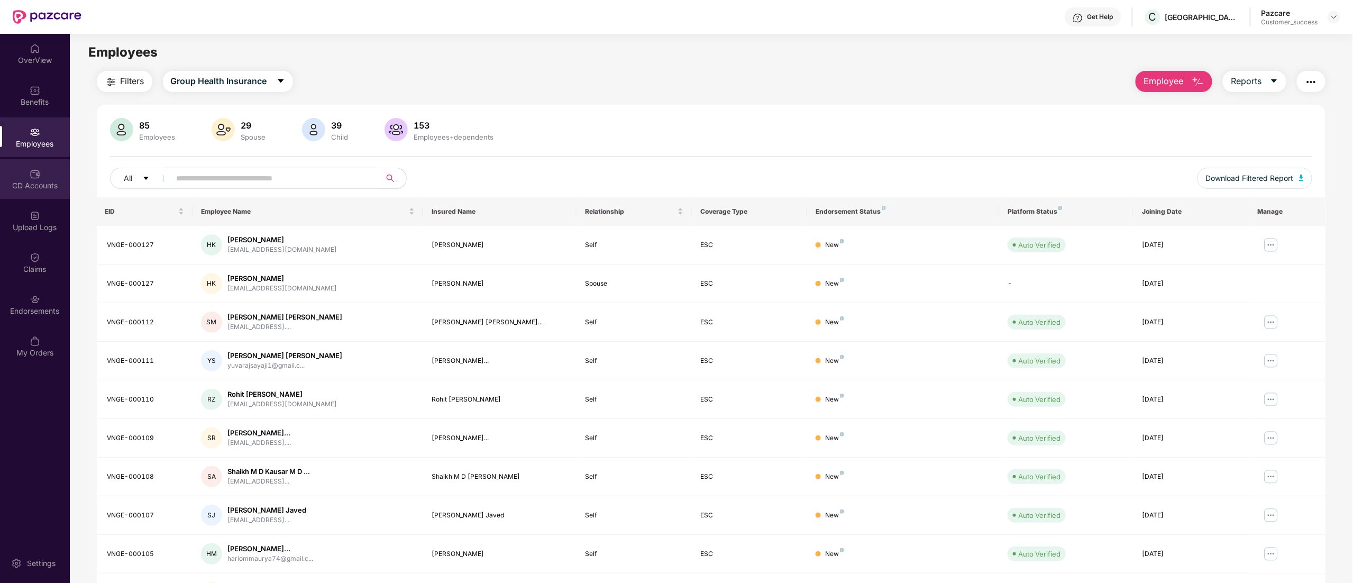
click at [28, 189] on div "CD Accounts" at bounding box center [35, 185] width 70 height 11
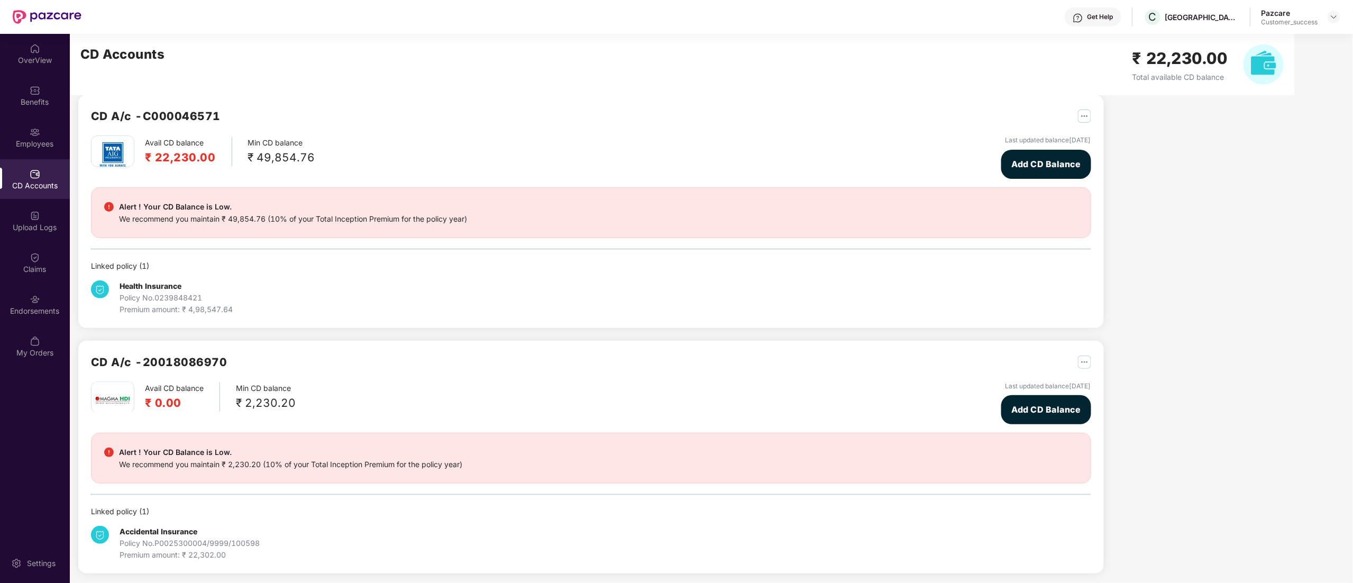
scroll to position [17, 0]
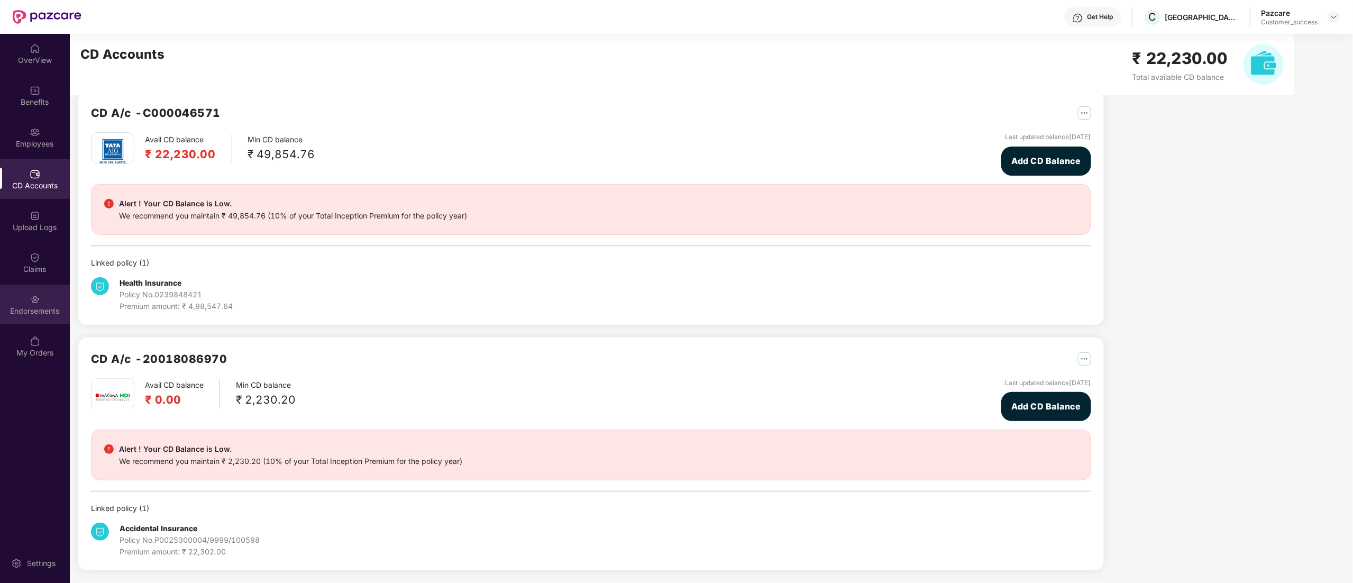
click at [23, 316] on div "Endorsements" at bounding box center [35, 305] width 70 height 40
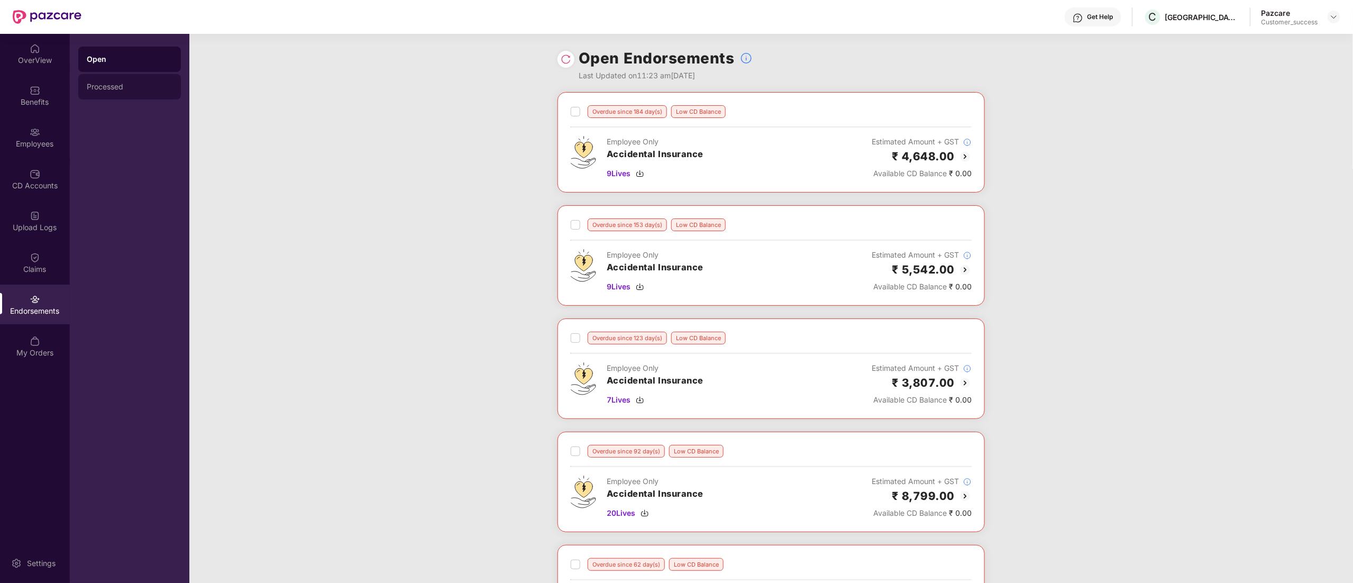
click at [115, 86] on div "Processed" at bounding box center [130, 87] width 86 height 8
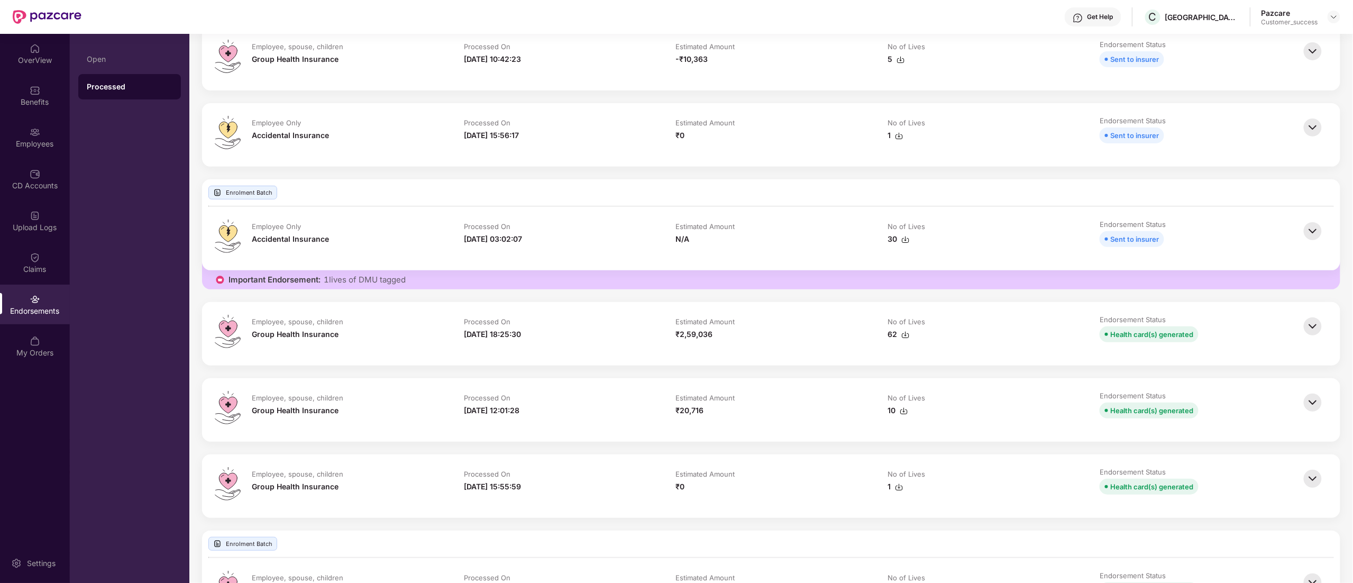
scroll to position [206, 0]
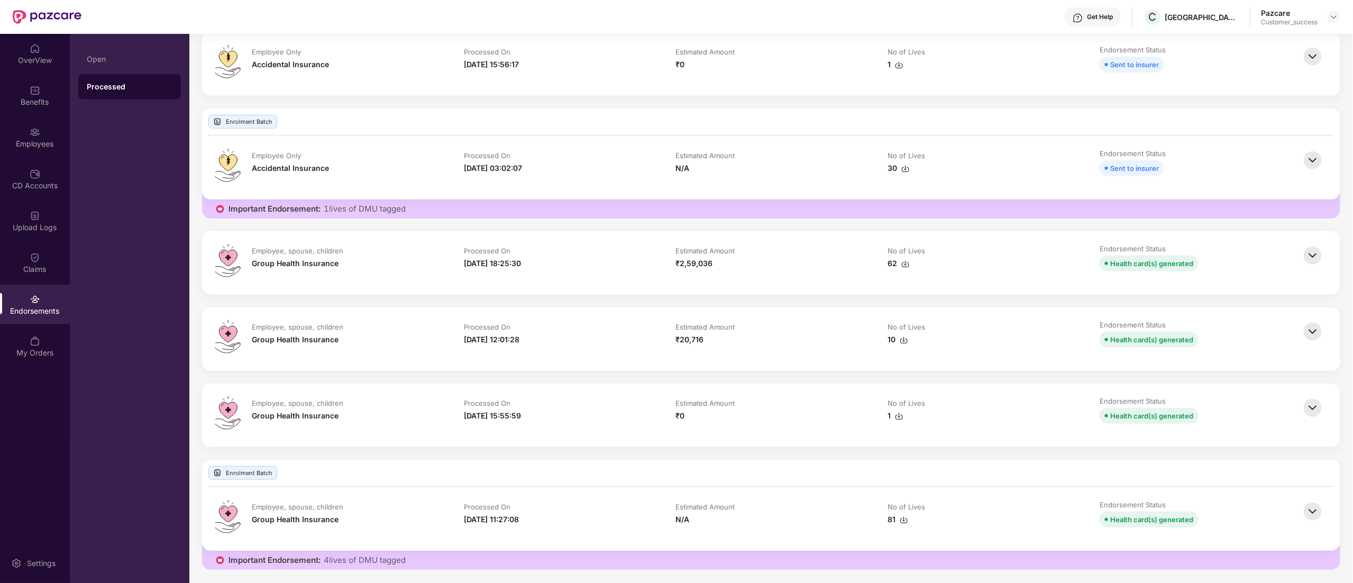
click at [1316, 330] on img at bounding box center [1312, 331] width 23 height 23
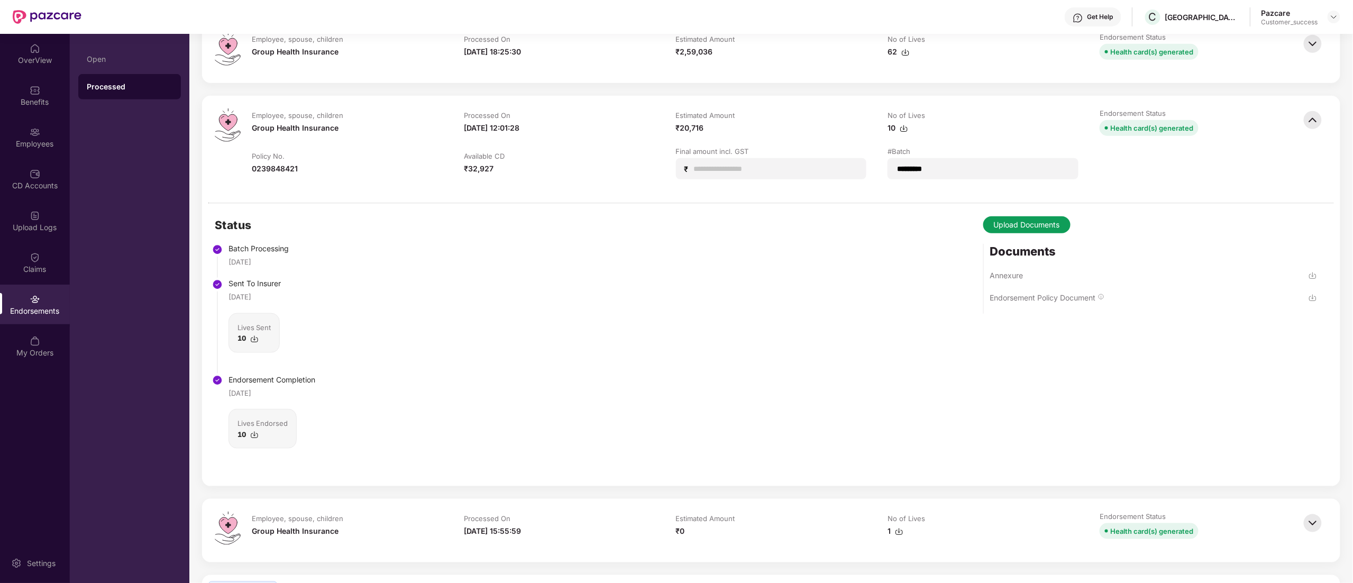
scroll to position [417, 0]
click at [1008, 272] on div "Annexure" at bounding box center [1006, 274] width 33 height 10
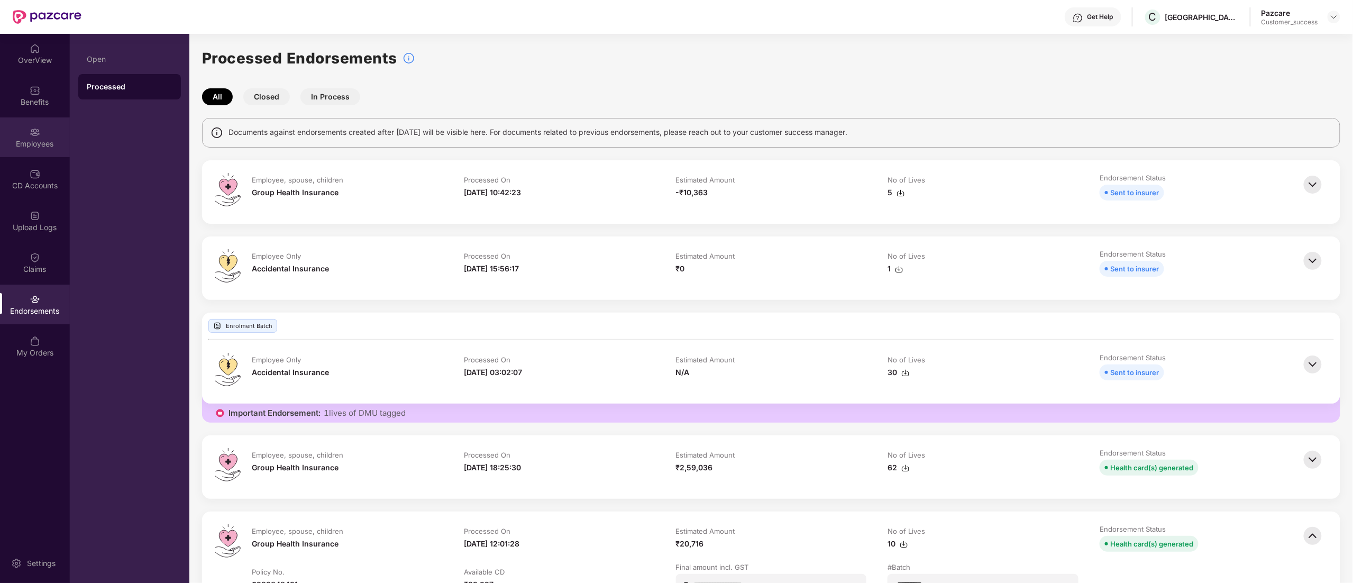
click at [26, 143] on div "Employees" at bounding box center [35, 144] width 70 height 11
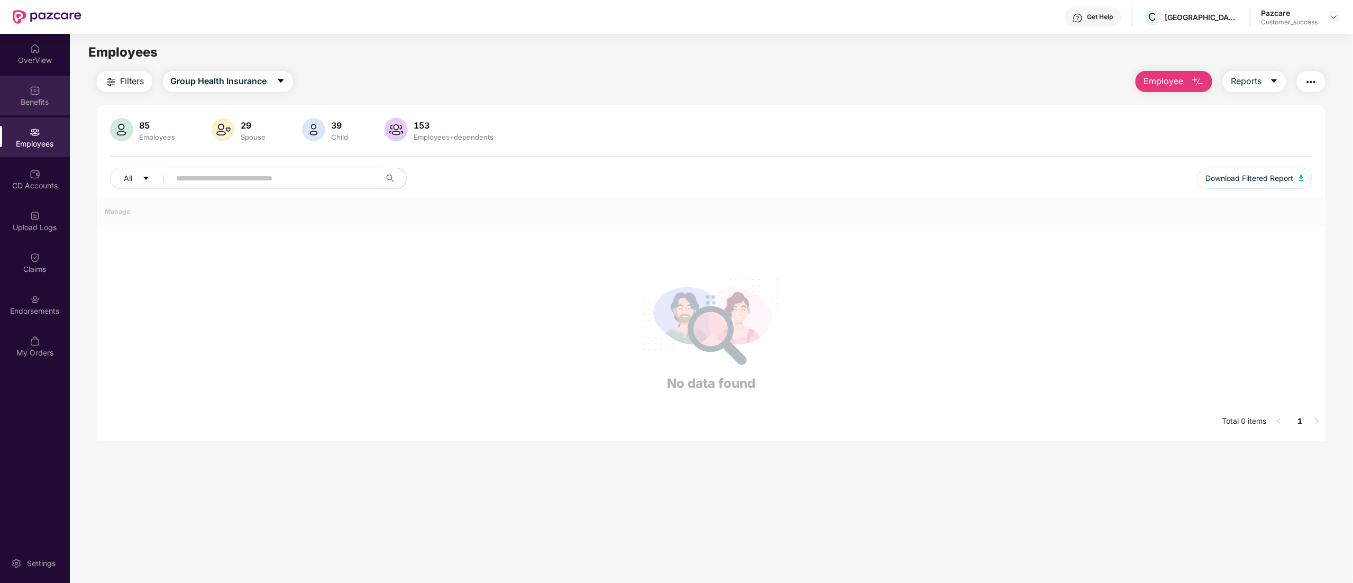
click at [32, 97] on div "Benefits" at bounding box center [35, 102] width 70 height 11
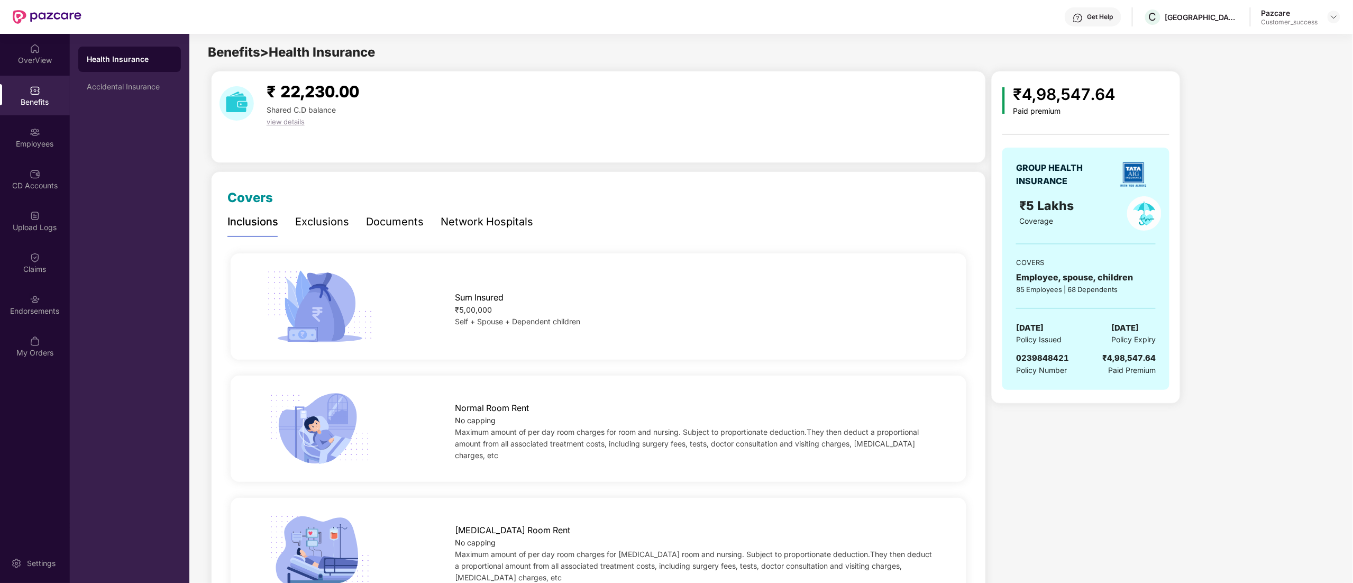
click at [1113, 19] on div "Get Help" at bounding box center [1100, 17] width 26 height 8
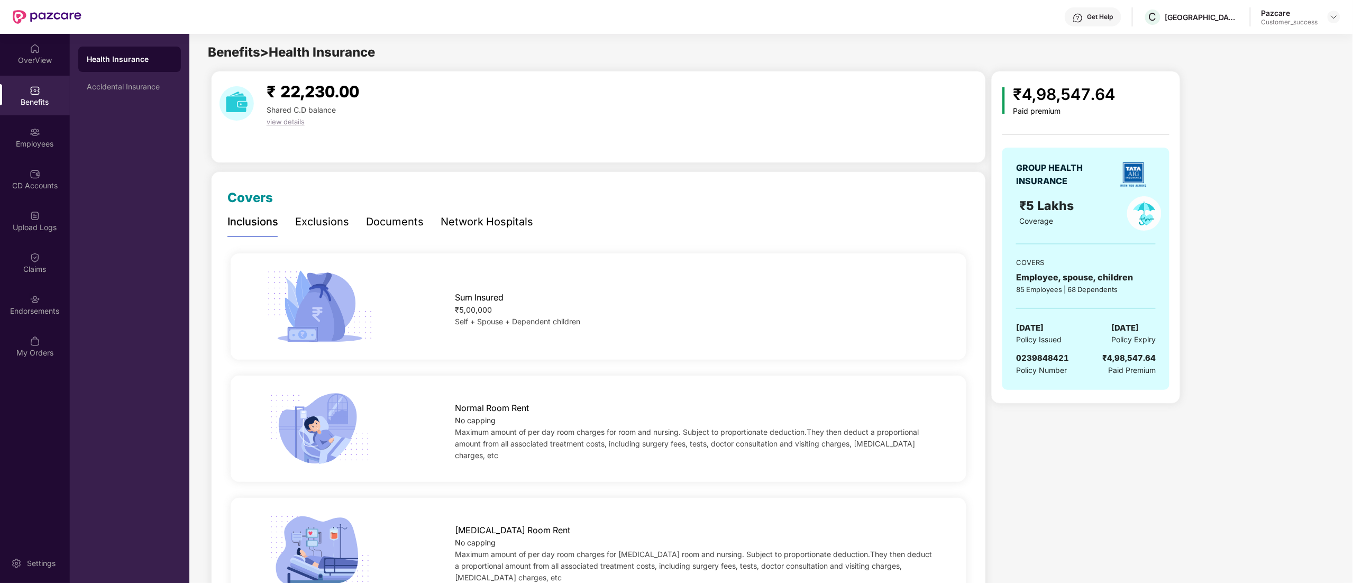
click at [385, 214] on div "Documents" at bounding box center [395, 222] width 58 height 16
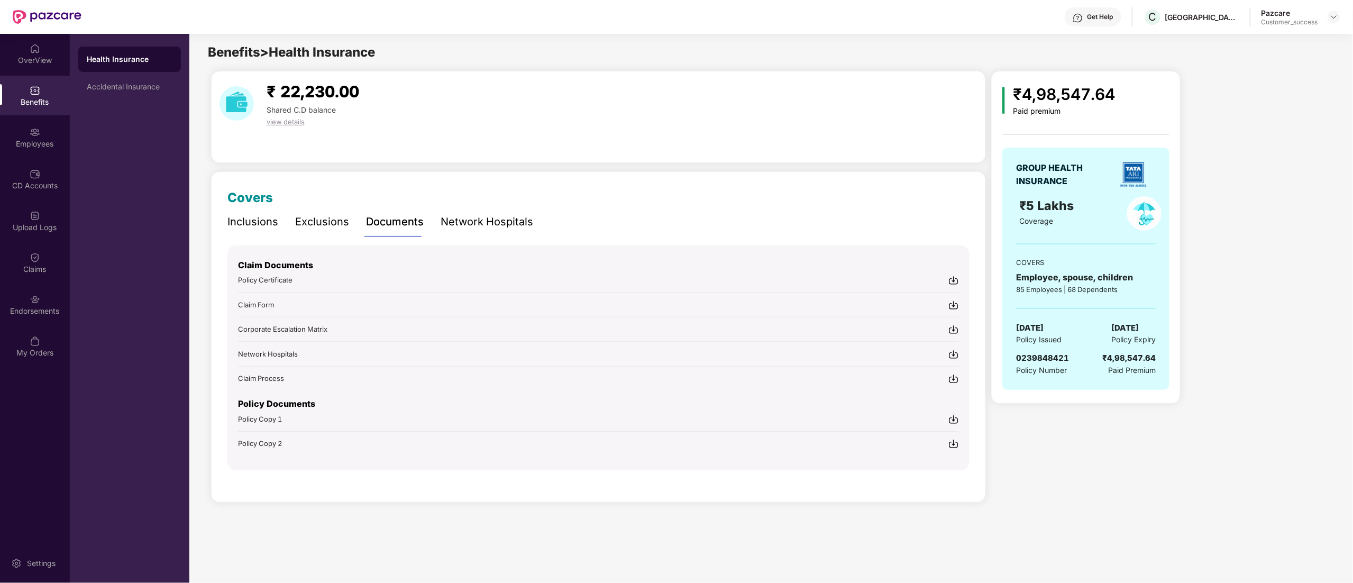
click at [238, 226] on div "Inclusions" at bounding box center [252, 222] width 51 height 16
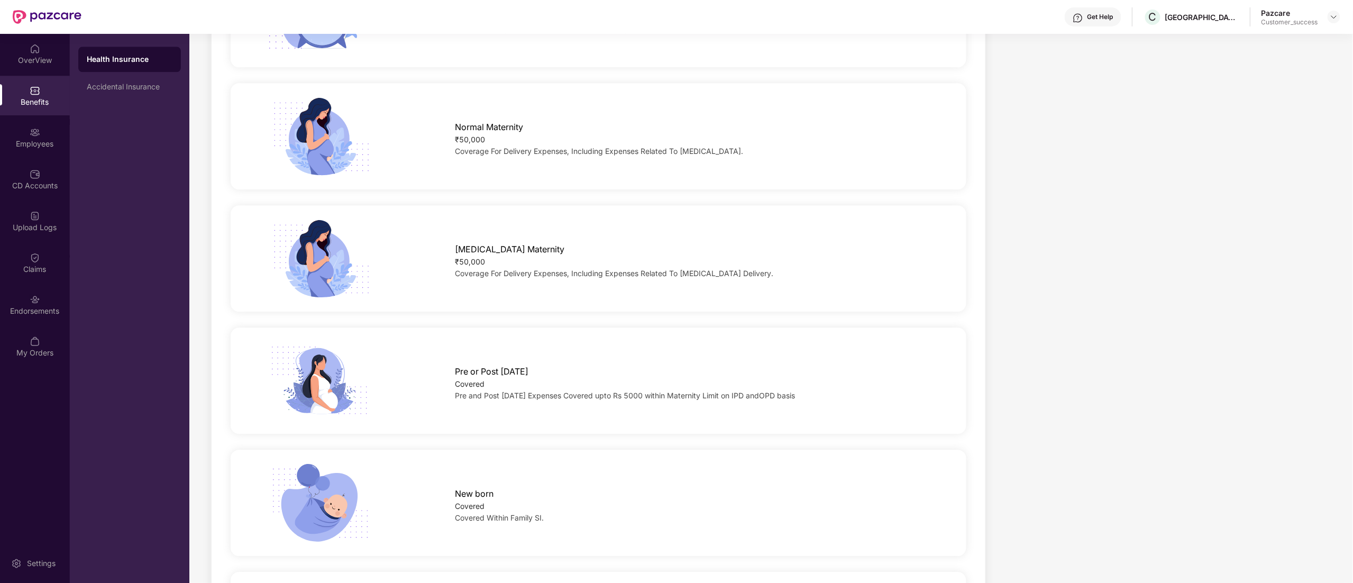
scroll to position [1375, 0]
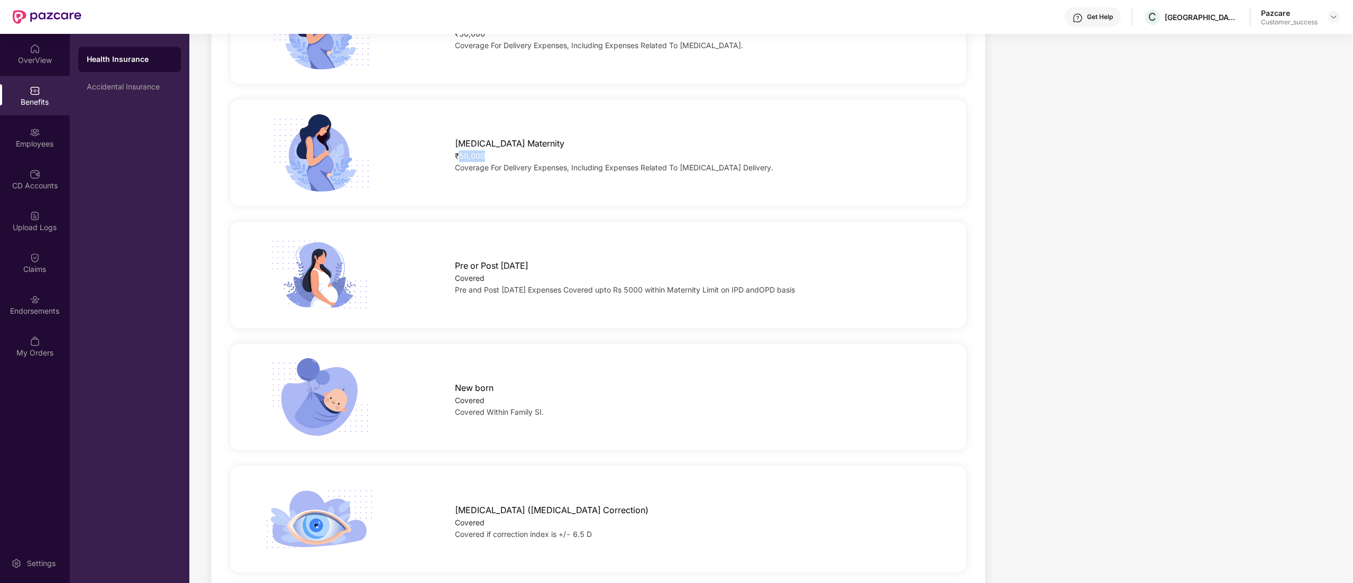
drag, startPoint x: 461, startPoint y: 156, endPoint x: 488, endPoint y: 156, distance: 26.4
click at [488, 156] on div "₹50,000" at bounding box center [694, 156] width 479 height 12
drag, startPoint x: 453, startPoint y: 277, endPoint x: 509, endPoint y: 274, distance: 55.6
click at [509, 274] on div "Pre or Post Natal Covered Pre and Post Natal Expenses Covered upto Rs 5000 with…" at bounding box center [694, 275] width 513 height 42
drag, startPoint x: 461, startPoint y: 155, endPoint x: 497, endPoint y: 155, distance: 36.0
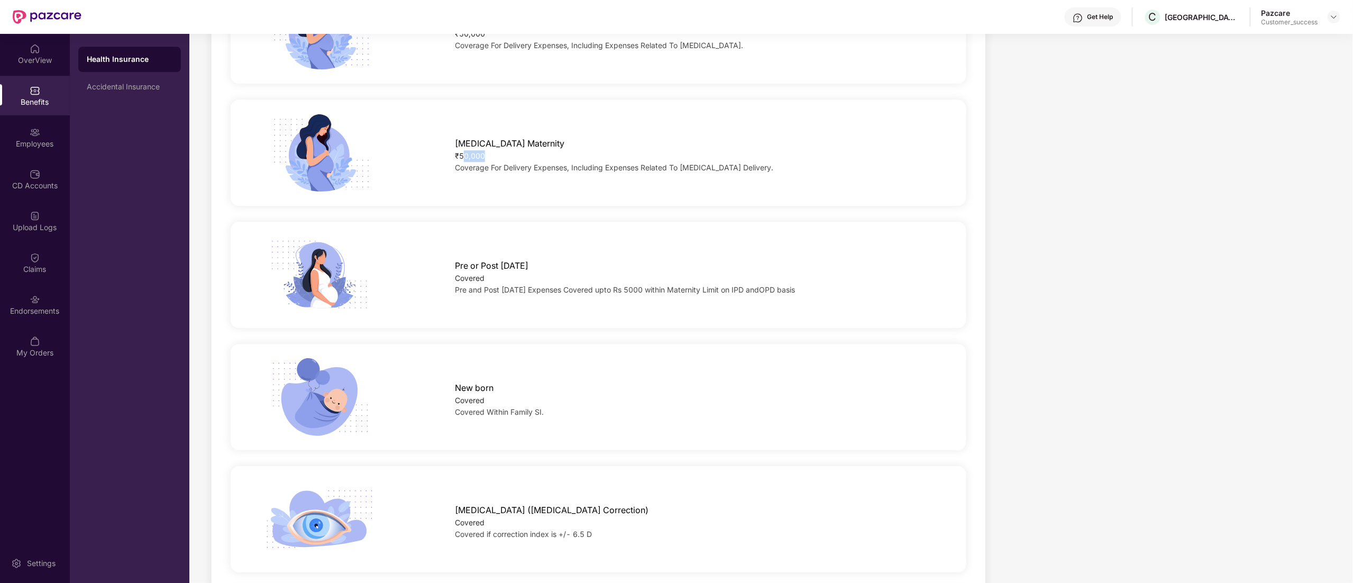
click at [497, 155] on div "₹50,000" at bounding box center [694, 156] width 479 height 12
drag, startPoint x: 615, startPoint y: 293, endPoint x: 662, endPoint y: 290, distance: 47.7
click at [698, 290] on span "Pre and Post Natal Expenses Covered upto Rs 5000 within Maternity Limit on IPD …" at bounding box center [625, 289] width 340 height 9
click at [788, 232] on div "Pre or Post Natal Covered Pre and Post Natal Expenses Covered upto Rs 5000 with…" at bounding box center [599, 275] width 736 height 106
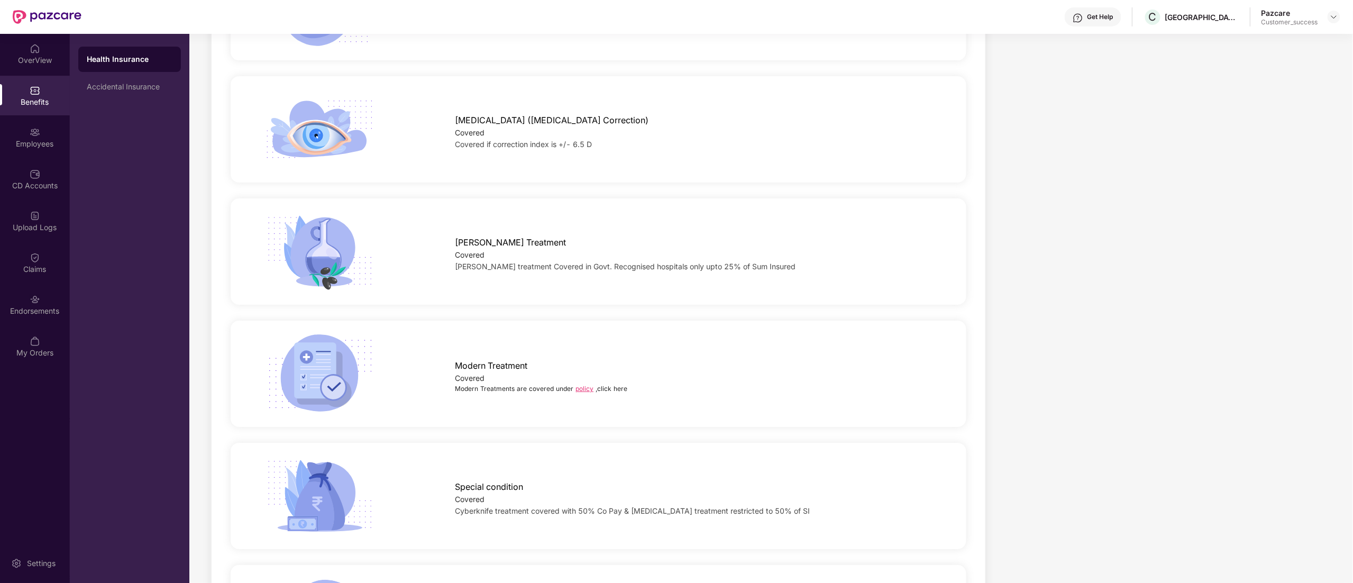
scroll to position [1798, 0]
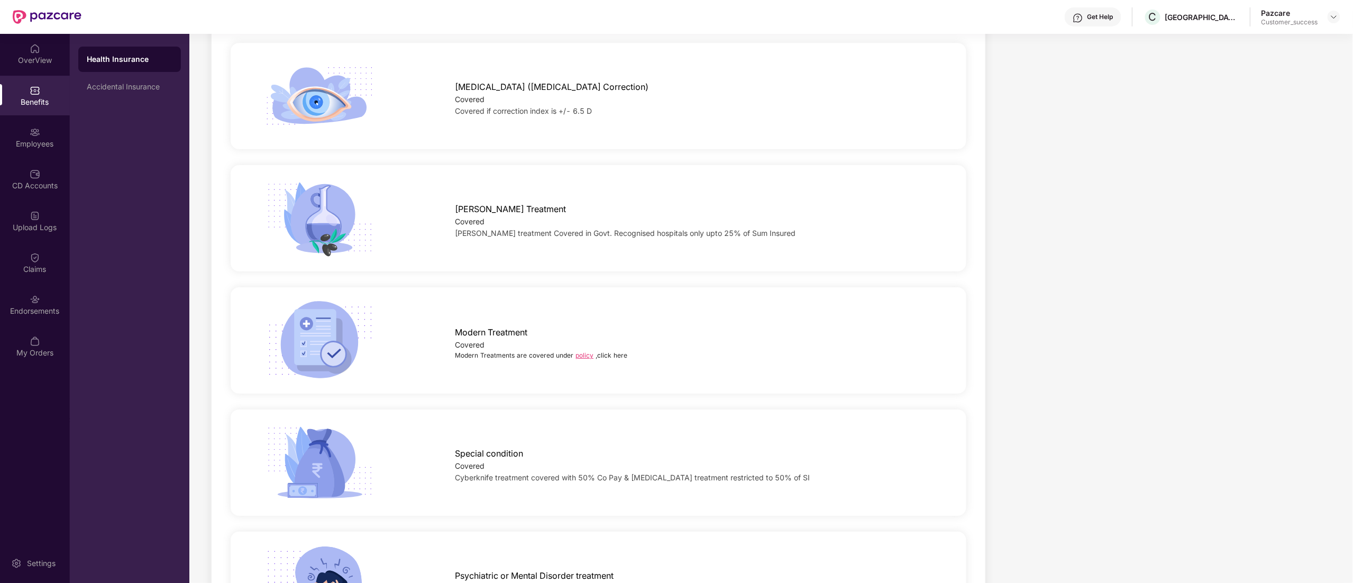
click at [585, 359] on link "policy" at bounding box center [584, 355] width 18 height 8
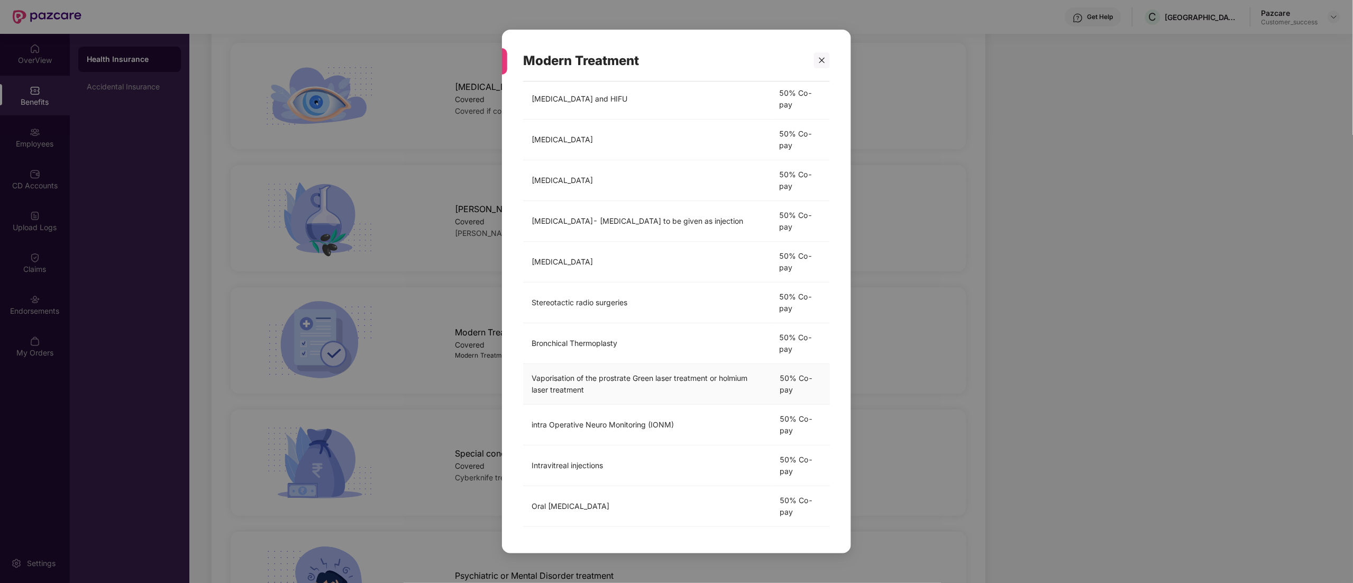
scroll to position [0, 0]
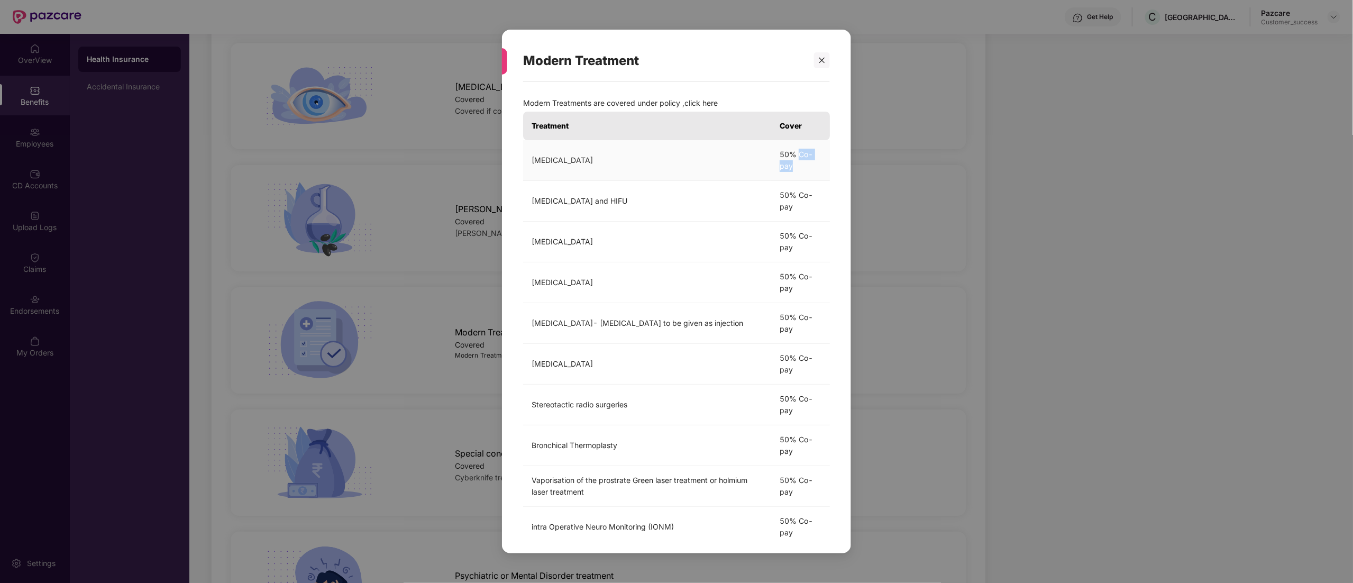
drag, startPoint x: 800, startPoint y: 153, endPoint x: 813, endPoint y: 163, distance: 16.7
click at [813, 163] on td "50% Co-pay" at bounding box center [800, 160] width 59 height 41
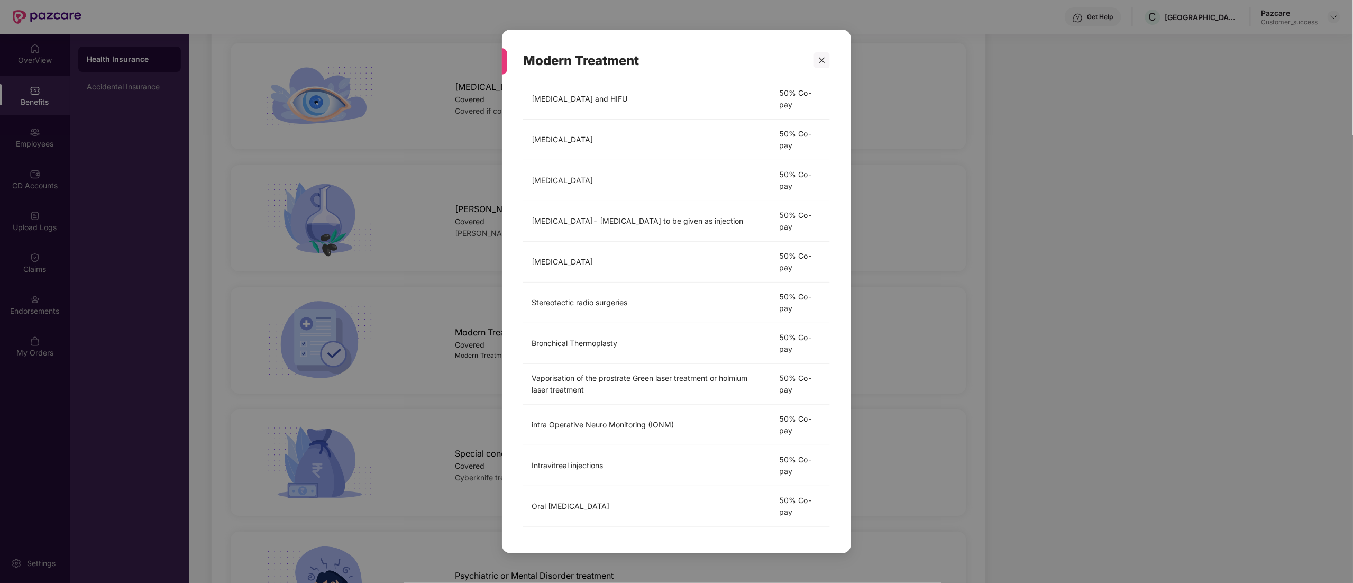
drag, startPoint x: 828, startPoint y: 52, endPoint x: 828, endPoint y: 61, distance: 8.5
click at [828, 52] on div at bounding box center [822, 60] width 16 height 16
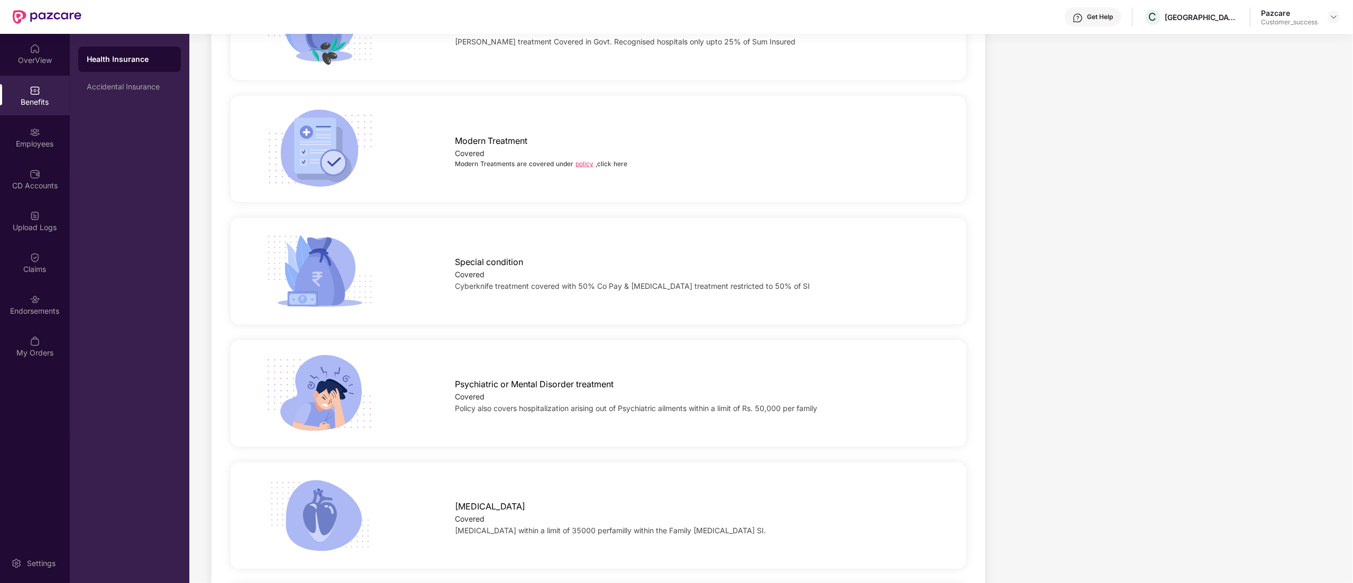
scroll to position [2010, 0]
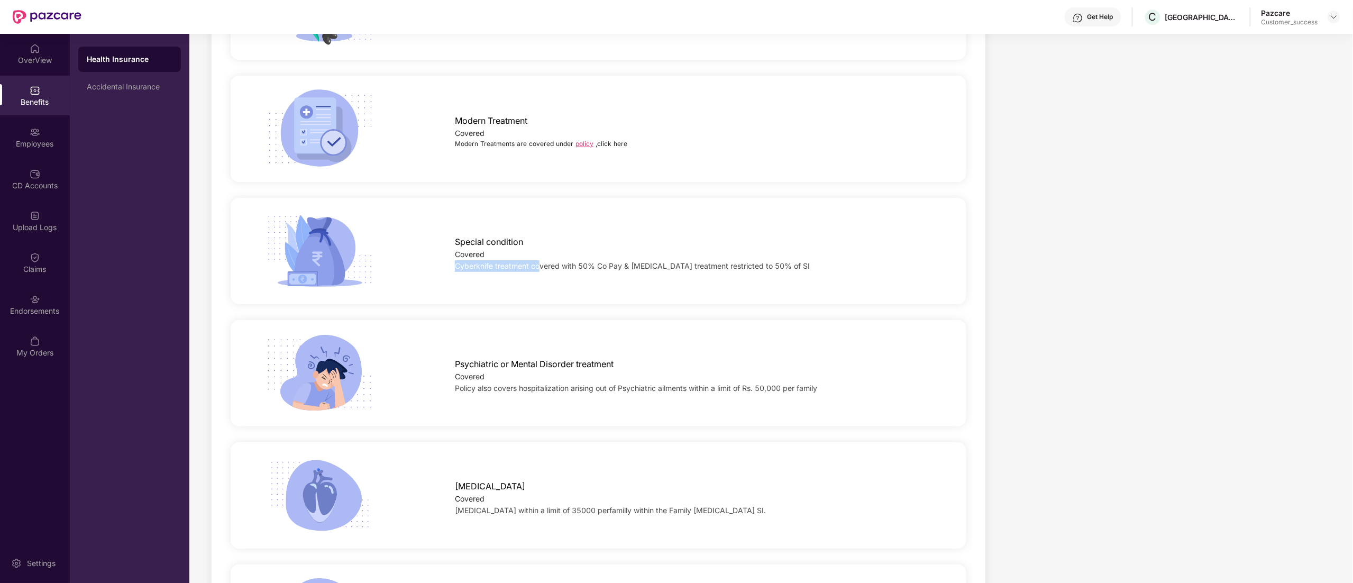
drag, startPoint x: 449, startPoint y: 269, endPoint x: 538, endPoint y: 266, distance: 88.9
click at [538, 266] on div "Special condition Covered Cyberknife treatment covered with 50% Co Pay & Cochle…" at bounding box center [694, 251] width 513 height 42
drag, startPoint x: 629, startPoint y: 262, endPoint x: 813, endPoint y: 281, distance: 185.0
click at [817, 280] on div "Special condition Covered Cyberknife treatment covered with 50% Co Pay & Cochle…" at bounding box center [599, 251] width 770 height 80
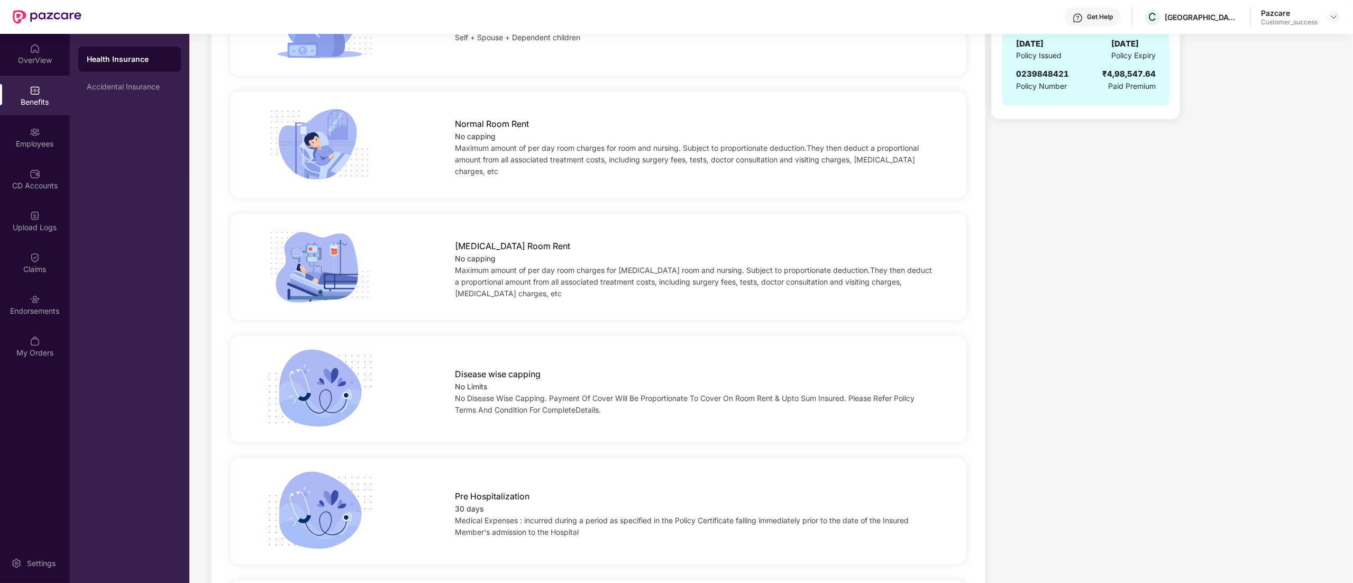
scroll to position [0, 0]
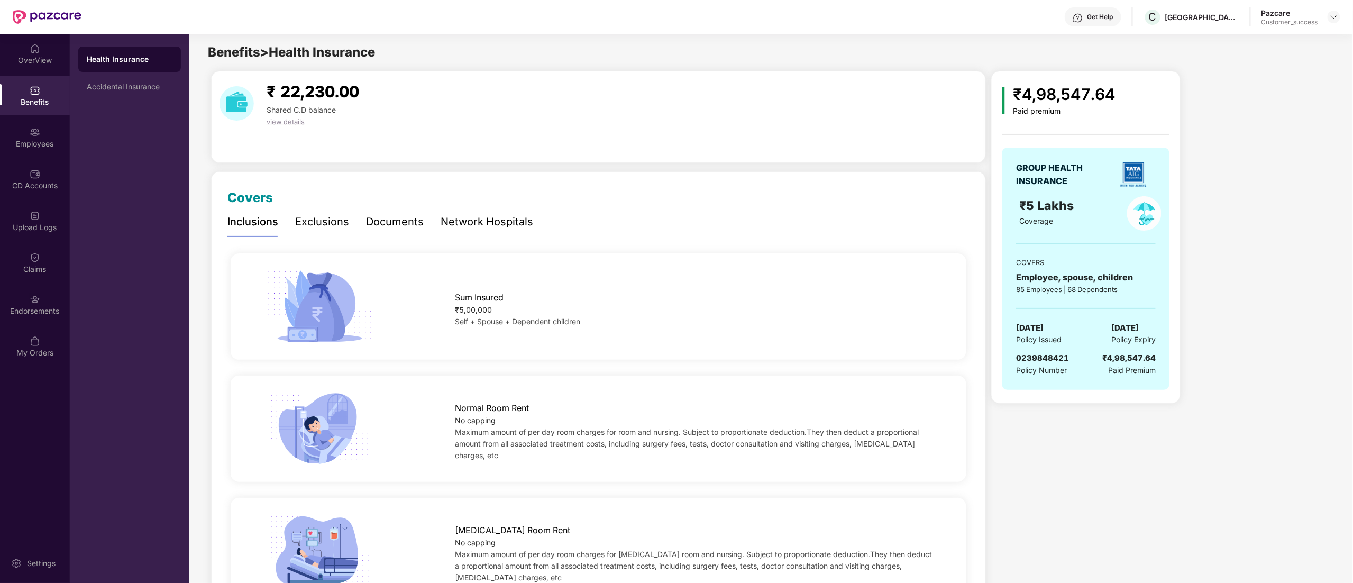
click at [305, 222] on div "Exclusions" at bounding box center [322, 222] width 54 height 16
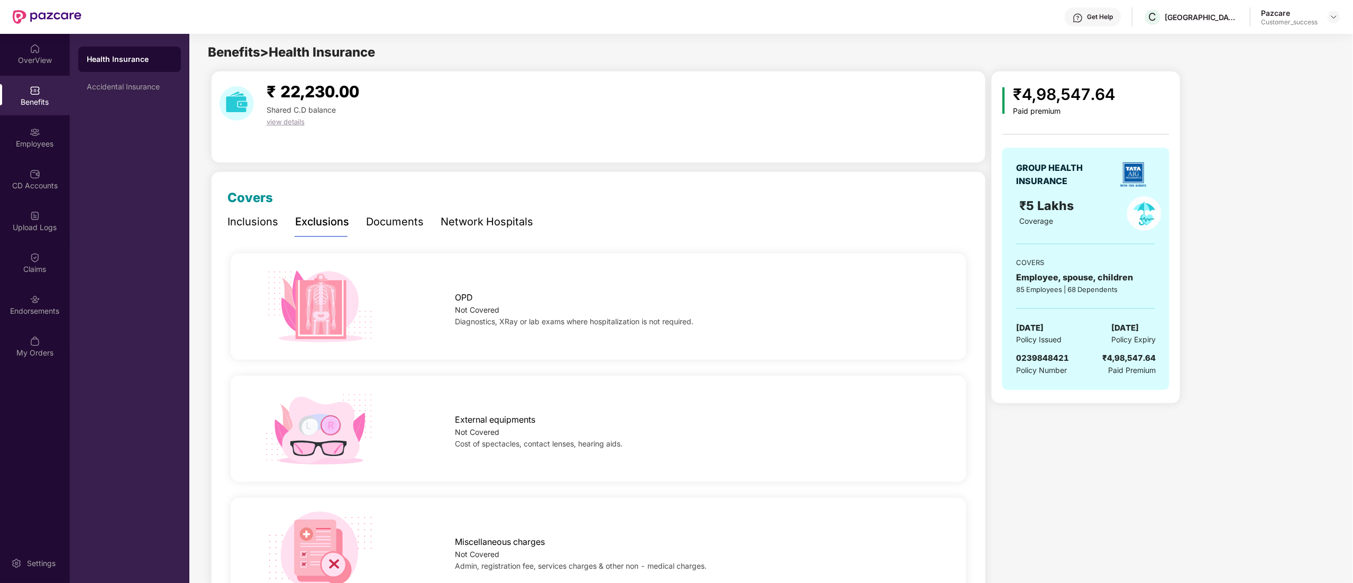
click at [250, 226] on div "Inclusions" at bounding box center [252, 222] width 51 height 16
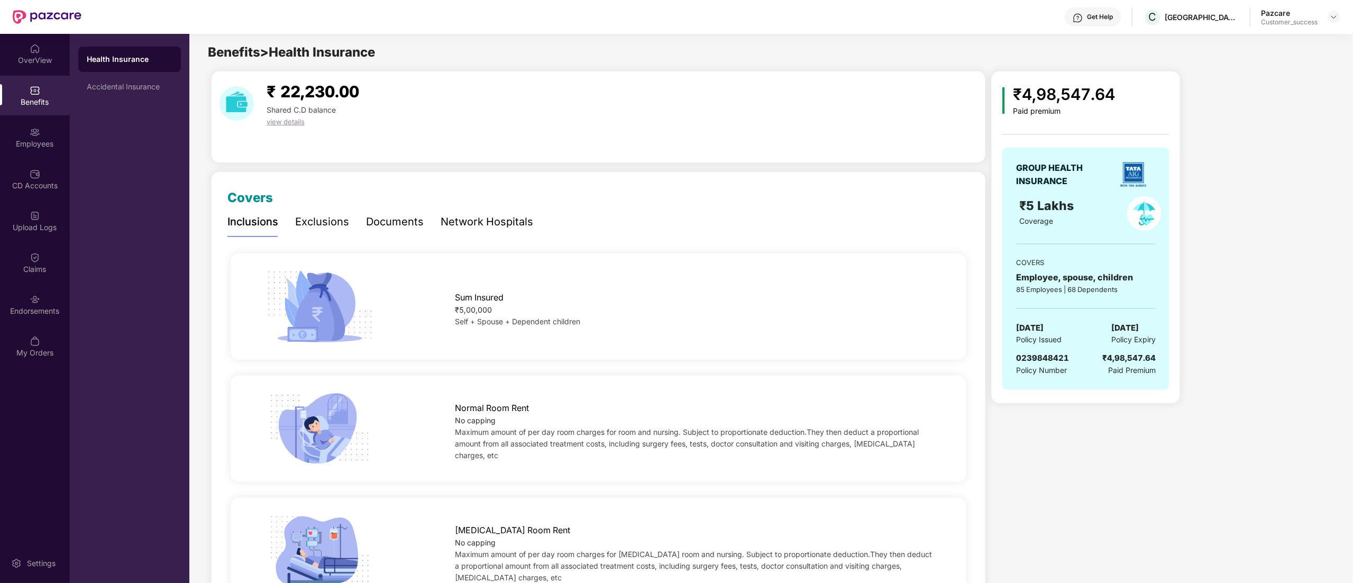
click at [414, 226] on div "Documents" at bounding box center [395, 222] width 58 height 16
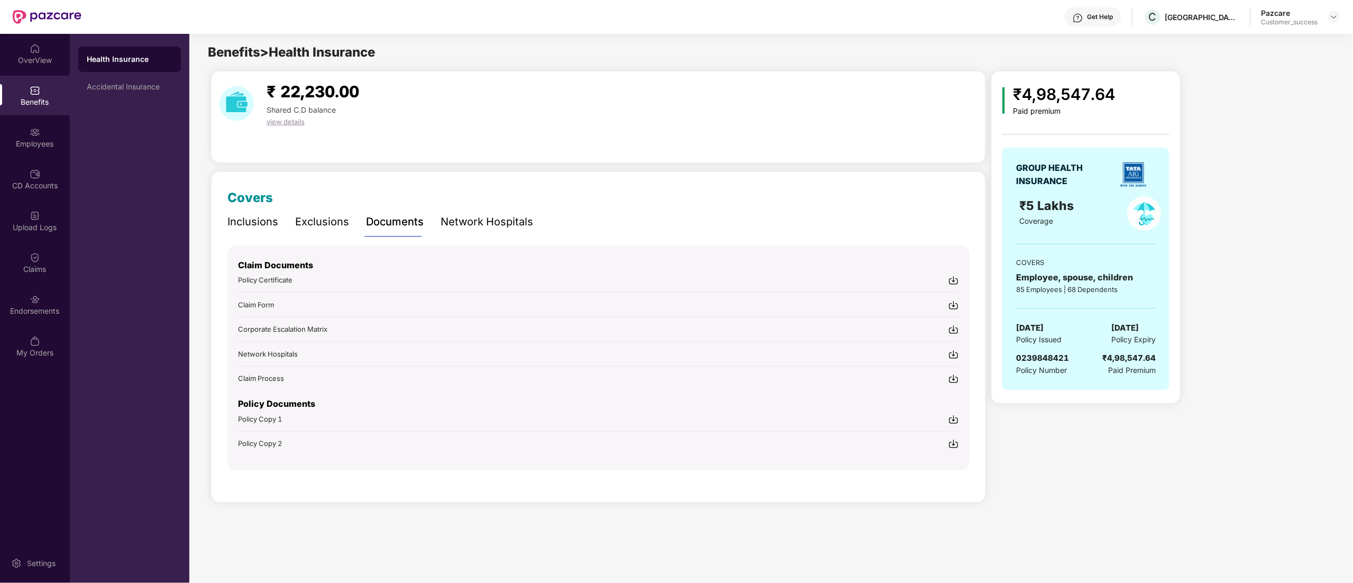
click at [481, 226] on div "Network Hospitals" at bounding box center [487, 222] width 93 height 16
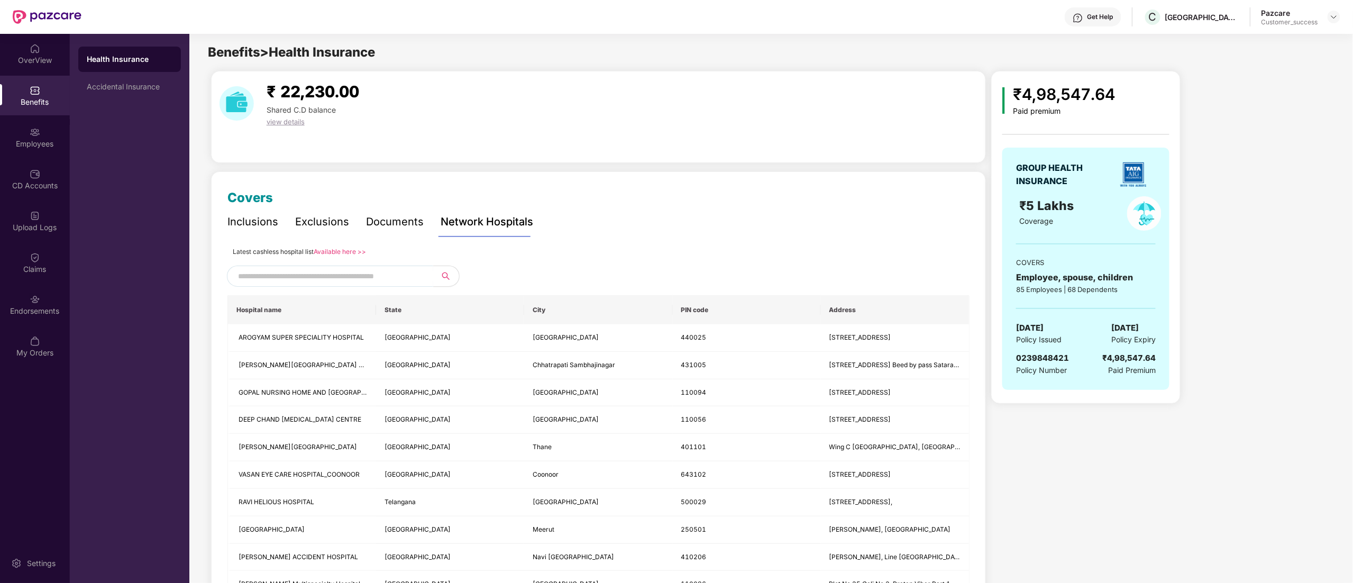
click at [331, 279] on input "text" at bounding box center [328, 276] width 181 height 16
click at [284, 279] on input "text" at bounding box center [328, 279] width 181 height 16
click at [33, 91] on img at bounding box center [35, 90] width 11 height 11
click at [32, 137] on div "Employees" at bounding box center [35, 137] width 70 height 40
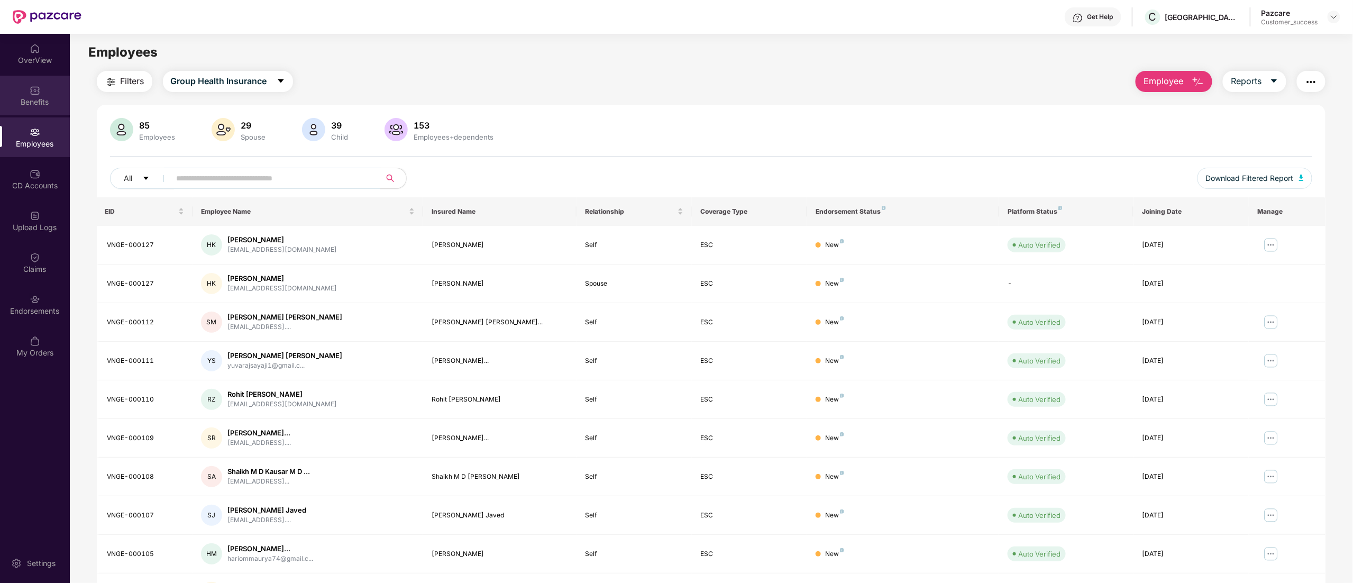
click at [24, 90] on div "Benefits" at bounding box center [35, 96] width 70 height 40
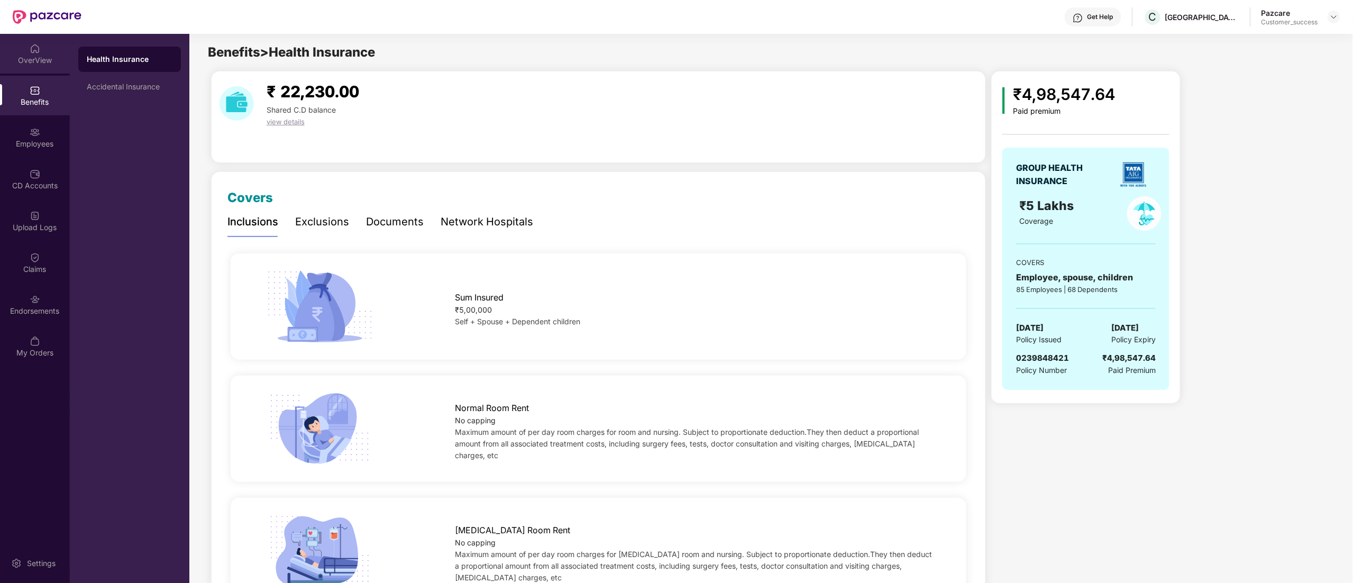
click at [23, 59] on div "OverView" at bounding box center [35, 60] width 70 height 11
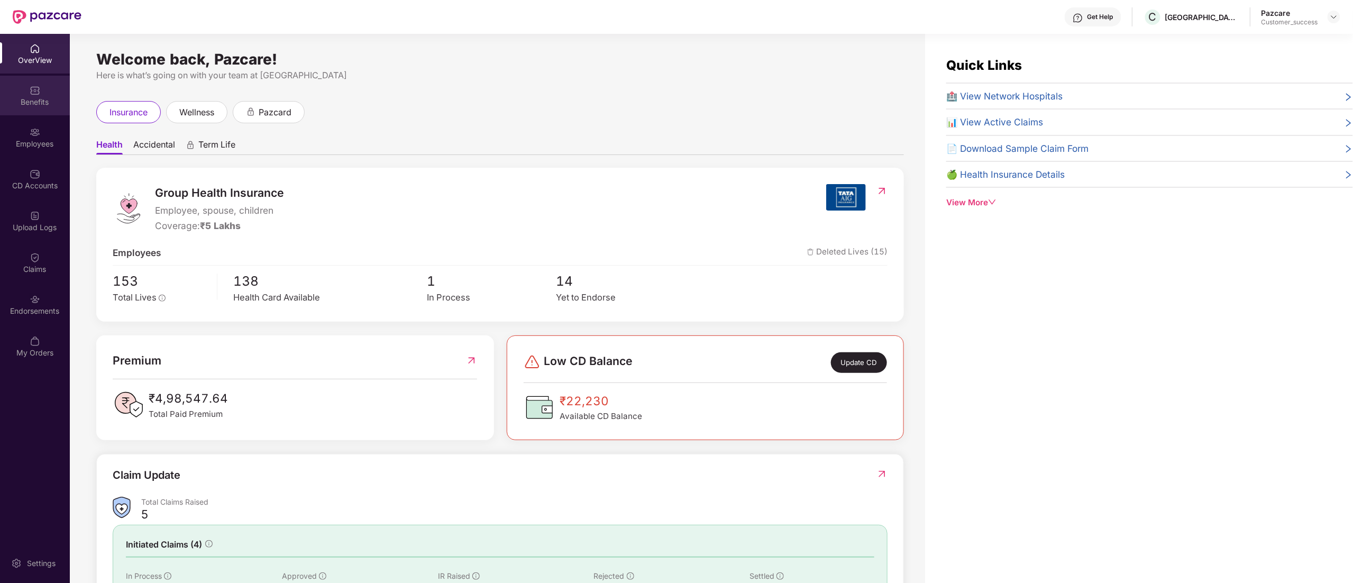
click at [26, 100] on div "Benefits" at bounding box center [35, 102] width 70 height 11
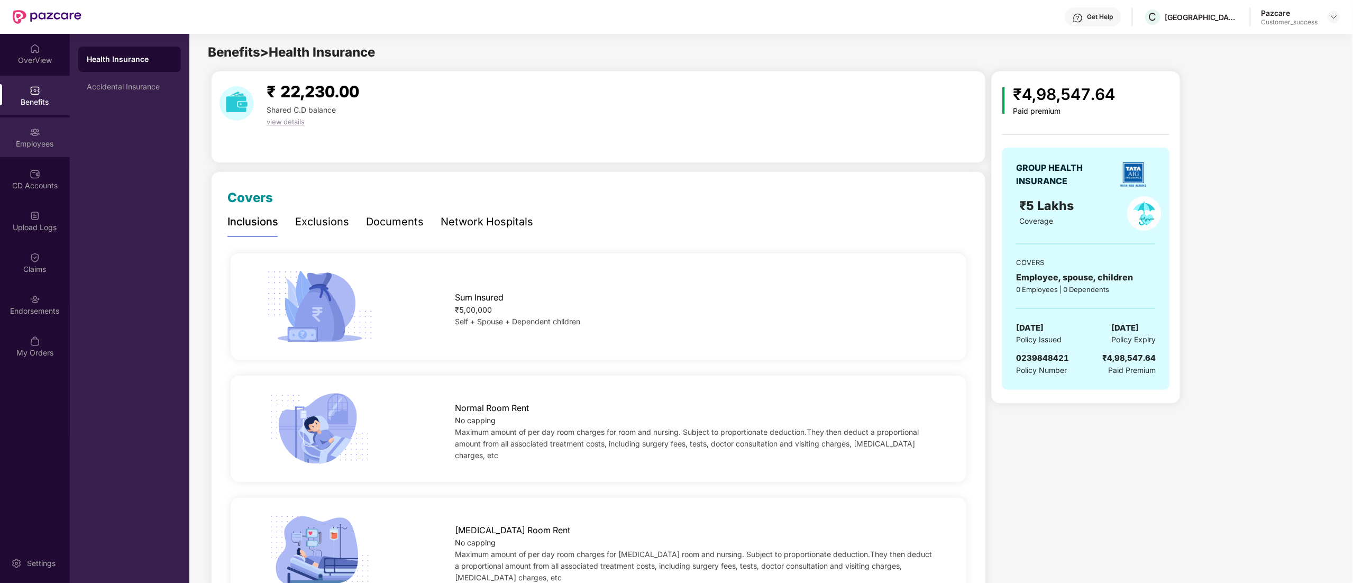
click at [22, 143] on div "Employees" at bounding box center [35, 144] width 70 height 11
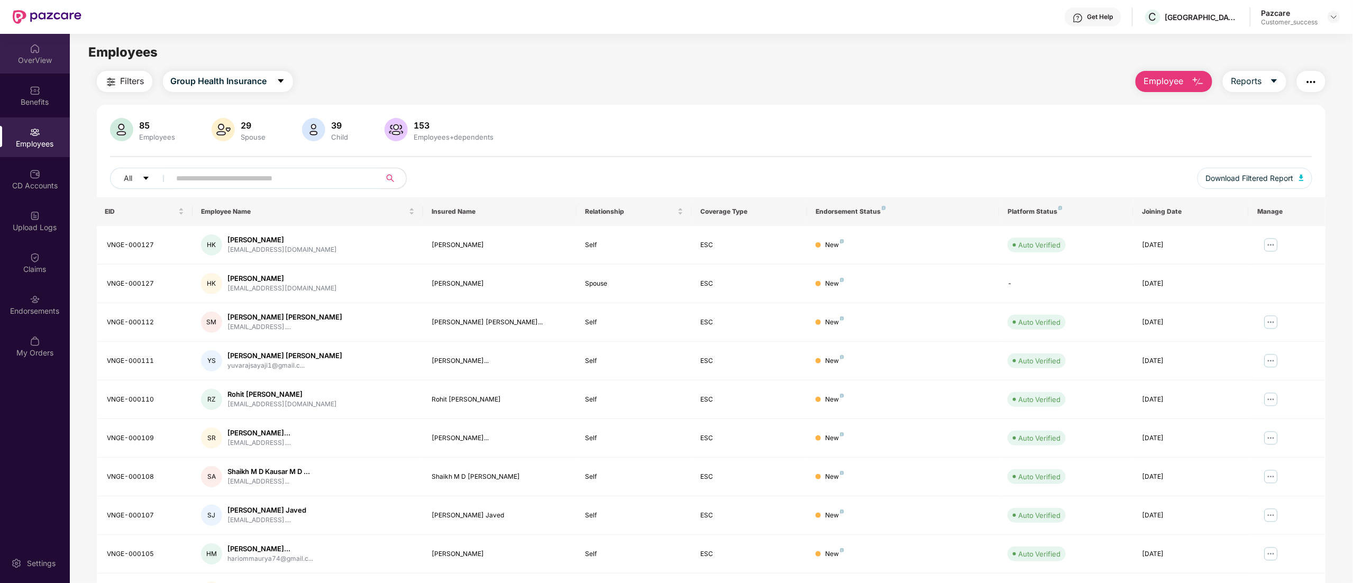
click at [30, 57] on div "OverView" at bounding box center [35, 60] width 70 height 11
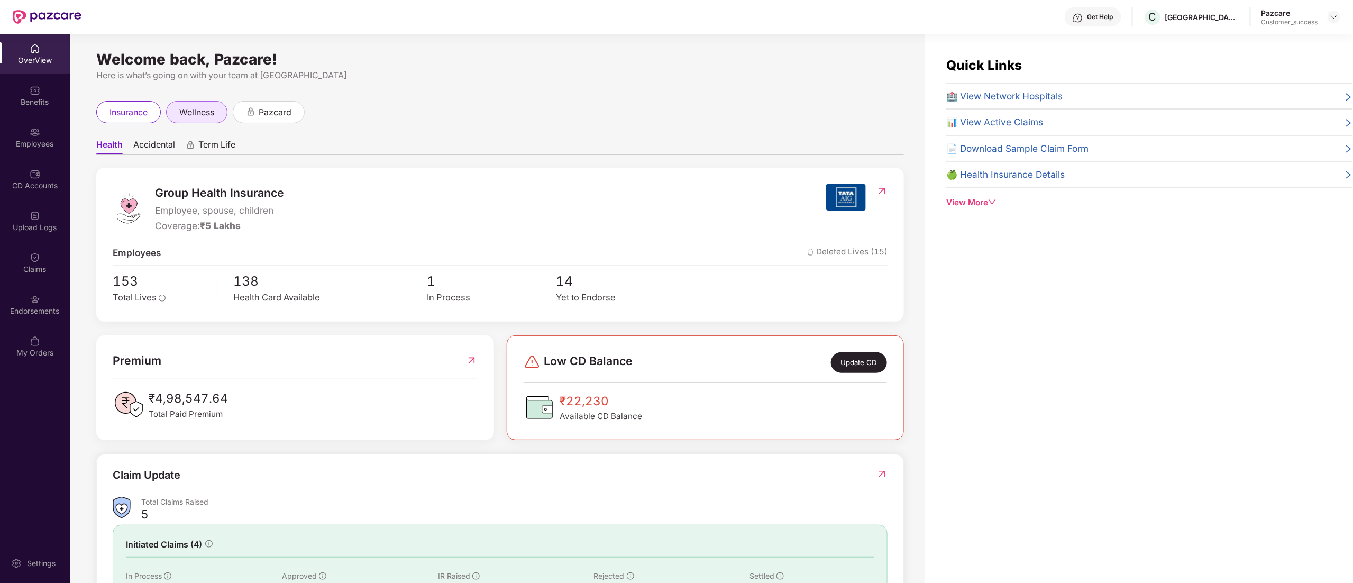
click at [193, 110] on span "wellness" at bounding box center [196, 112] width 35 height 13
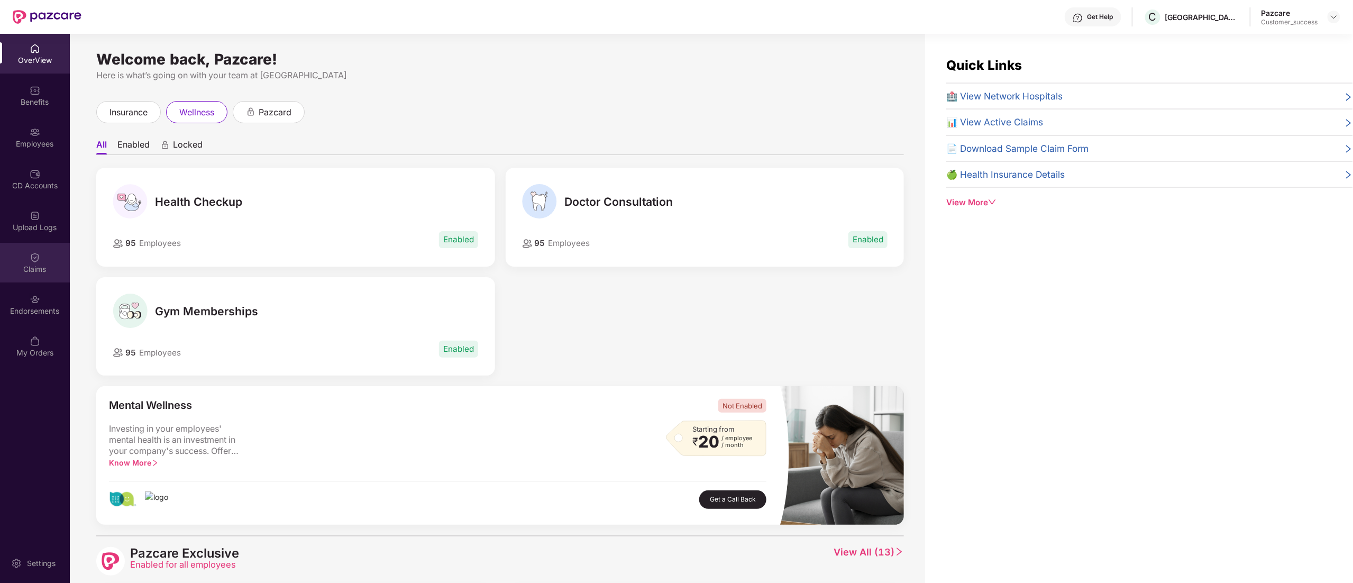
click at [20, 260] on div "Claims" at bounding box center [35, 263] width 70 height 40
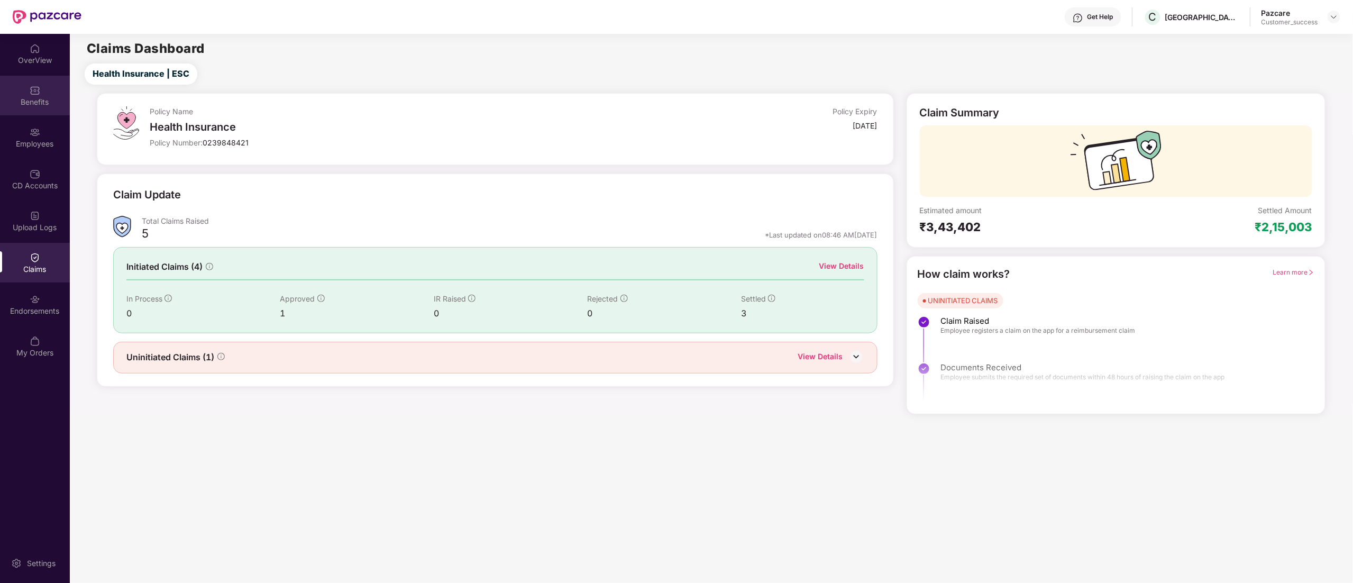
click at [29, 99] on div "Benefits" at bounding box center [35, 102] width 70 height 11
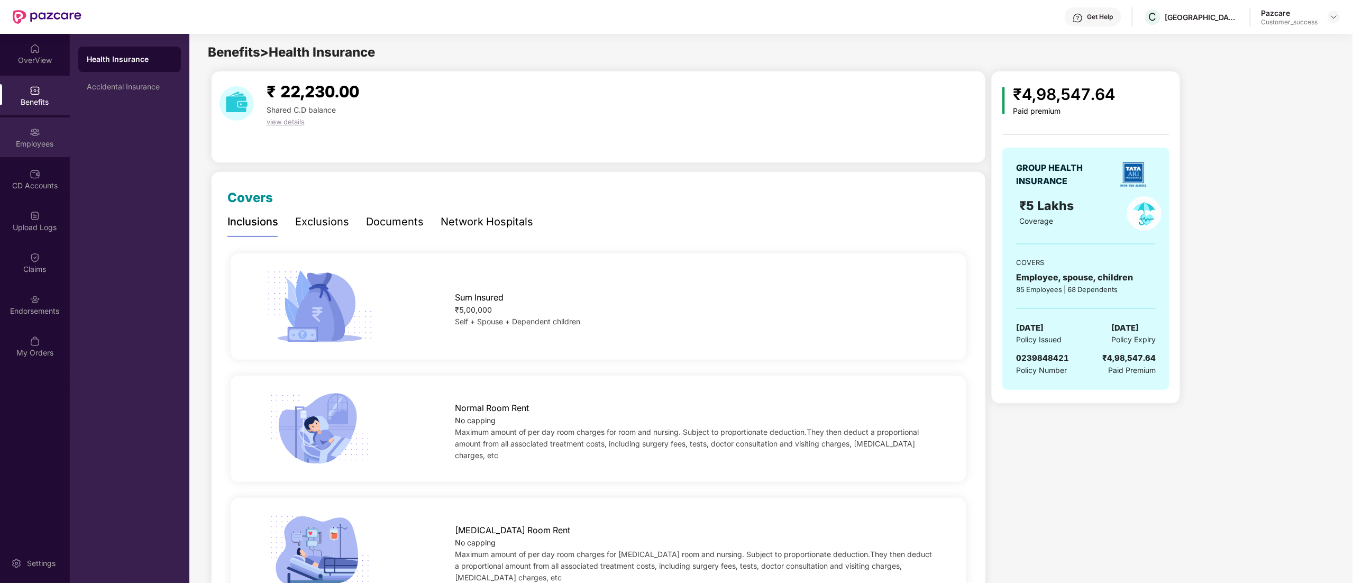
click at [28, 141] on div "Employees" at bounding box center [35, 144] width 70 height 11
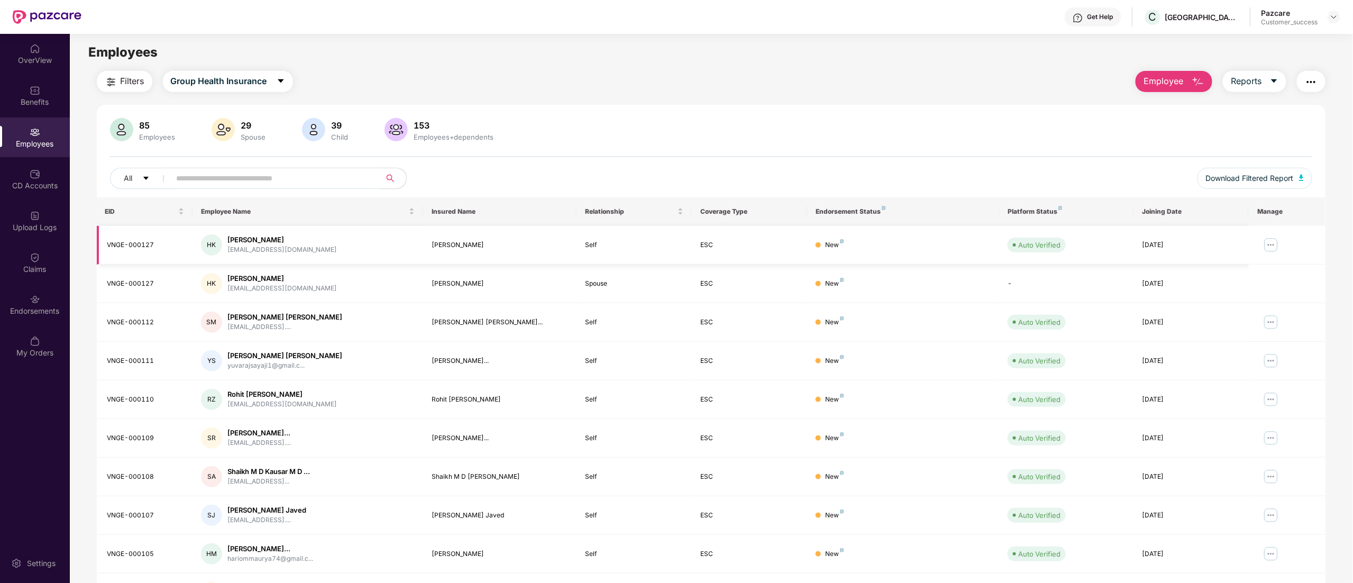
click at [1267, 246] on img at bounding box center [1270, 244] width 17 height 17
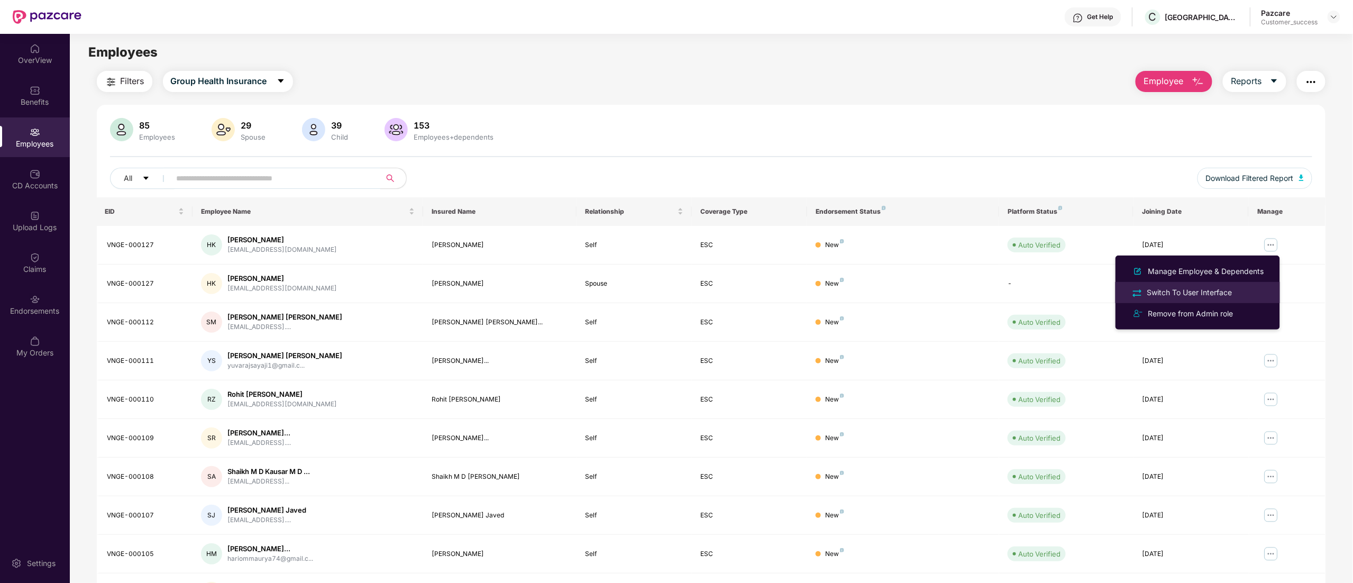
click at [1190, 291] on div "Switch To User Interface" at bounding box center [1189, 293] width 89 height 12
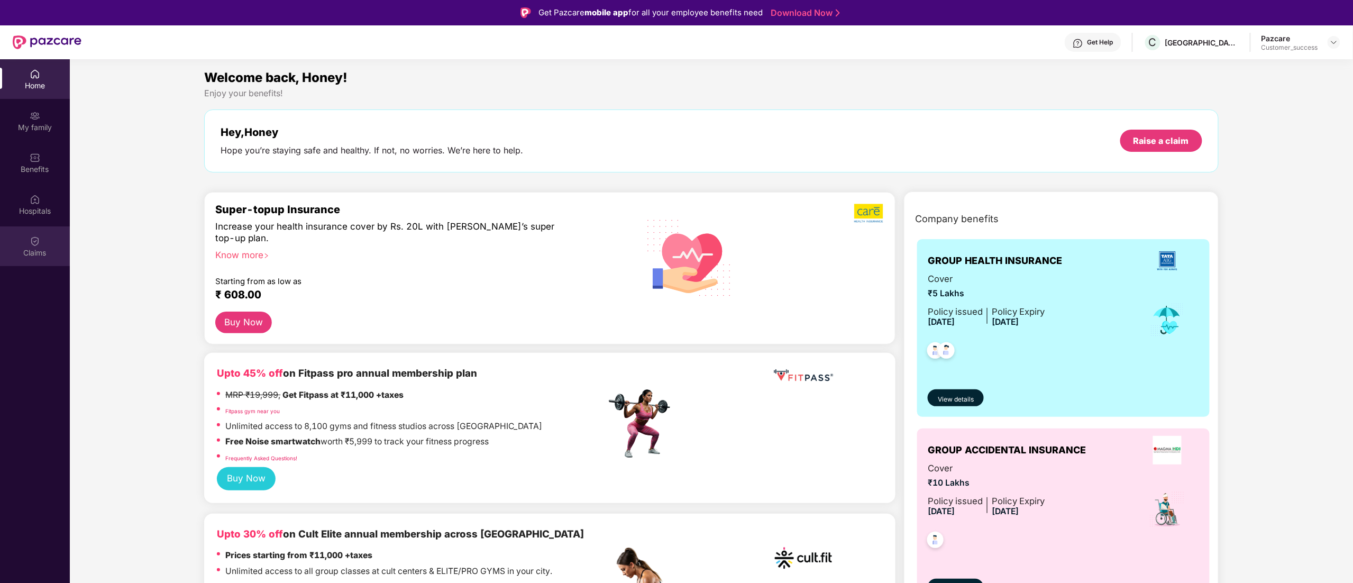
click at [39, 242] on img at bounding box center [35, 241] width 11 height 11
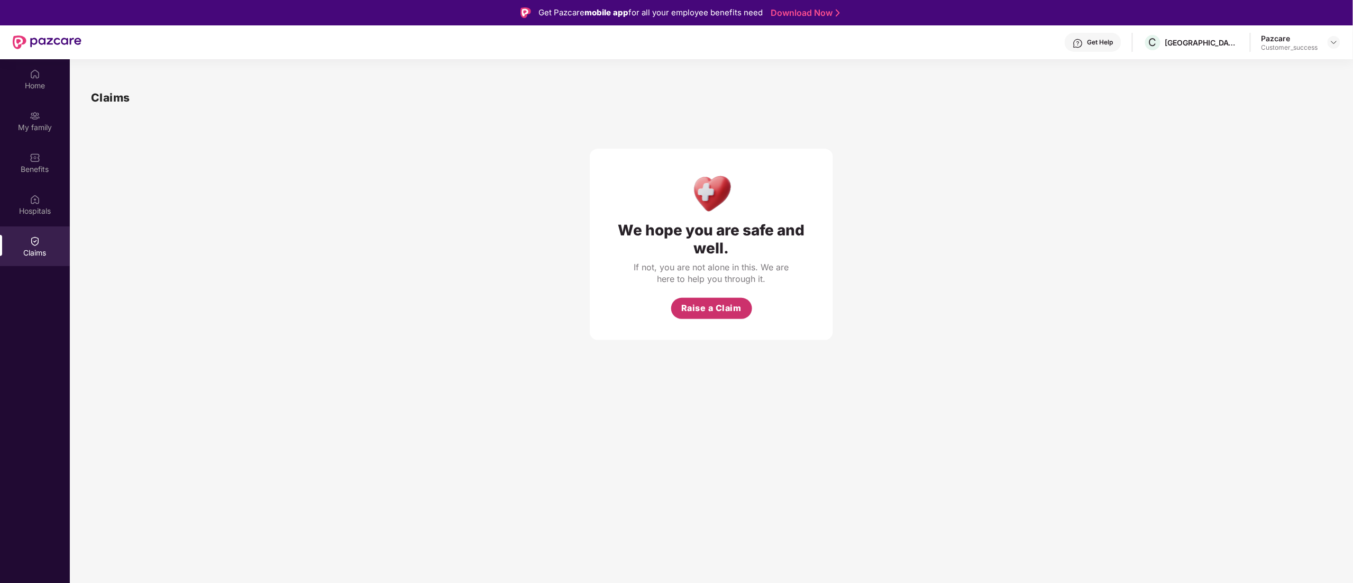
click at [697, 312] on span "Raise a Claim" at bounding box center [711, 307] width 60 height 13
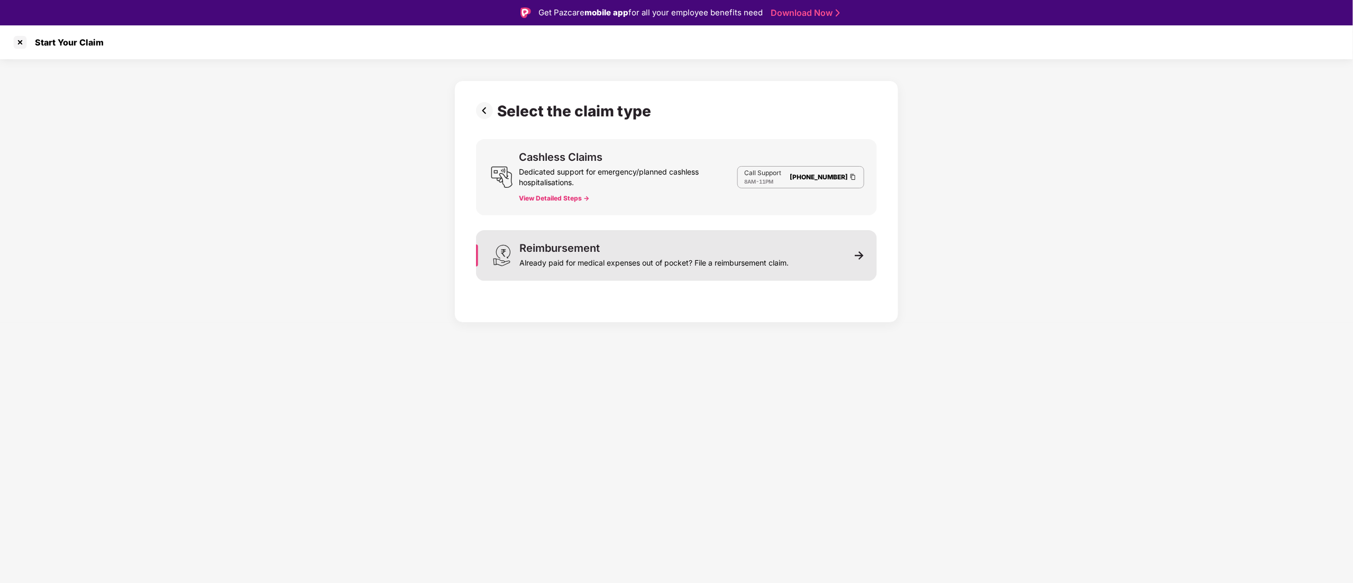
click at [575, 253] on div "Reimbursement" at bounding box center [559, 248] width 80 height 11
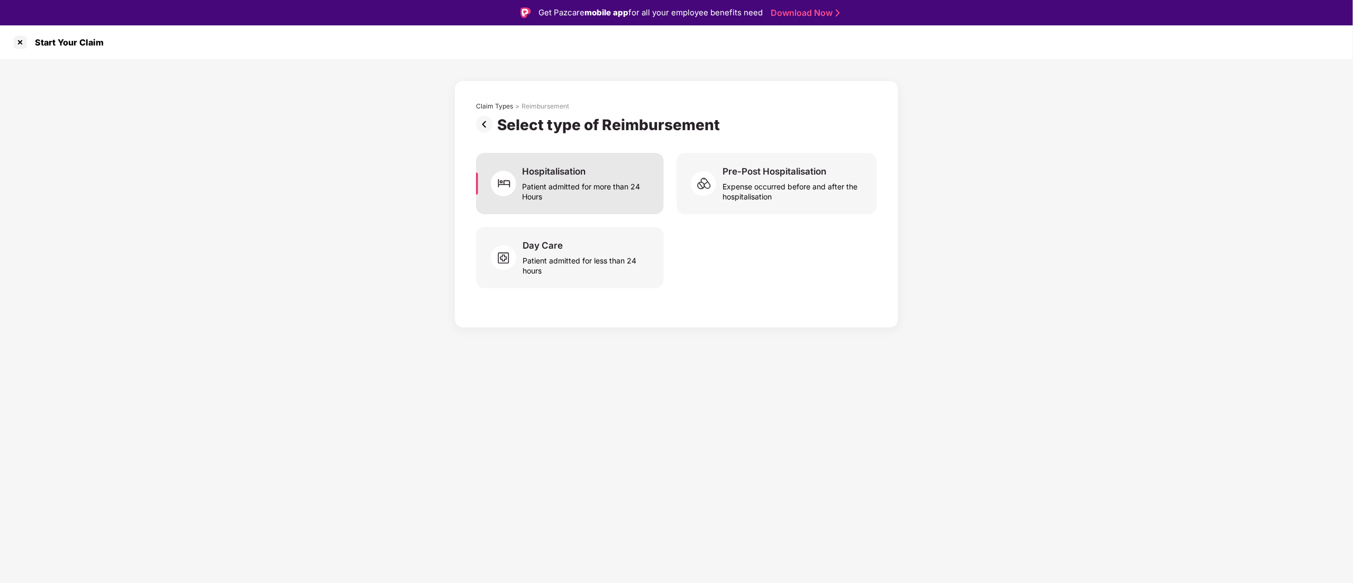
click at [532, 187] on div "Patient admitted for more than 24 Hours" at bounding box center [587, 189] width 129 height 24
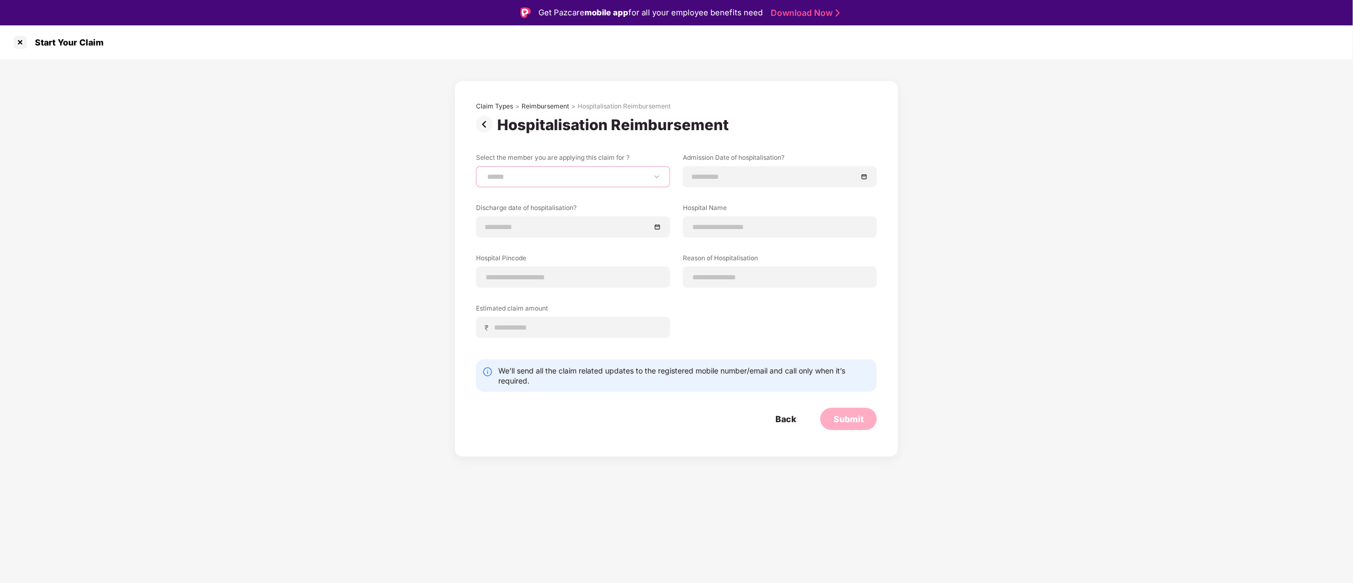
click at [546, 179] on select "**********" at bounding box center [573, 176] width 176 height 8
click at [739, 181] on input at bounding box center [775, 177] width 166 height 12
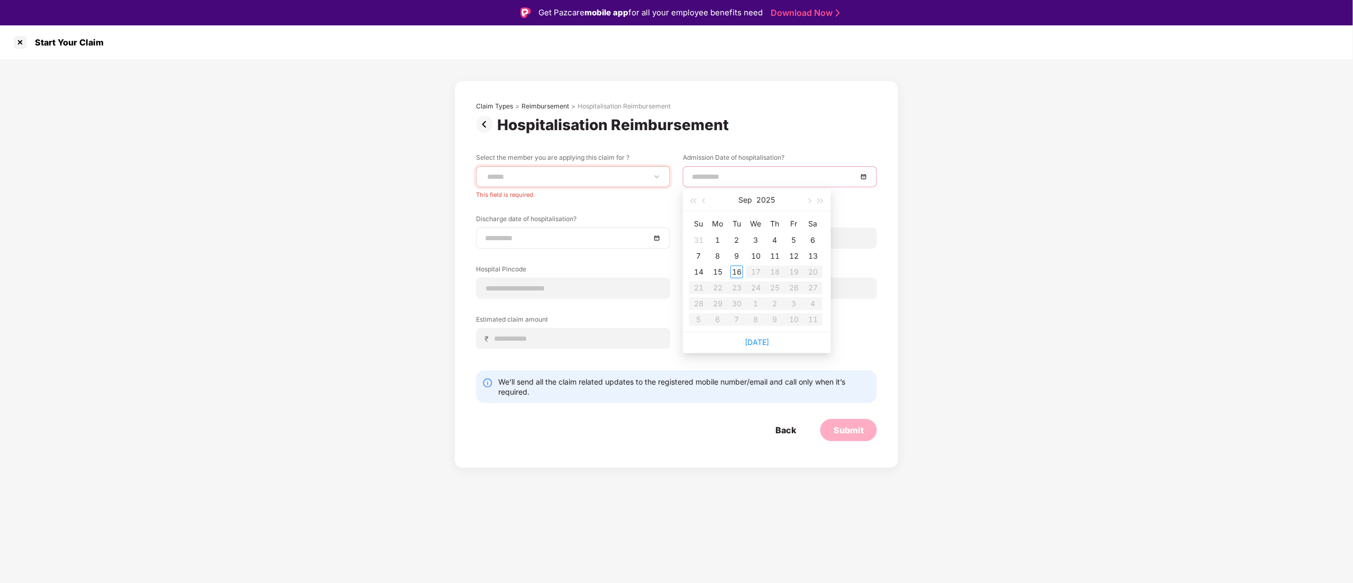
click at [504, 237] on input at bounding box center [568, 238] width 166 height 12
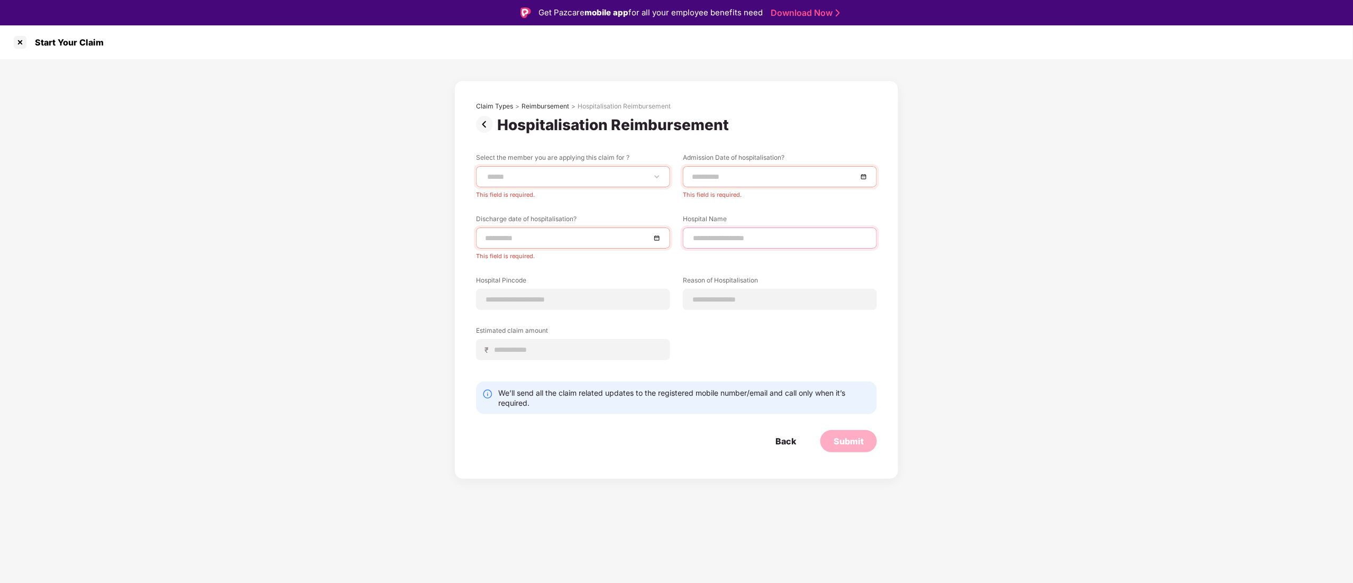
click at [699, 233] on input at bounding box center [780, 238] width 176 height 11
click at [530, 296] on input at bounding box center [573, 299] width 176 height 11
click at [733, 298] on input at bounding box center [780, 299] width 176 height 11
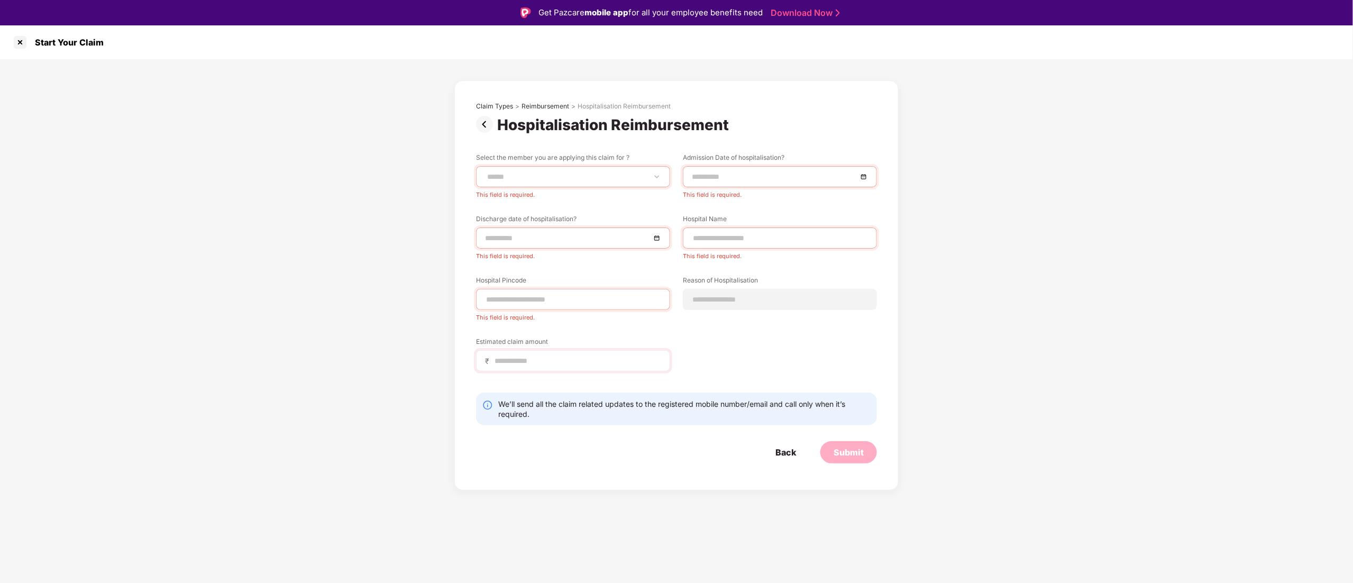
click at [502, 371] on div "₹" at bounding box center [573, 360] width 194 height 21
click at [502, 356] on input at bounding box center [577, 360] width 168 height 11
click at [788, 349] on div "**********" at bounding box center [676, 270] width 401 height 234
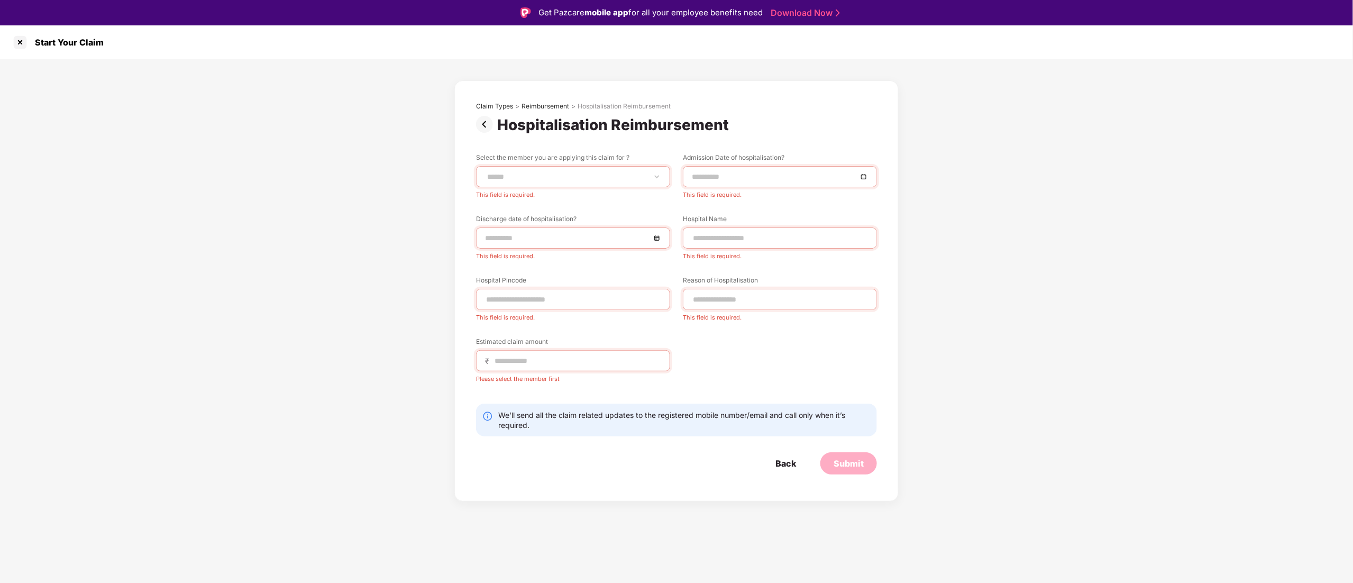
click at [845, 466] on div "Submit" at bounding box center [849, 464] width 30 height 12
click at [17, 40] on div at bounding box center [20, 42] width 17 height 17
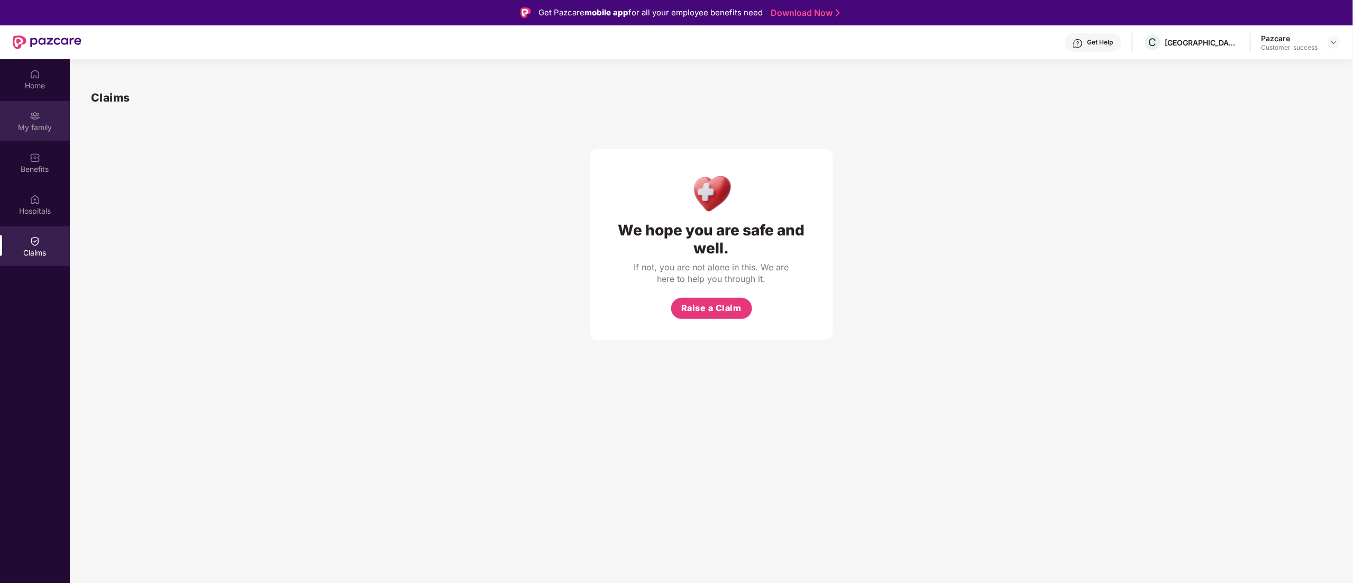
click at [28, 134] on div "My family" at bounding box center [35, 121] width 70 height 40
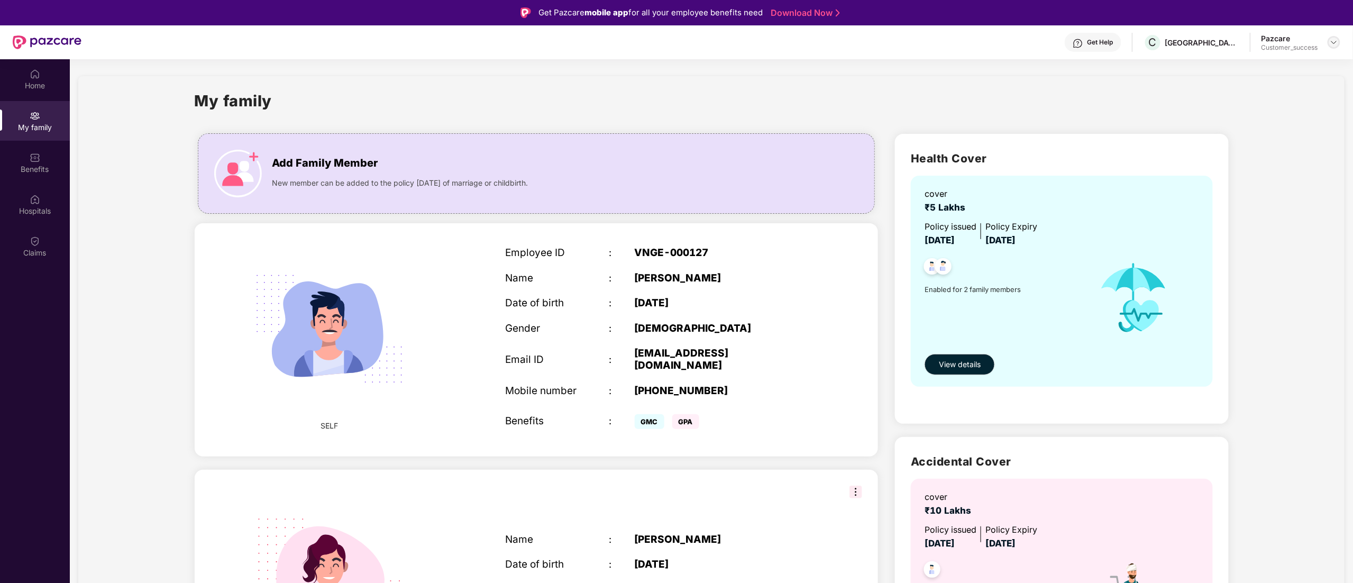
click at [1335, 44] on img at bounding box center [1334, 42] width 8 height 8
click at [1295, 69] on div "Switch to partner view" at bounding box center [1284, 67] width 138 height 21
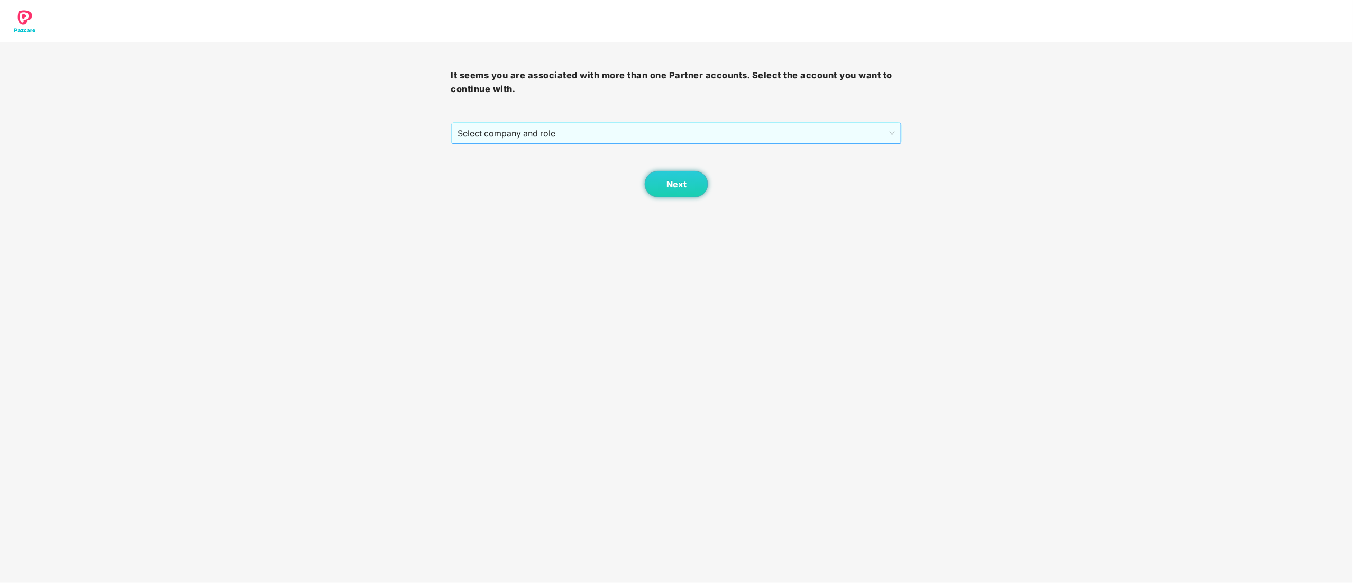
click at [500, 132] on span "Select company and role" at bounding box center [676, 133] width 437 height 20
drag, startPoint x: 493, startPoint y: 172, endPoint x: 622, endPoint y: 186, distance: 129.2
click at [493, 173] on div "Pazcare - CUSTOMER_SUCCESS" at bounding box center [677, 172] width 438 height 12
click at [676, 186] on span "Next" at bounding box center [676, 184] width 20 height 10
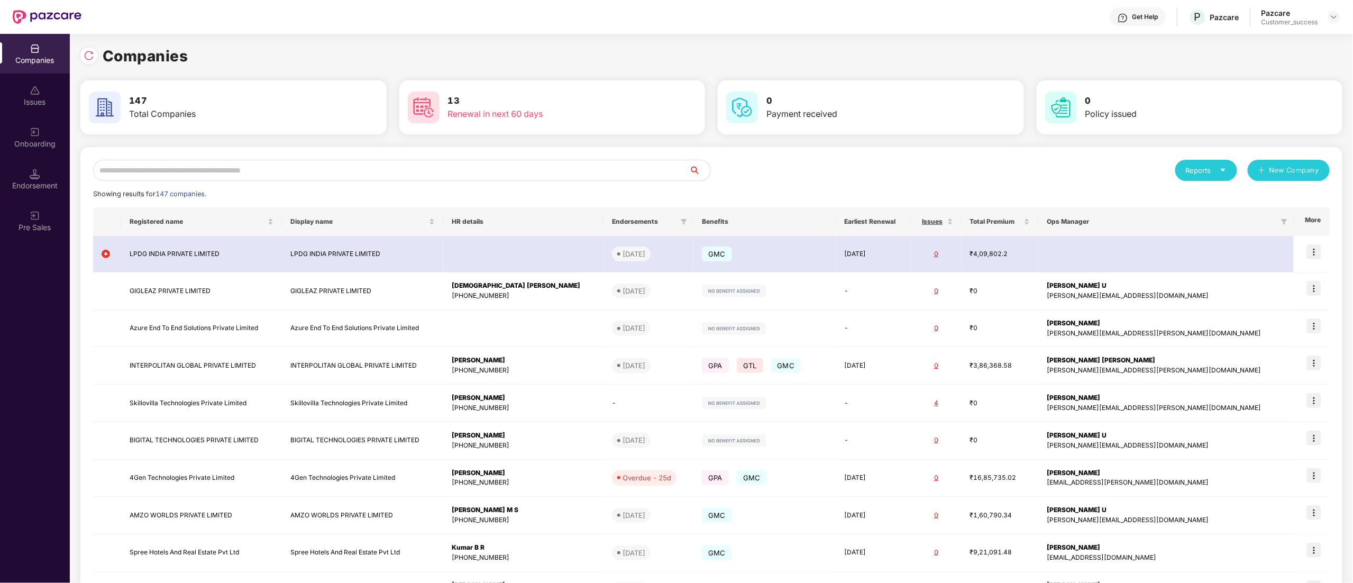
click at [151, 165] on input "text" at bounding box center [391, 170] width 596 height 21
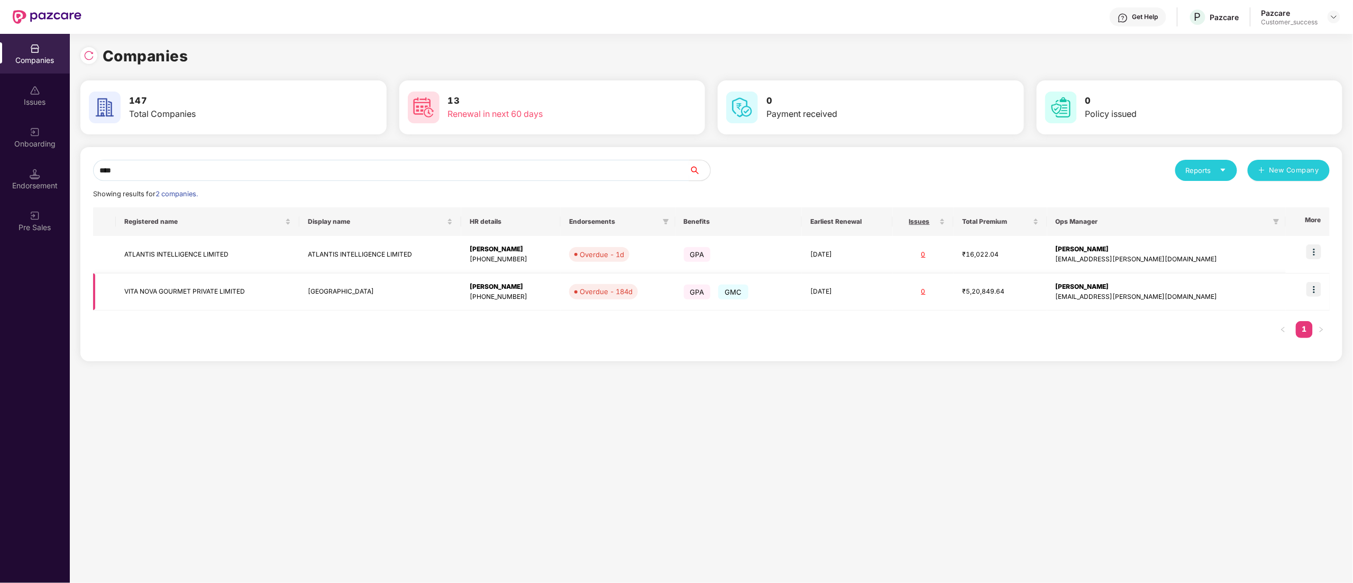
type input "****"
drag, startPoint x: 1319, startPoint y: 293, endPoint x: 1313, endPoint y: 307, distance: 14.9
click at [1319, 294] on img at bounding box center [1313, 289] width 15 height 15
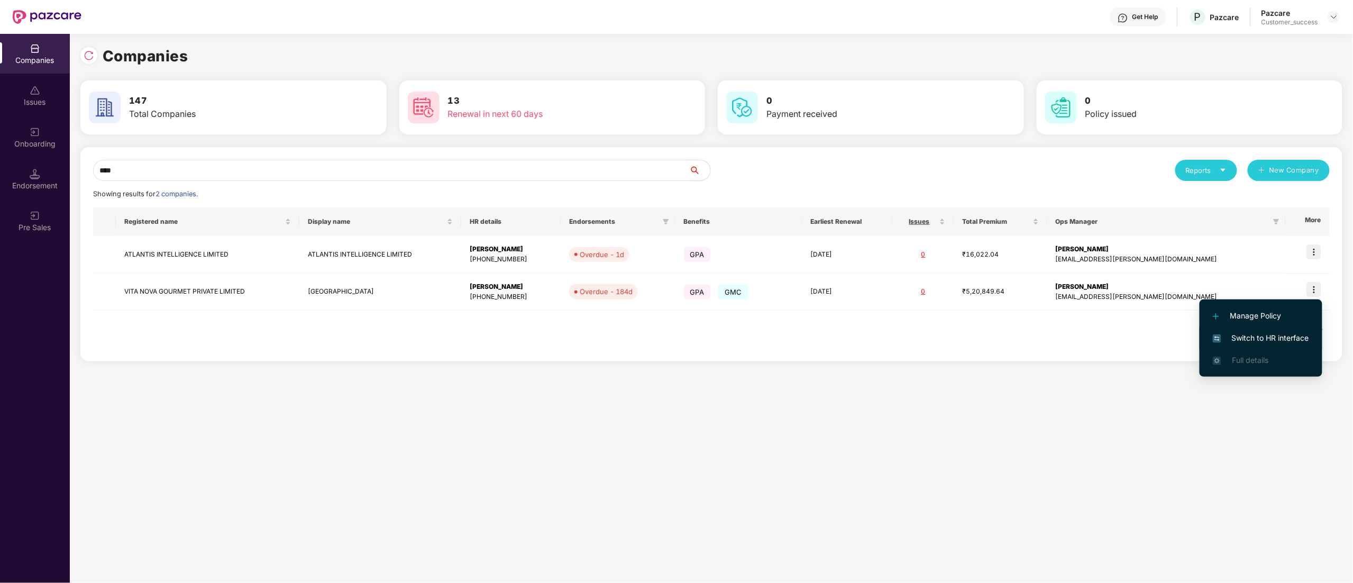
click at [1257, 340] on span "Switch to HR interface" at bounding box center [1261, 338] width 96 height 12
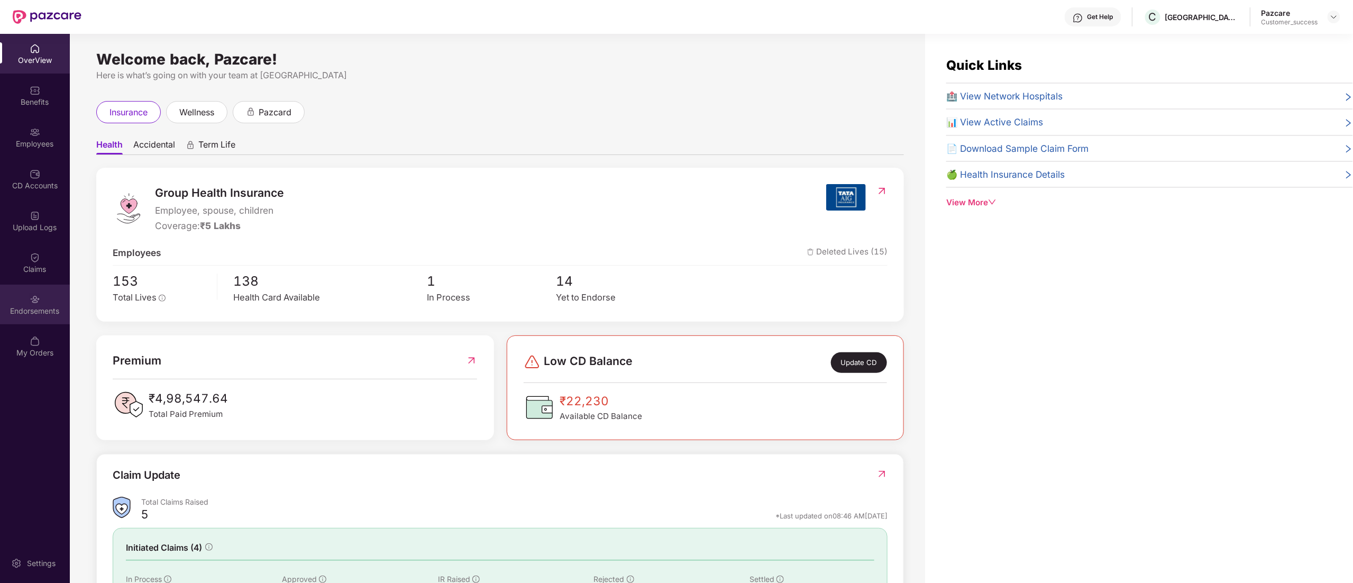
click at [13, 300] on div "Endorsements" at bounding box center [35, 305] width 70 height 40
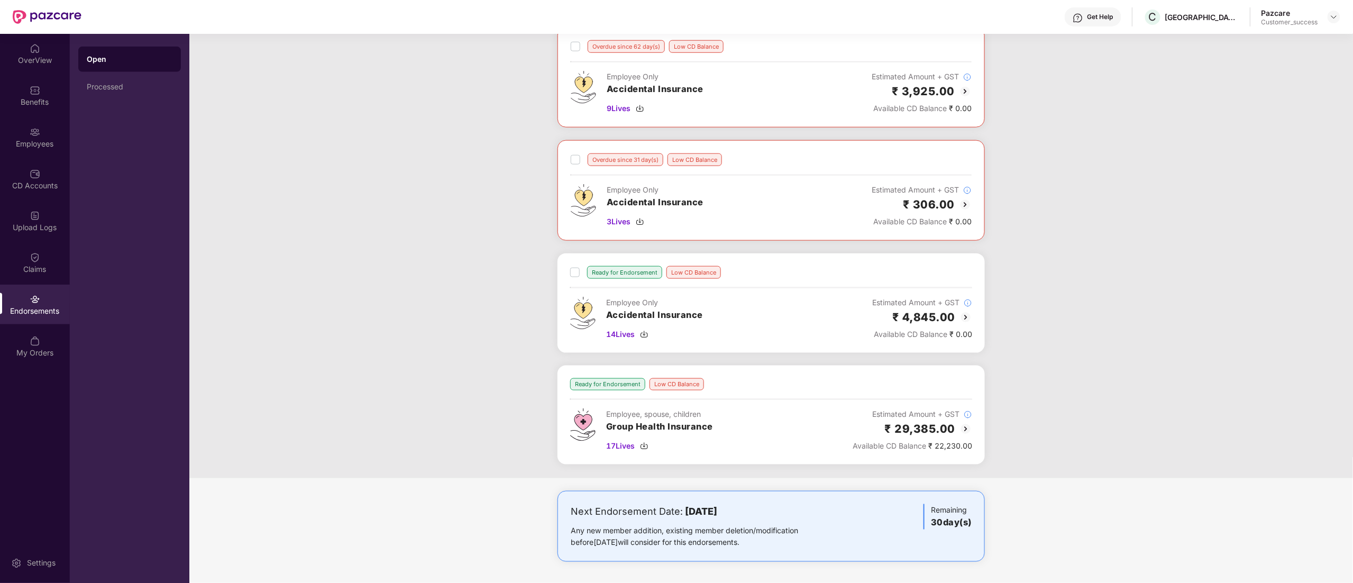
scroll to position [105, 0]
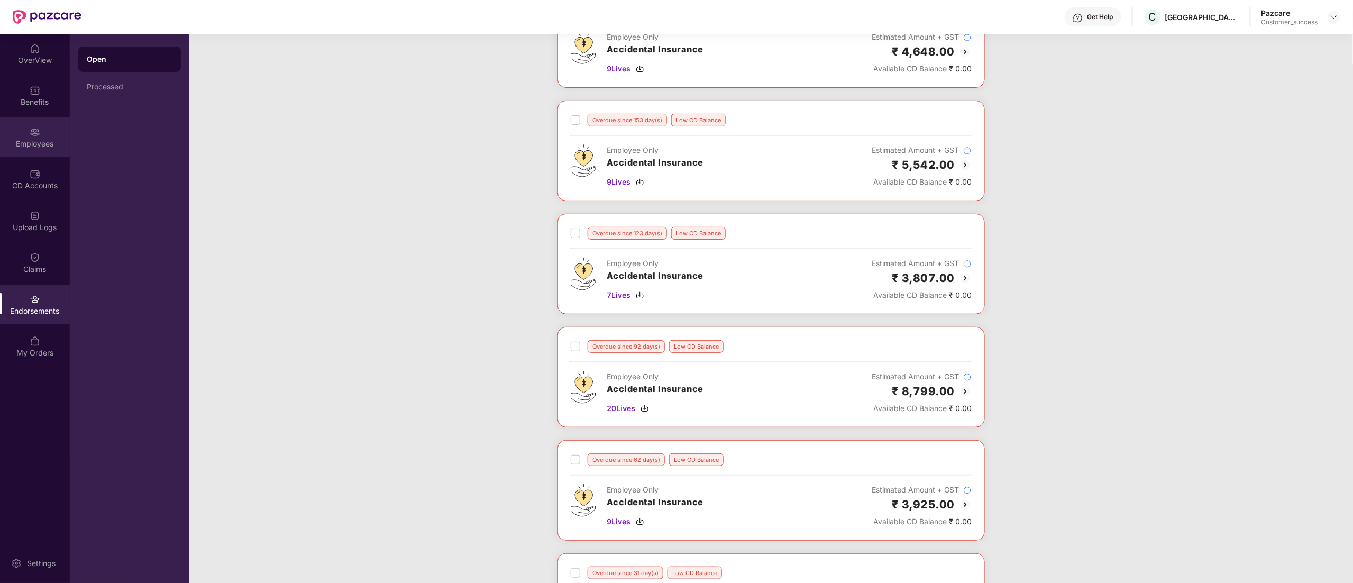
click at [20, 132] on div "Employees" at bounding box center [35, 137] width 70 height 40
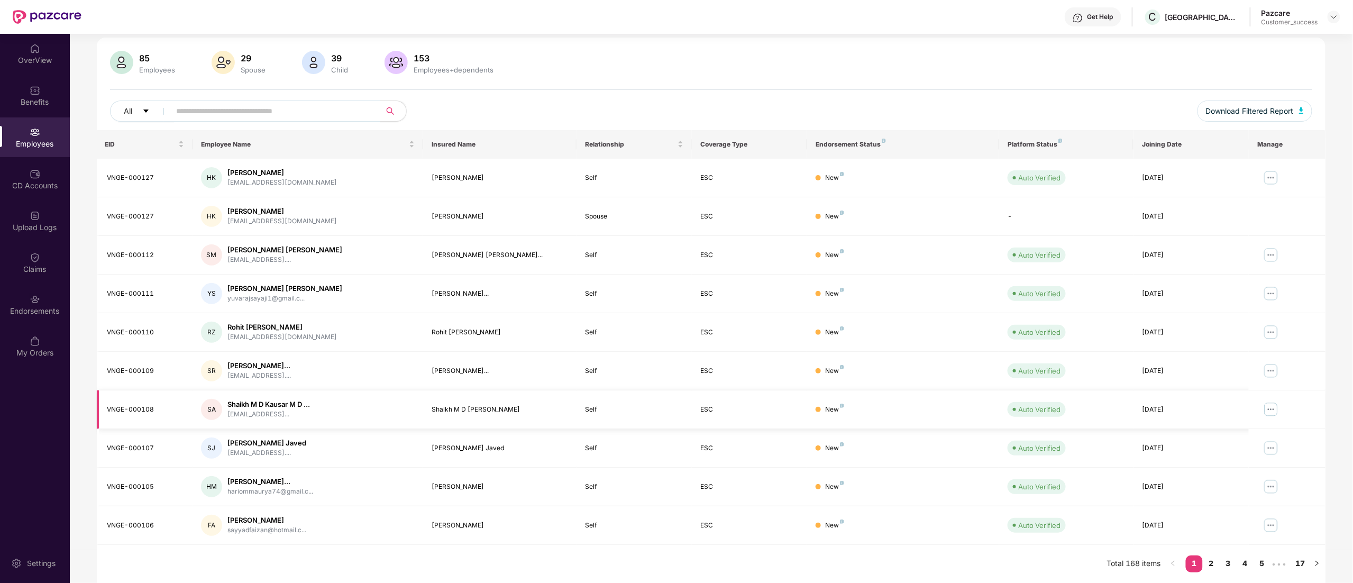
scroll to position [0, 0]
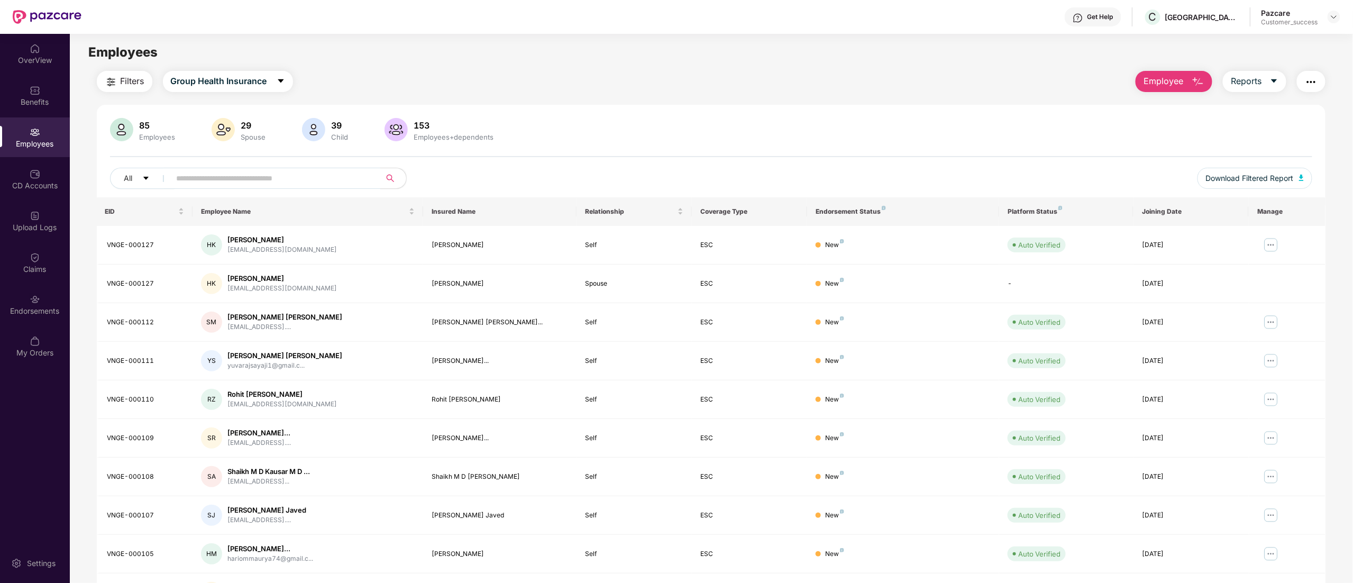
click at [1110, 13] on div "Get Help" at bounding box center [1100, 17] width 26 height 8
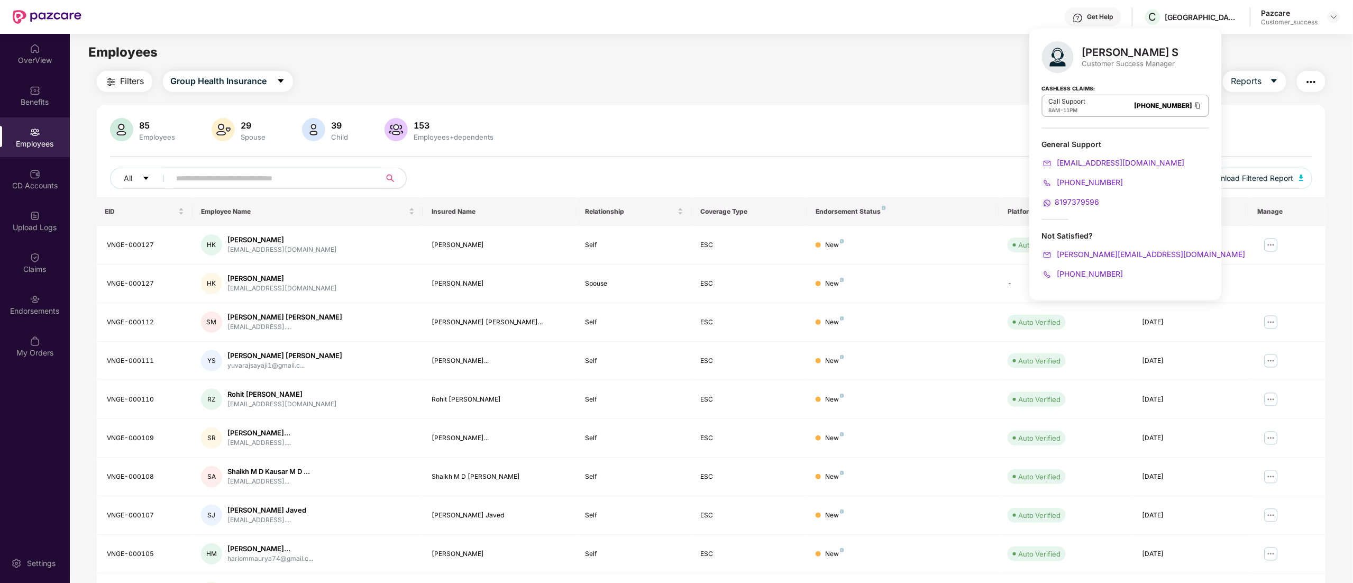
click at [726, 72] on div "Filters Group Health Insurance Employee Reports" at bounding box center [711, 81] width 1229 height 21
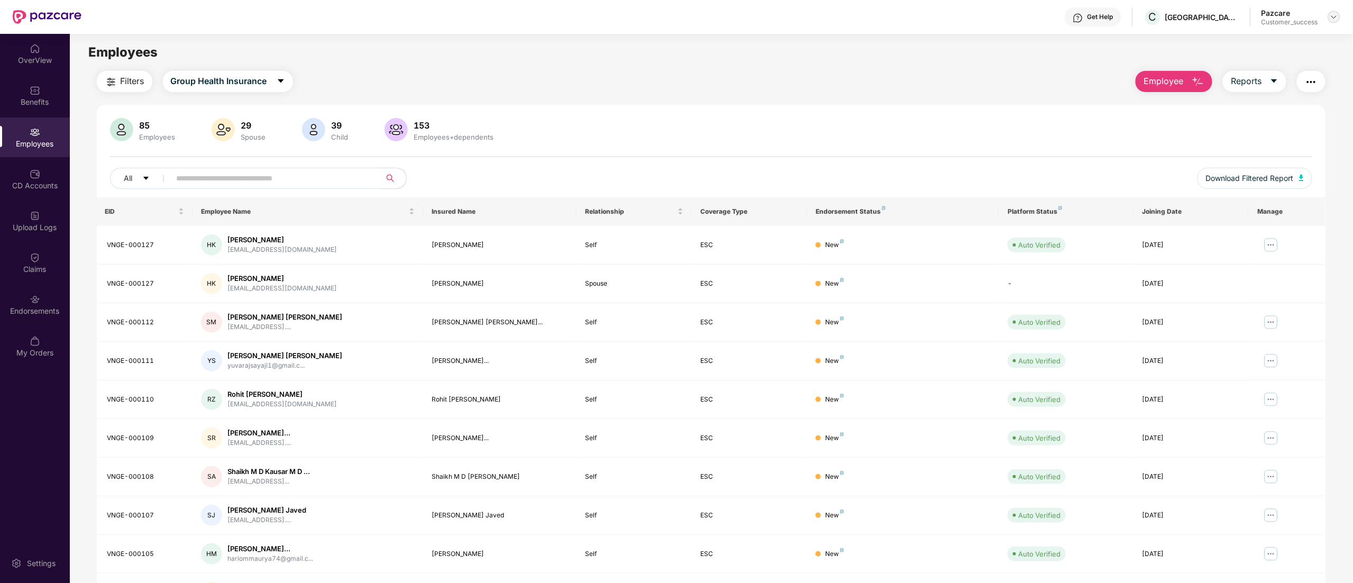
click at [1334, 13] on img at bounding box center [1334, 17] width 8 height 8
click at [1274, 47] on div "Switch to partner view" at bounding box center [1284, 42] width 138 height 21
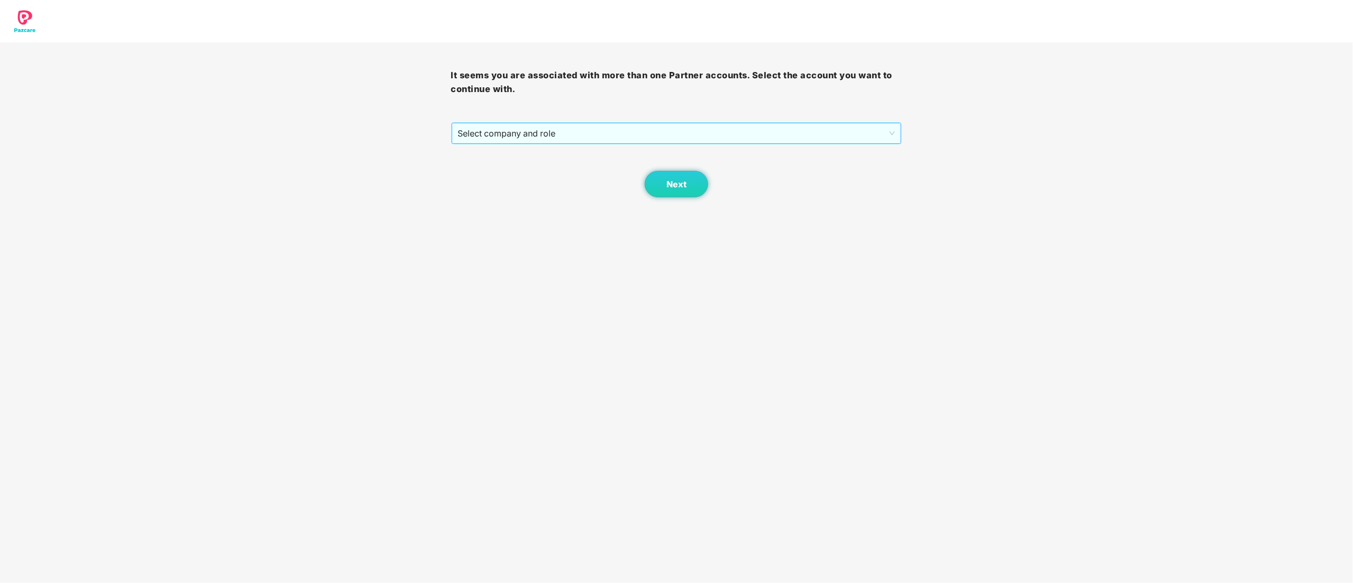
click at [494, 133] on span "Select company and role" at bounding box center [676, 133] width 437 height 20
click at [488, 169] on div "Pazcare - CUSTOMER_SUCCESS" at bounding box center [677, 172] width 438 height 12
click at [657, 185] on button "Next" at bounding box center [676, 184] width 63 height 26
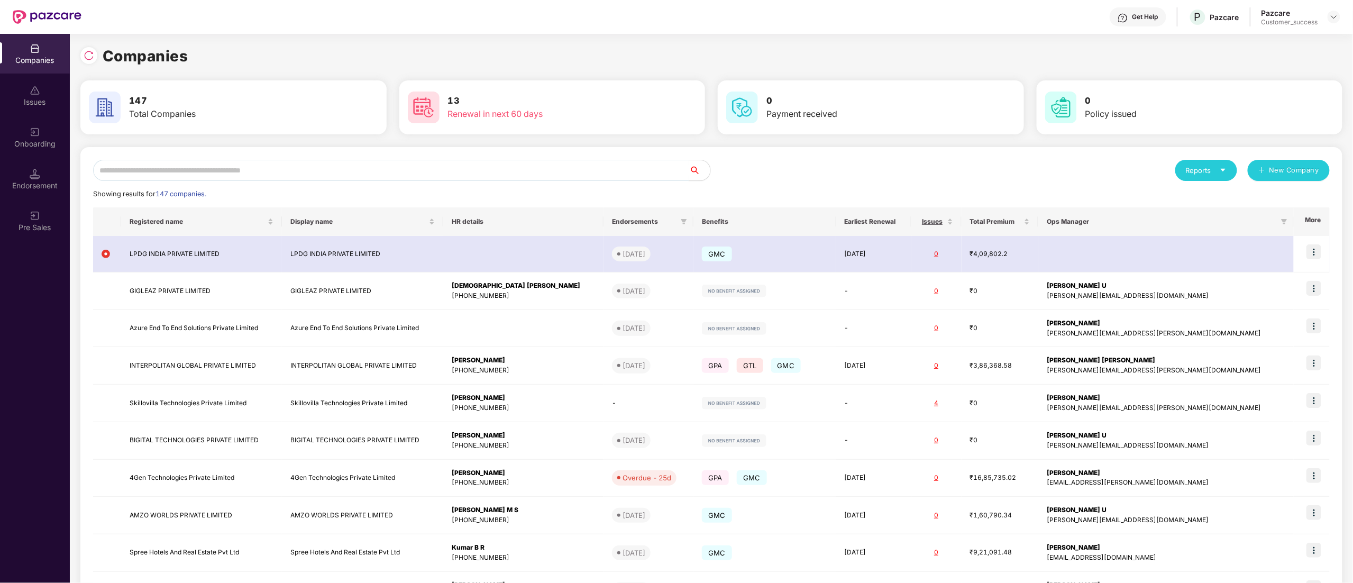
click at [202, 169] on input "text" at bounding box center [391, 170] width 596 height 21
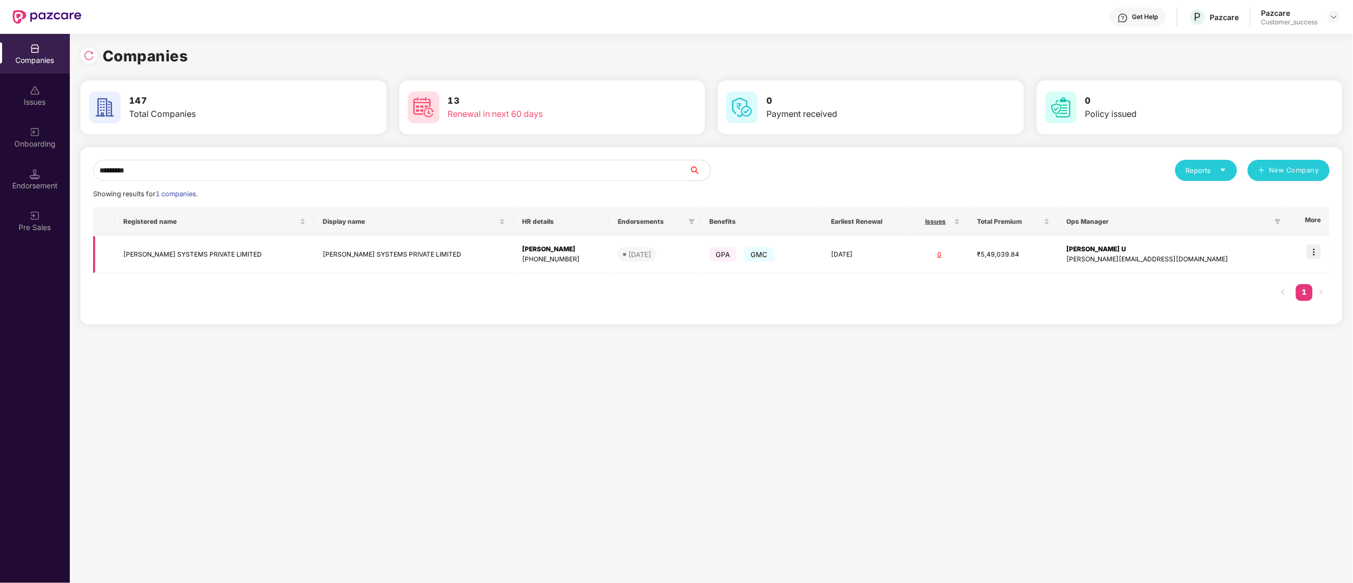
type input "*********"
click at [1314, 254] on img at bounding box center [1313, 251] width 15 height 15
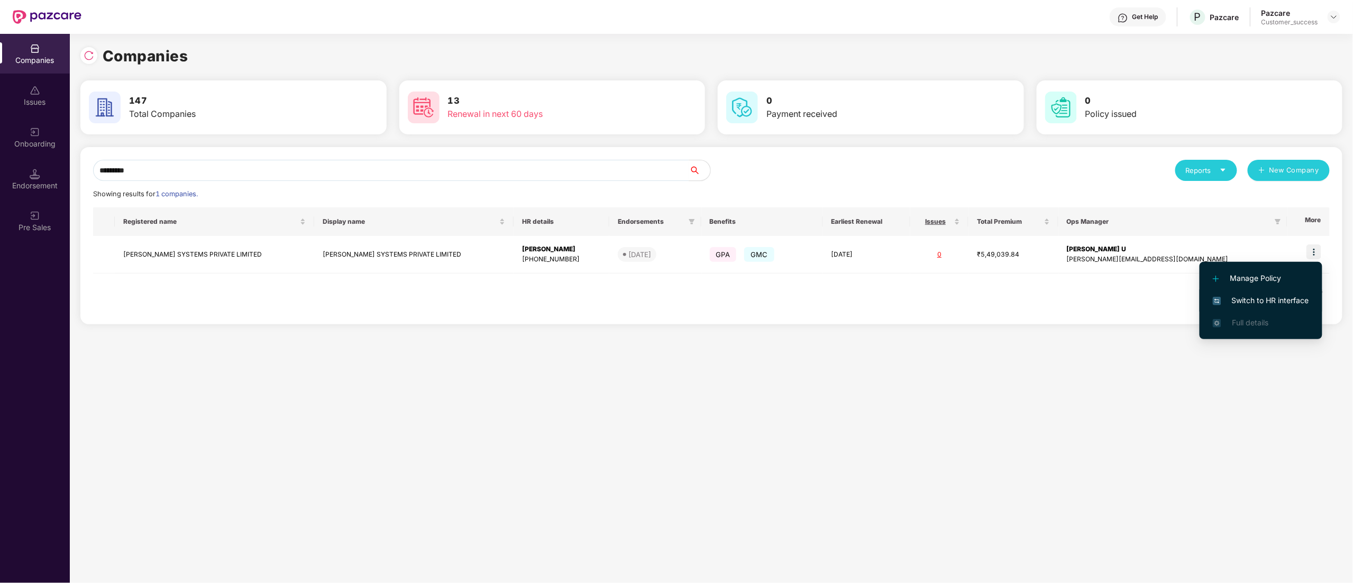
click at [1289, 297] on span "Switch to HR interface" at bounding box center [1261, 301] width 96 height 12
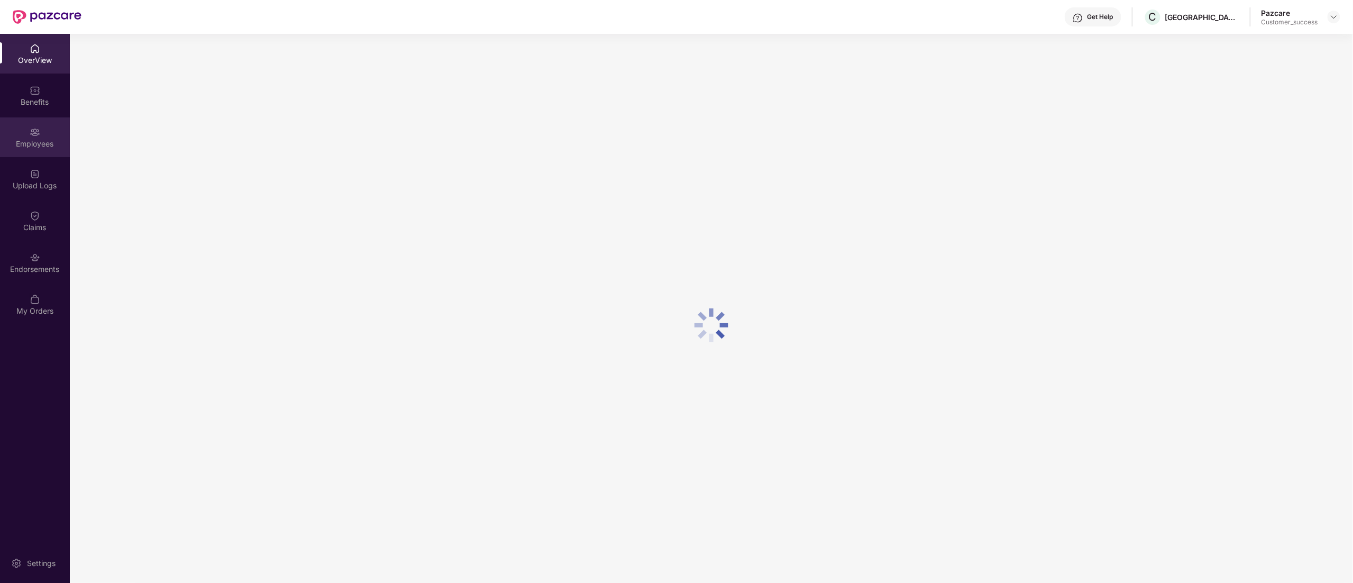
click at [17, 144] on div "Employees" at bounding box center [35, 144] width 70 height 11
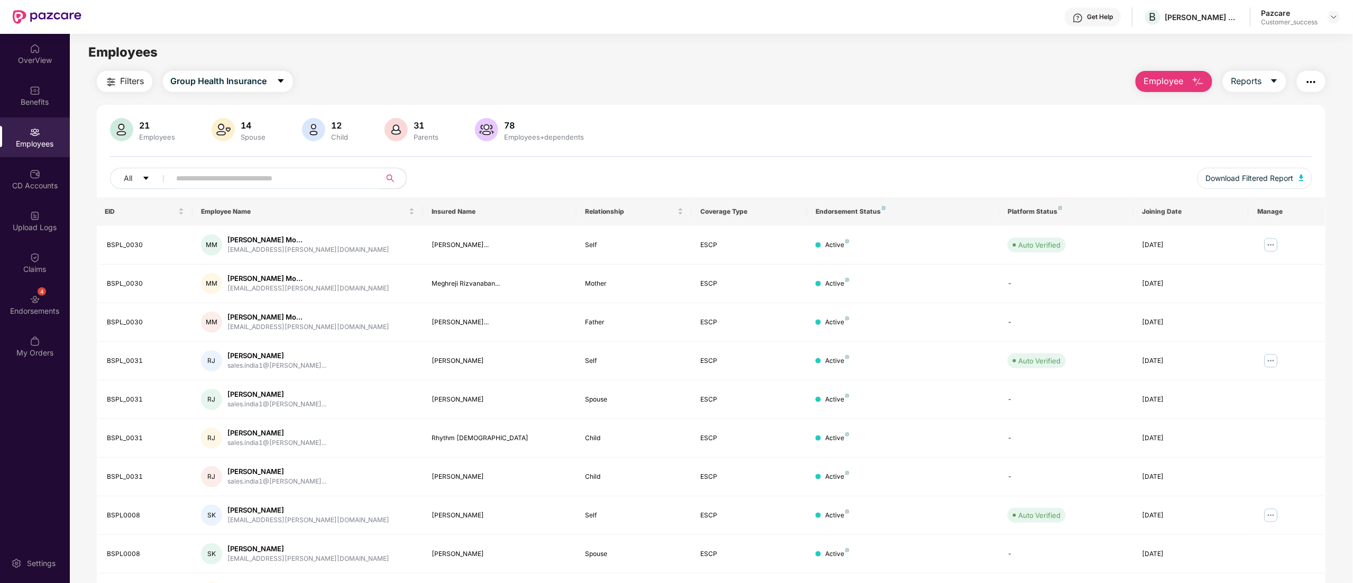
click at [203, 178] on input "text" at bounding box center [272, 178] width 190 height 16
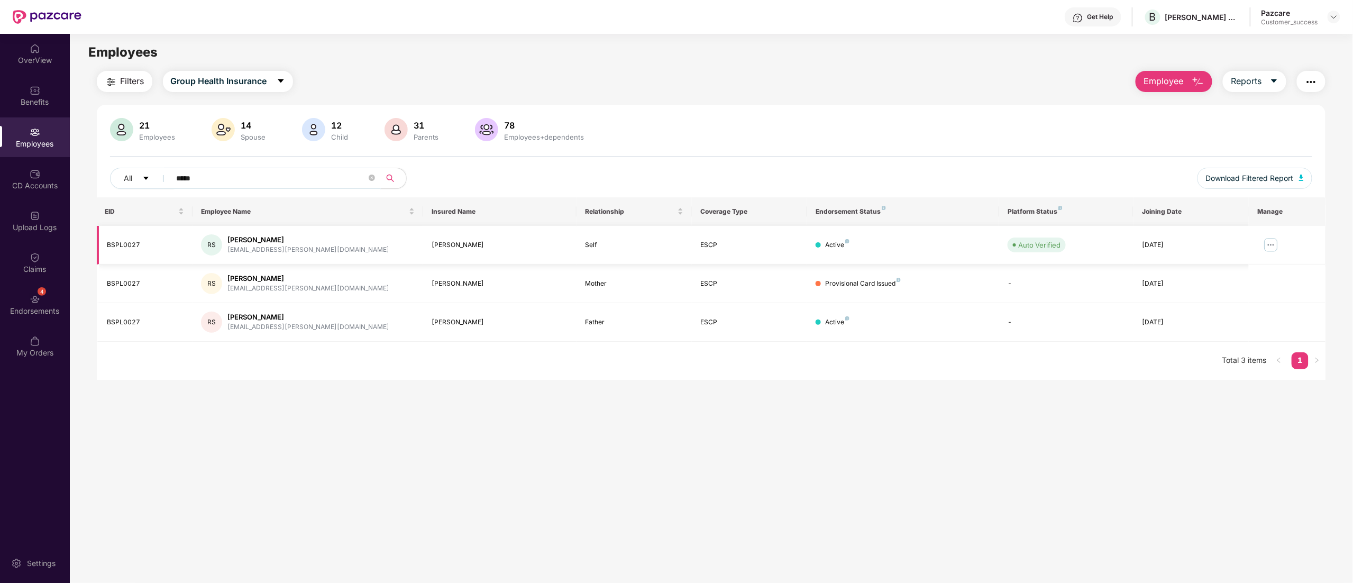
click at [128, 245] on div "BSPL0027" at bounding box center [145, 245] width 77 height 10
copy div "BSPL0027"
click at [207, 86] on span "Group Health Insurance" at bounding box center [219, 81] width 96 height 13
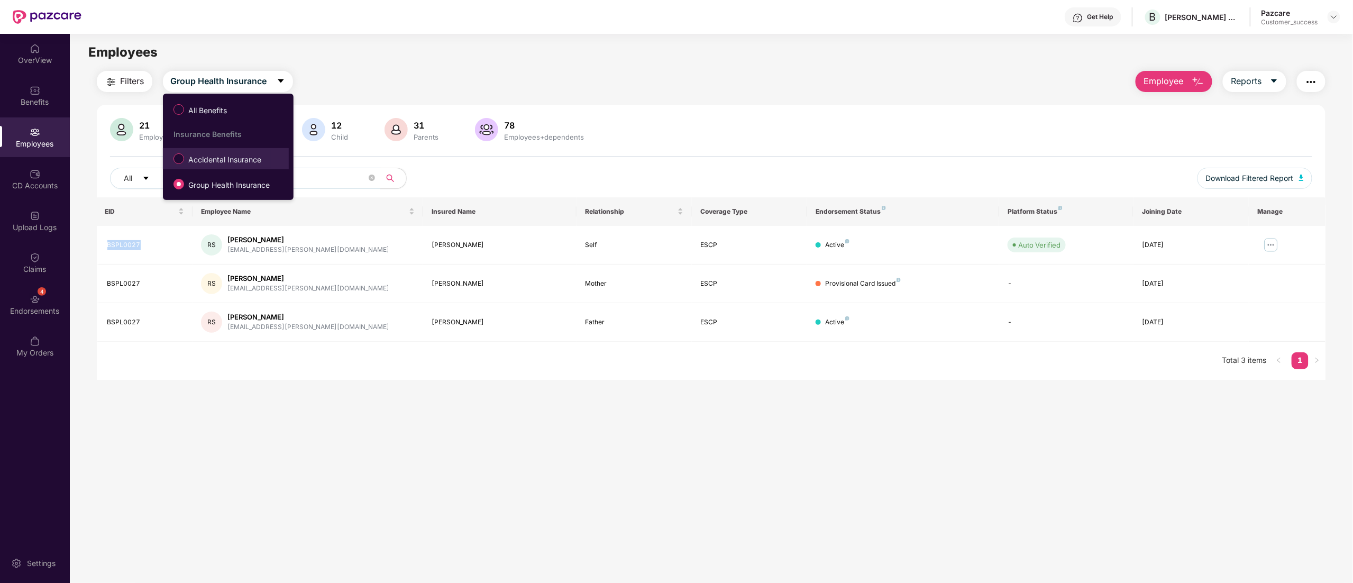
click at [195, 160] on span "Accidental Insurance" at bounding box center [224, 160] width 81 height 12
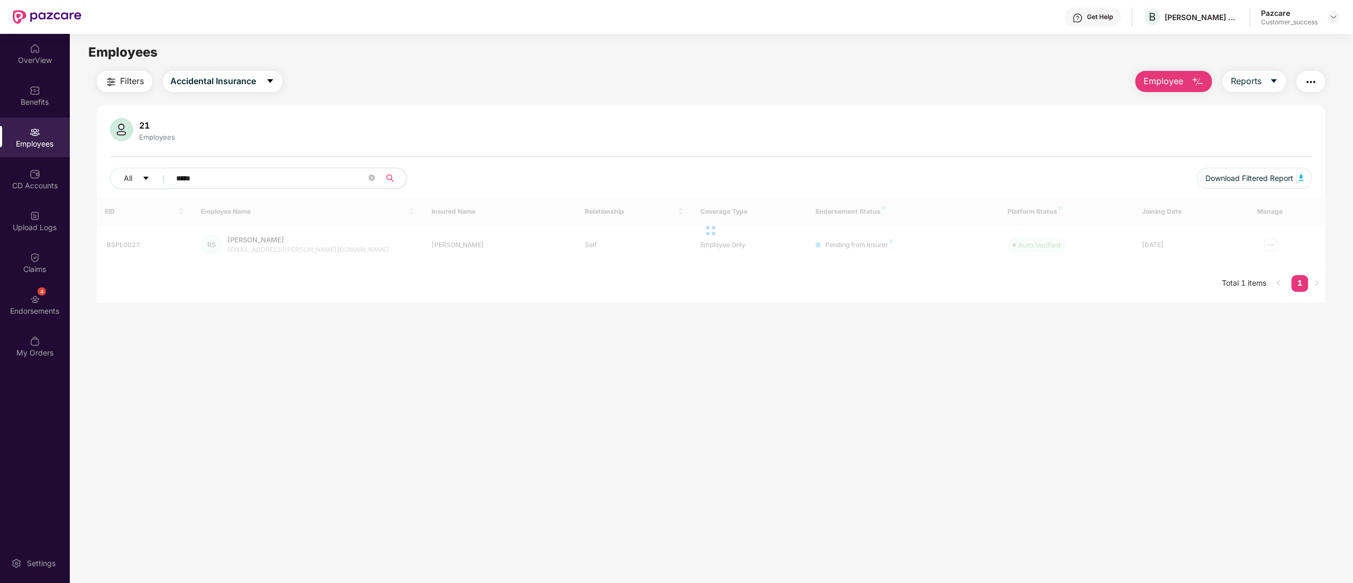
click at [224, 180] on input "*****" at bounding box center [272, 178] width 190 height 16
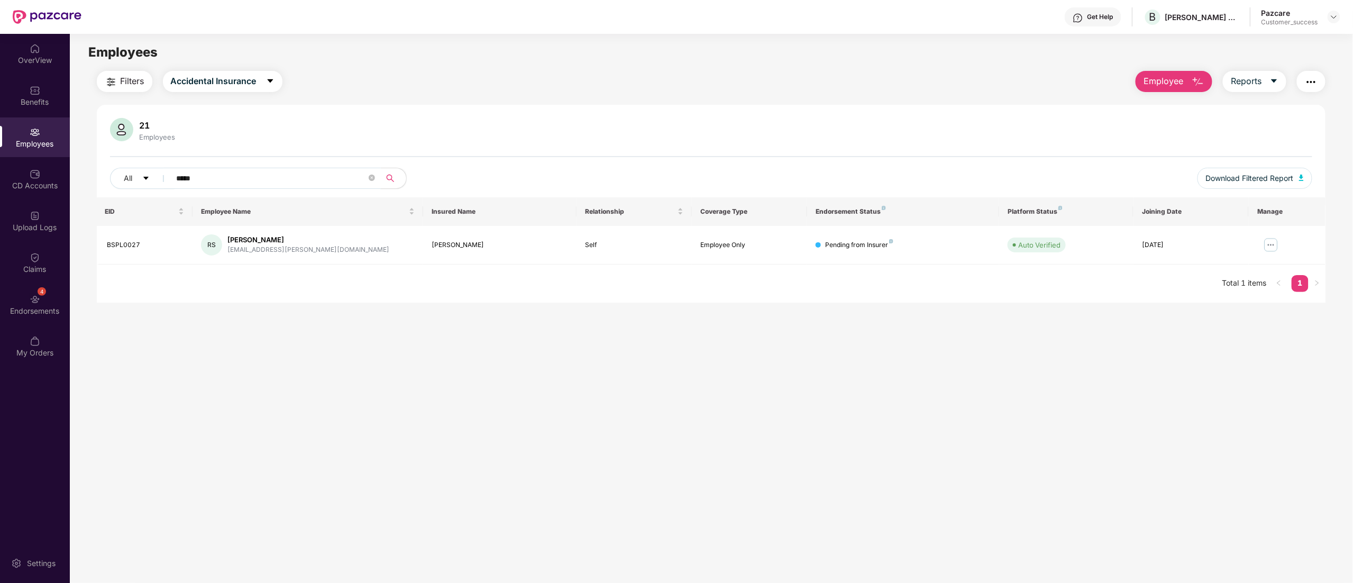
click at [224, 180] on input "*****" at bounding box center [272, 178] width 190 height 16
paste input "***"
type input "********"
